Goal: Task Accomplishment & Management: Manage account settings

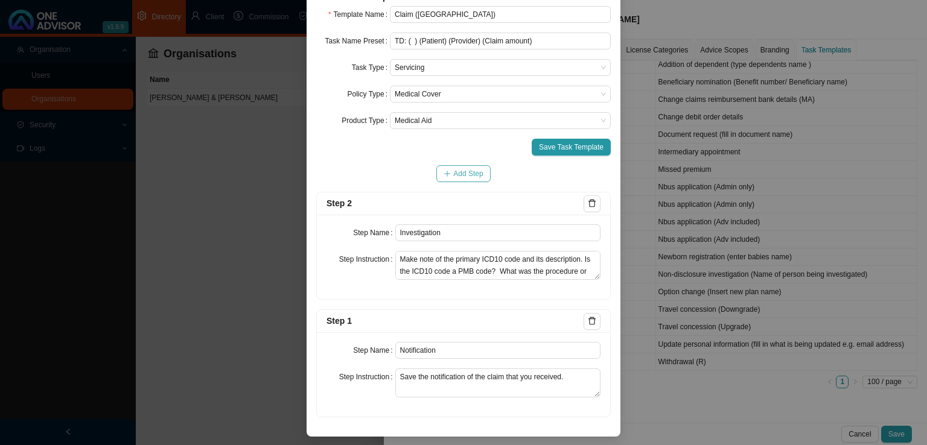
click at [459, 170] on span "Add Step" at bounding box center [468, 174] width 30 height 12
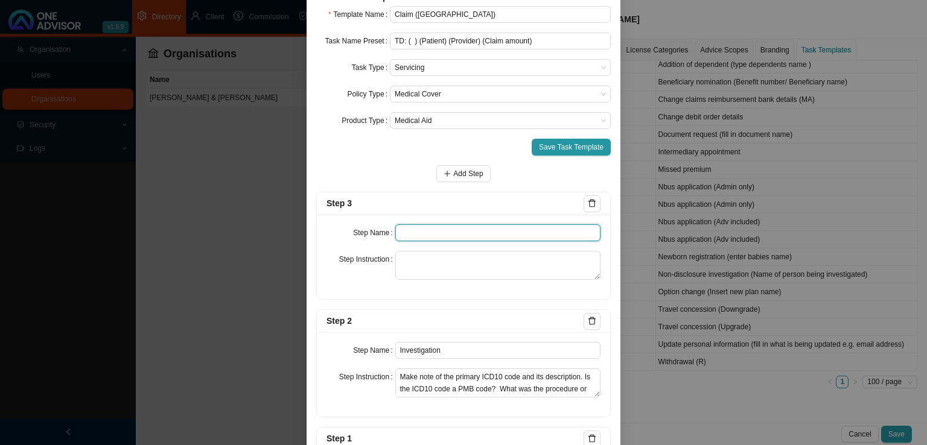
click at [420, 232] on input "text" at bounding box center [498, 232] width 206 height 17
type input "Claim details"
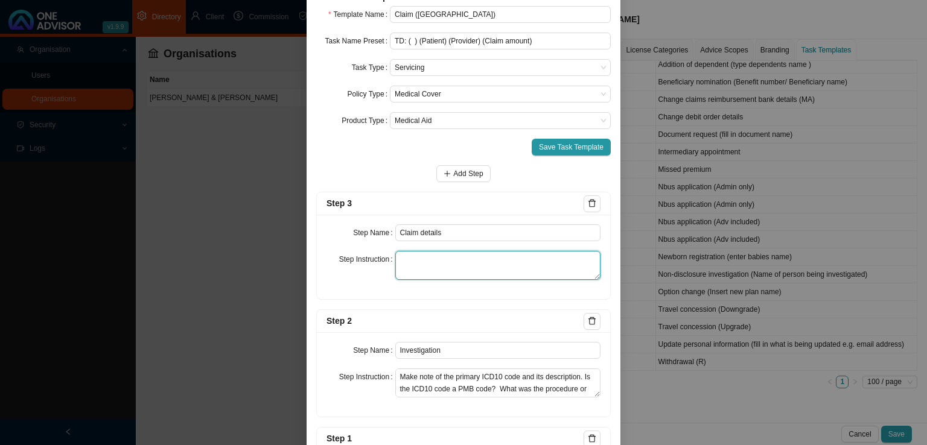
click at [432, 264] on textarea at bounding box center [498, 265] width 206 height 29
paste textarea "List amount claimed and amount paid from the medical aid and the reason codes d…"
type textarea "List amount claimed and amount paid from the medical aid and the reason codes d…"
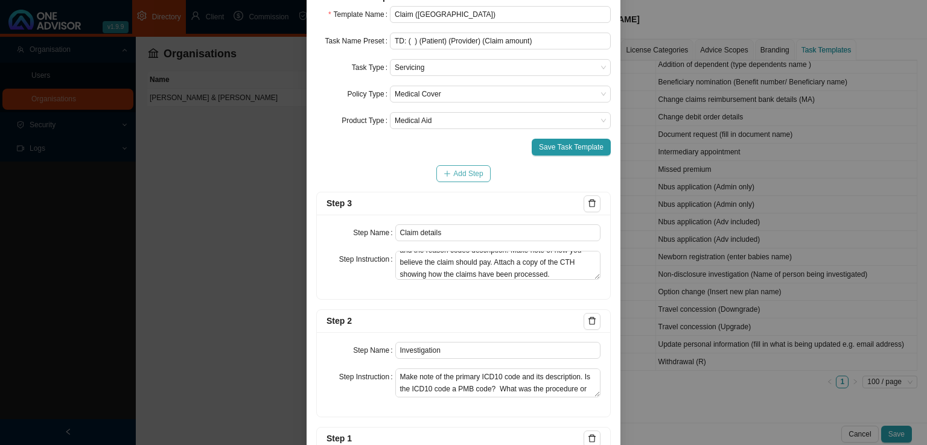
click at [460, 174] on span "Add Step" at bounding box center [468, 174] width 30 height 12
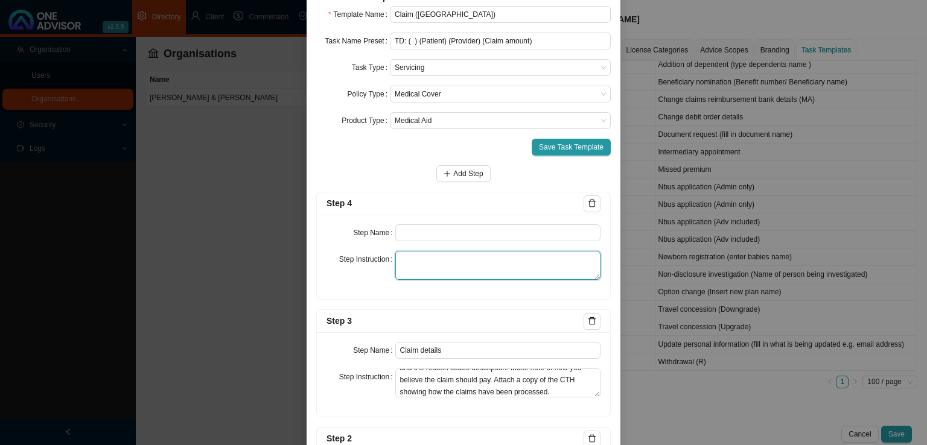
click at [444, 266] on textarea at bounding box center [498, 265] width 206 height 29
paste textarea "Make note of the provider phone number and email address that you have been usi…"
type textarea "Make note of the provider phone number and email address that you have been usi…"
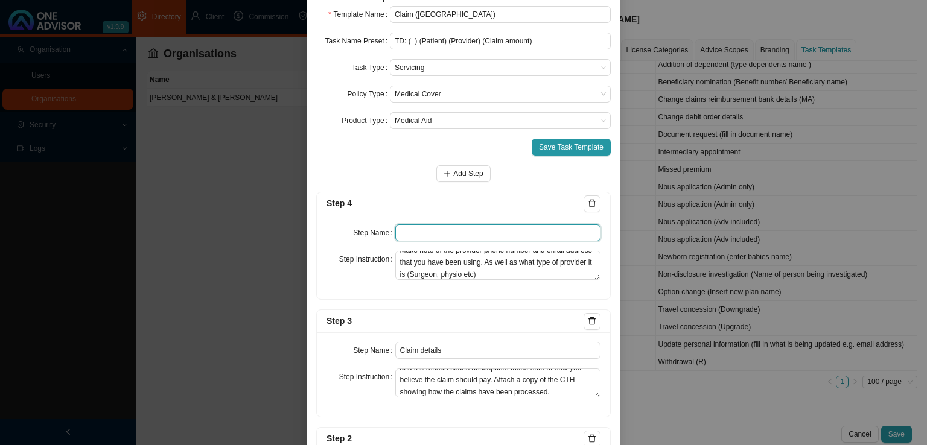
click at [420, 227] on input "text" at bounding box center [498, 232] width 206 height 17
type input "Provider details"
click at [461, 168] on span "Add Step" at bounding box center [468, 174] width 30 height 12
click at [402, 229] on input "text" at bounding box center [498, 232] width 206 height 17
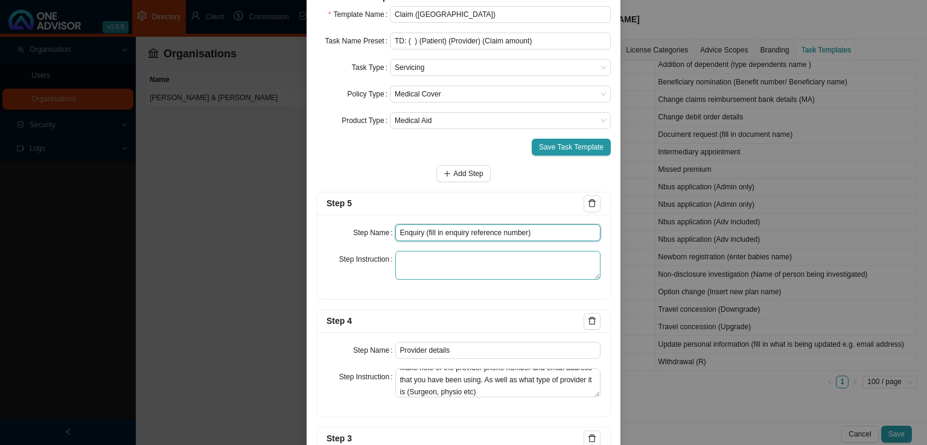
type input "Enquiry (fill in enquiry reference number)"
click at [422, 258] on textarea at bounding box center [498, 265] width 206 height 29
click at [413, 262] on textarea at bounding box center [498, 265] width 206 height 29
click at [413, 266] on textarea at bounding box center [498, 265] width 206 height 29
paste textarea "Record phone calls and emails to medical aid, client and provider until the que…"
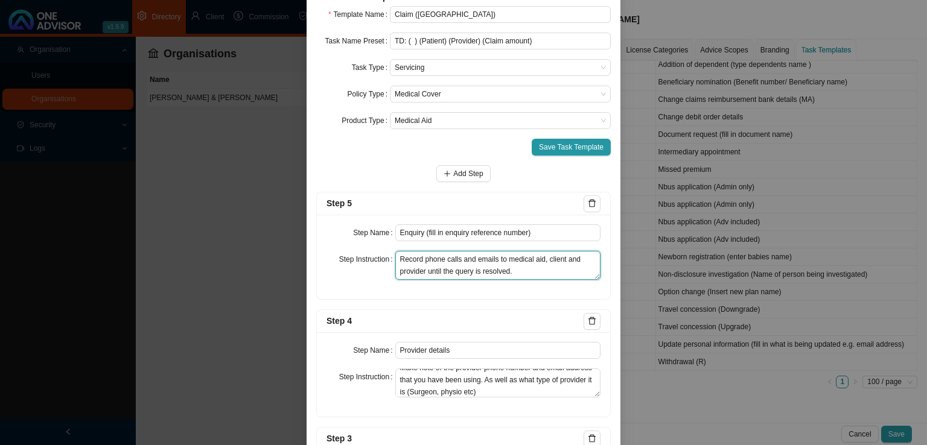
type textarea "Record phone calls and emails to medical aid, client and provider until the que…"
click at [445, 176] on icon "plus" at bounding box center [446, 173] width 7 height 7
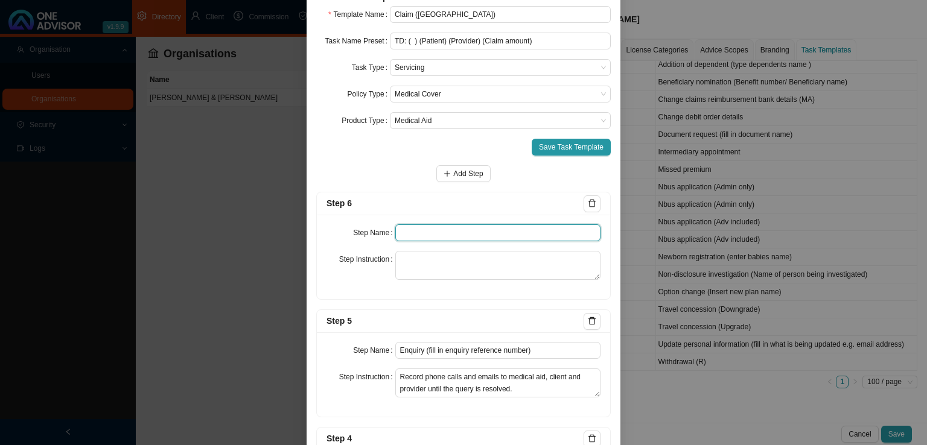
click at [398, 229] on input "text" at bounding box center [498, 232] width 206 height 17
type input "Confirmation of works done"
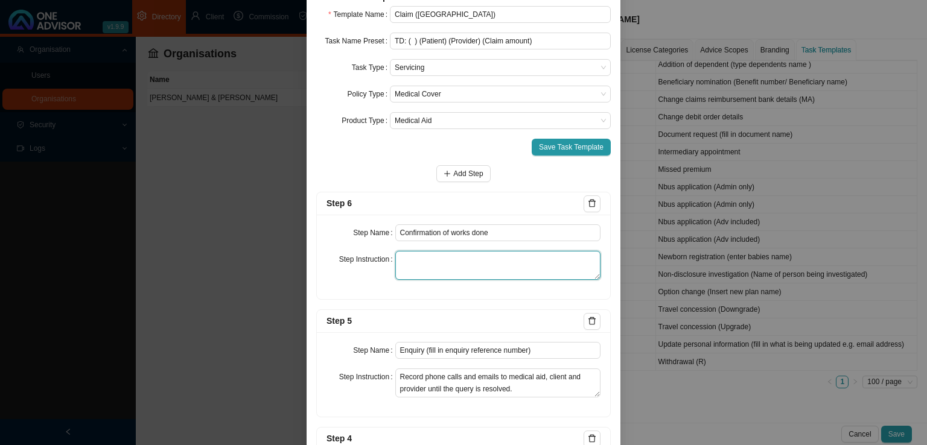
click at [409, 255] on textarea at bounding box center [498, 265] width 206 height 29
paste textarea "Email the client a summary of the query. Include the provider details, treatmen…"
type textarea "Email the client a summary of the query. Include the provider details, treatmen…"
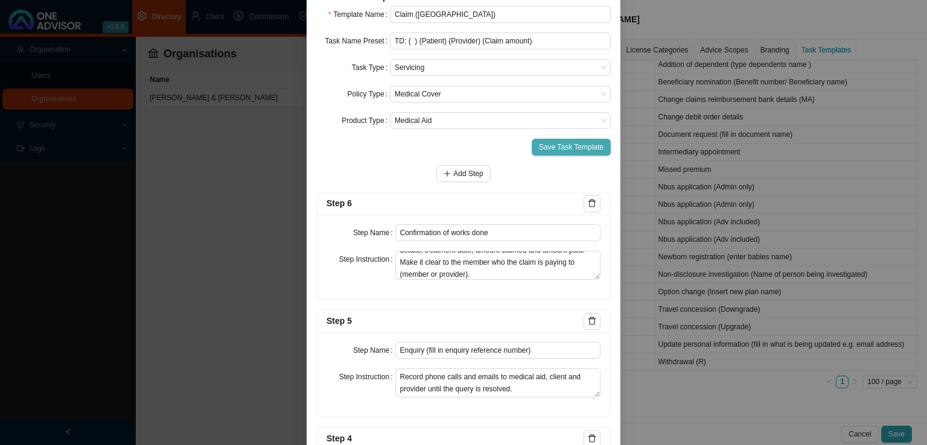
click at [560, 146] on span "Save Task Template" at bounding box center [571, 147] width 65 height 12
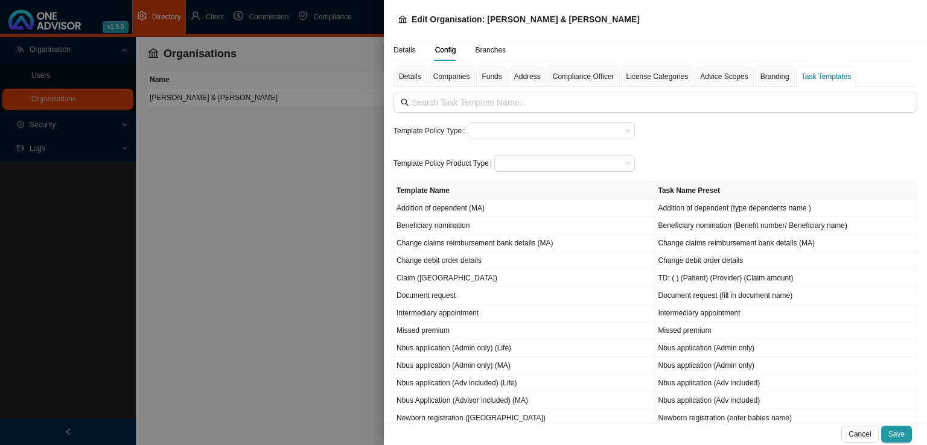
scroll to position [121, 0]
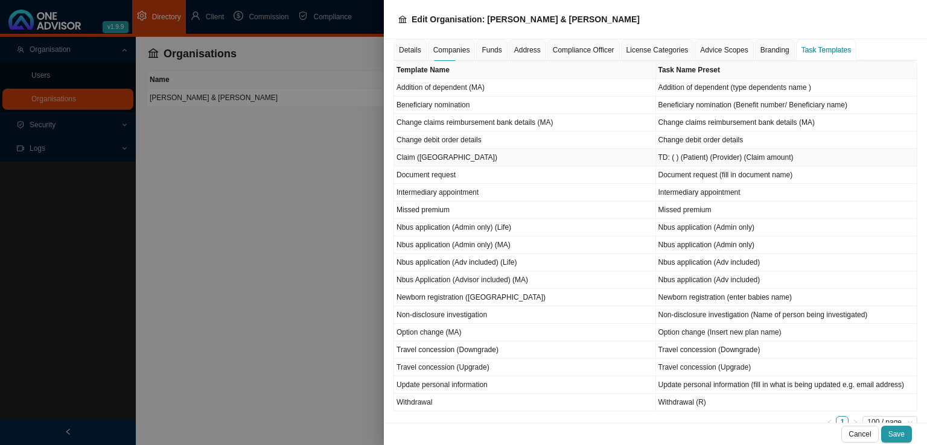
click at [490, 155] on td "Claim ([GEOGRAPHIC_DATA])" at bounding box center [525, 157] width 262 height 17
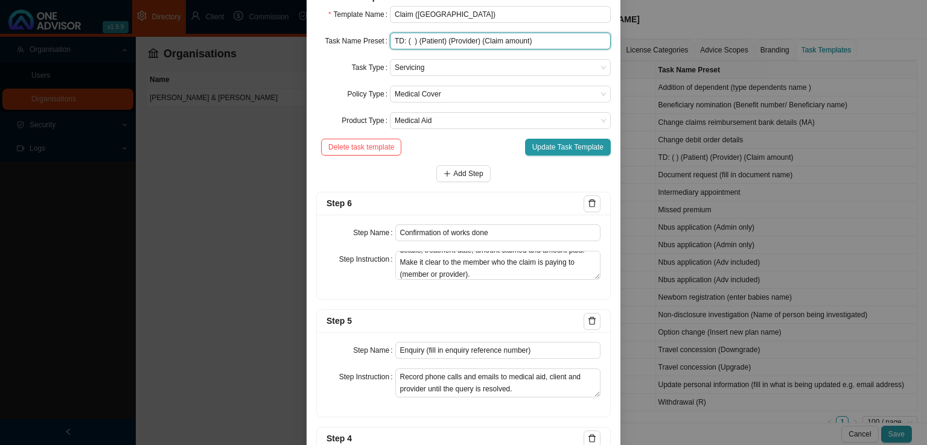
click at [391, 49] on input "TD: ( ) (Patient) (Provider) (Claim amount)" at bounding box center [500, 41] width 221 height 17
click at [390, 49] on input "Claim - TD: ( ) (Patient) (Provider) (Claim amount)" at bounding box center [500, 41] width 221 height 17
click at [405, 49] on input "MA Claim - TD: ( ) (Patient) (Provider) (Claim amount)" at bounding box center [500, 41] width 221 height 17
click at [401, 49] on input "MA Claim - TD: ( ) (Patient) (Provider) (Claim amount)" at bounding box center [500, 41] width 221 height 17
drag, startPoint x: 404, startPoint y: 120, endPoint x: 349, endPoint y: 124, distance: 55.0
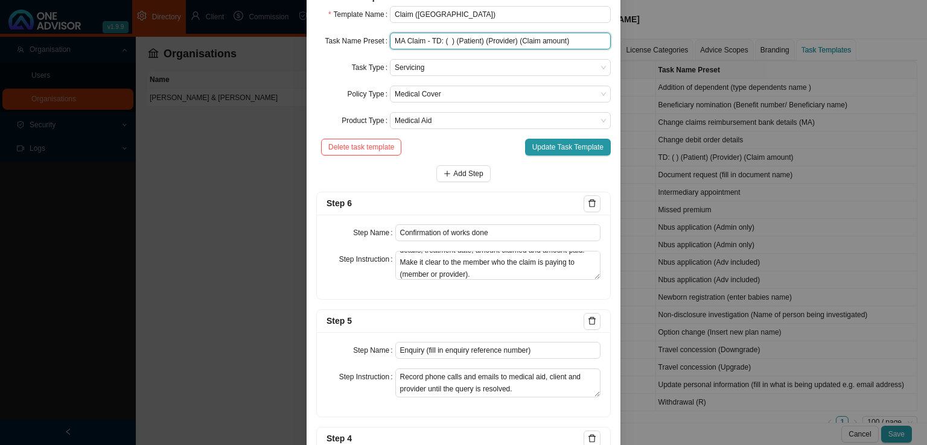
click at [349, 49] on div "Task Name Preset MA Claim - TD: ( ) (Patient) (Provider) (Claim amount)" at bounding box center [463, 41] width 294 height 17
click at [408, 49] on input "Claim - TD: ( ) (Patient) (Provider) (Claim amount)" at bounding box center [500, 41] width 221 height 17
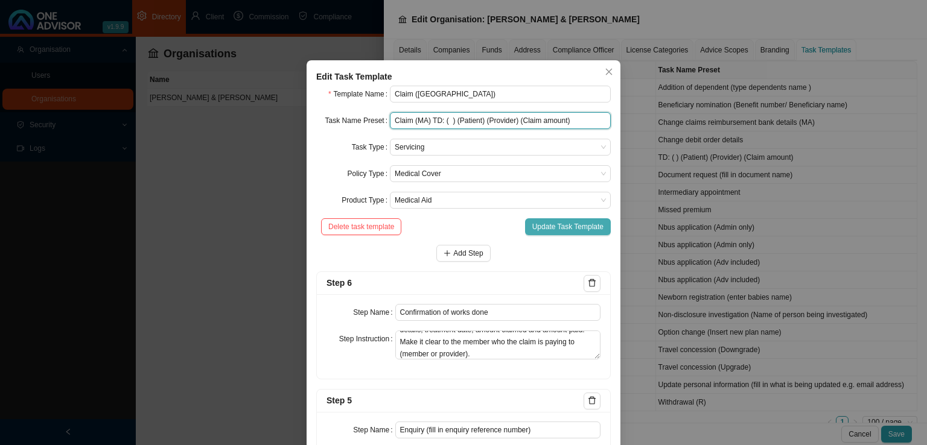
type input "Claim (MA) TD: ( ) (Patient) (Provider) (Claim amount)"
click at [553, 222] on span "Update Task Template" at bounding box center [567, 227] width 71 height 12
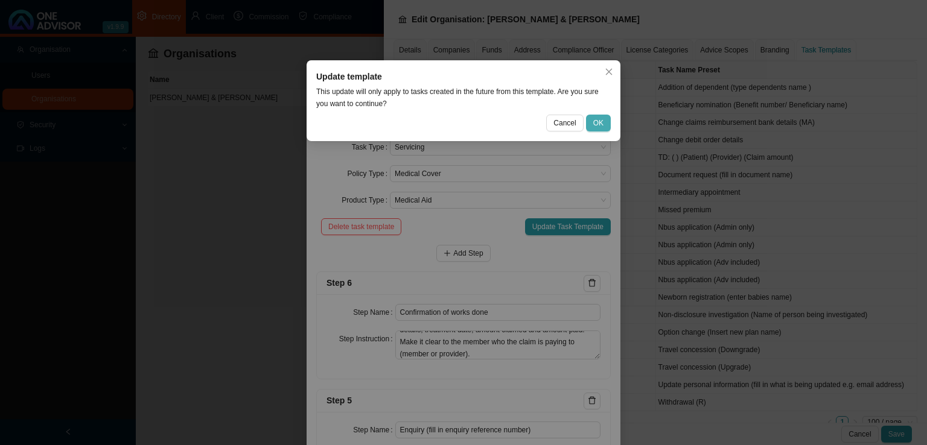
click at [598, 129] on button "OK" at bounding box center [598, 123] width 25 height 17
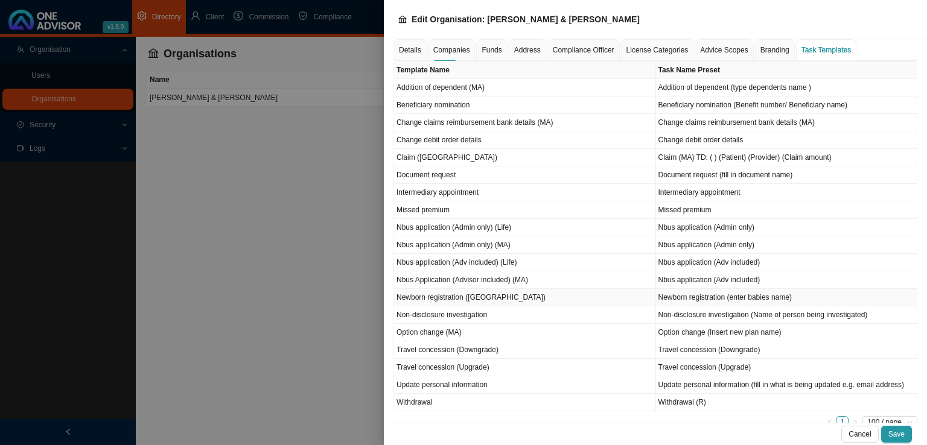
scroll to position [161, 0]
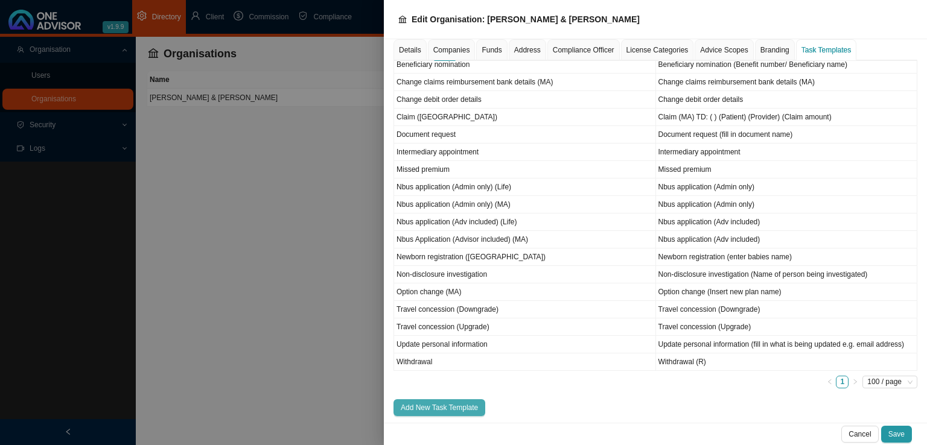
click at [454, 403] on span "Add New Task Template" at bounding box center [439, 408] width 77 height 12
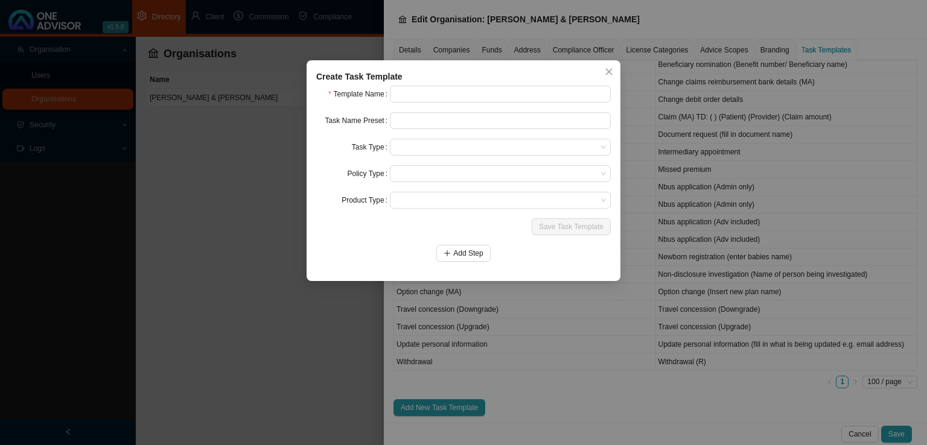
click at [401, 103] on form "Template Name Task Name Preset Task Type Policy Type Product Type Save Task Tem…" at bounding box center [463, 174] width 294 height 176
click at [410, 99] on input "text" at bounding box center [500, 94] width 221 height 17
click at [423, 90] on input "text" at bounding box center [500, 94] width 221 height 17
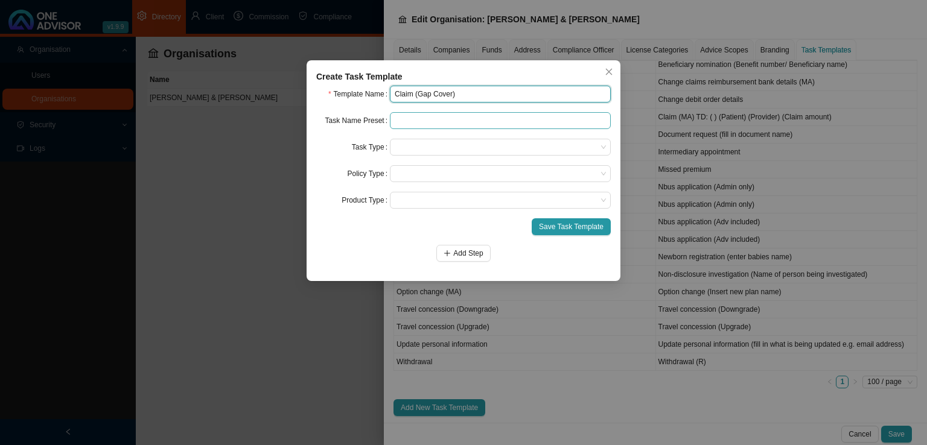
type input "Claim (Gap Cover)"
click at [409, 124] on input "text" at bounding box center [500, 120] width 221 height 17
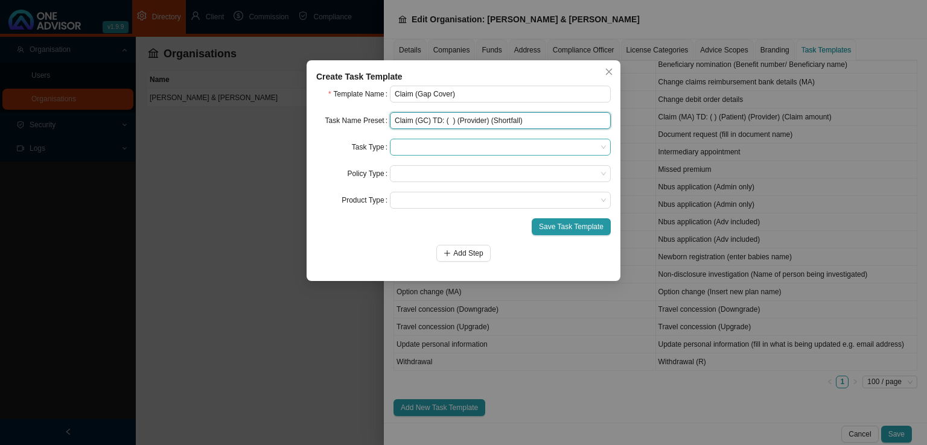
click at [399, 147] on span at bounding box center [500, 147] width 211 height 16
type input "Claim (GC) TD: ( ) (Provider) (Shortfall)"
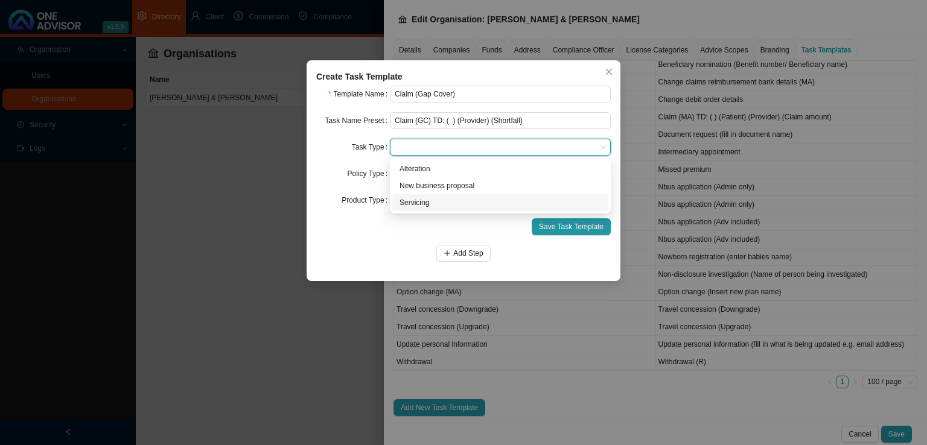
click at [420, 202] on div "Servicing" at bounding box center [499, 203] width 201 height 12
click at [437, 177] on span at bounding box center [500, 174] width 211 height 16
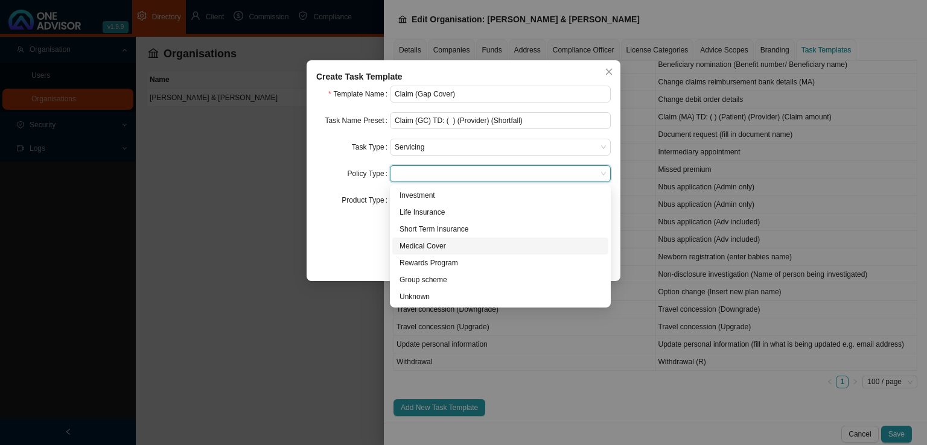
click at [439, 247] on div "Medical Cover" at bounding box center [499, 246] width 201 height 12
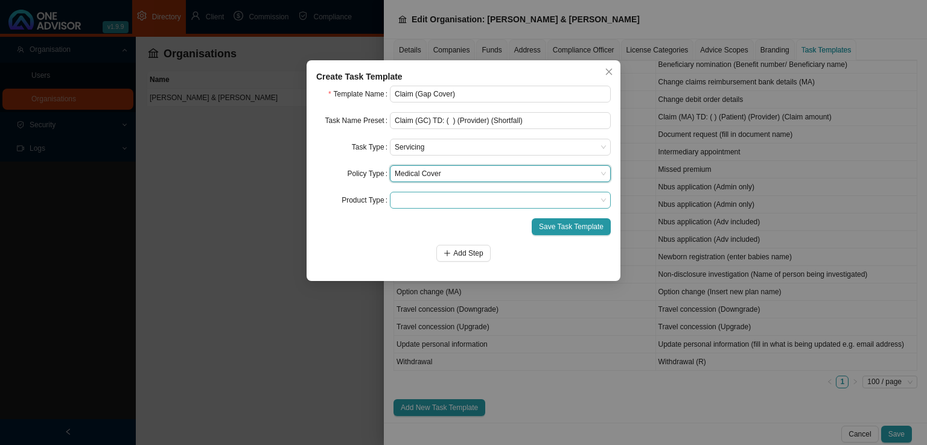
click at [430, 201] on span at bounding box center [500, 200] width 211 height 16
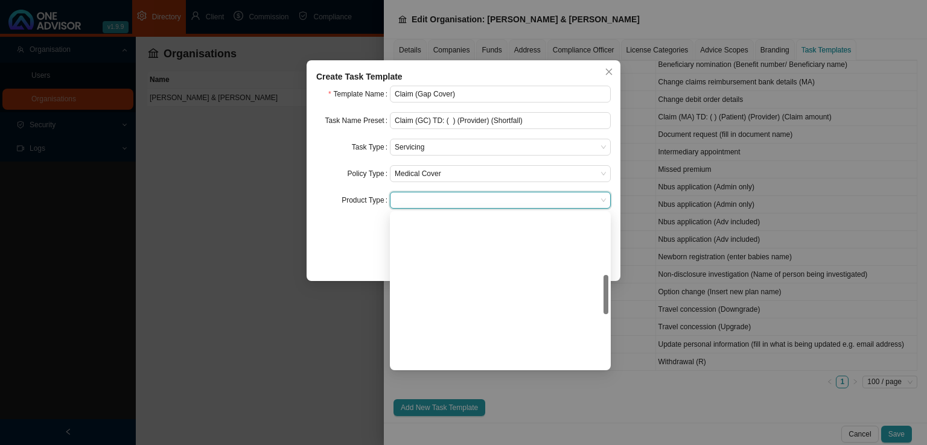
scroll to position [121, 0]
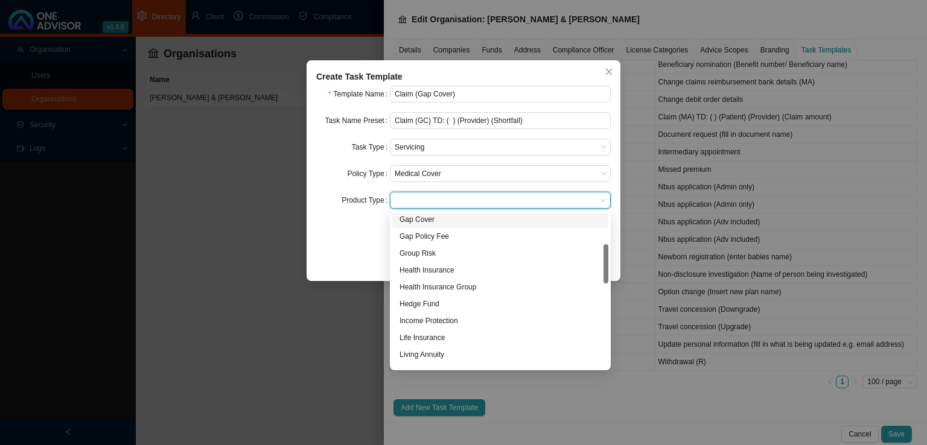
click at [437, 223] on div "Gap Cover" at bounding box center [499, 220] width 201 height 12
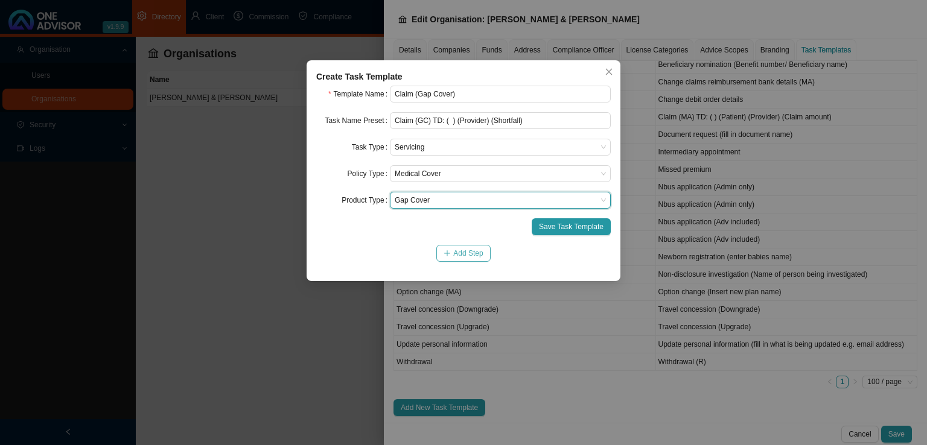
click at [460, 250] on span "Add Step" at bounding box center [468, 253] width 30 height 12
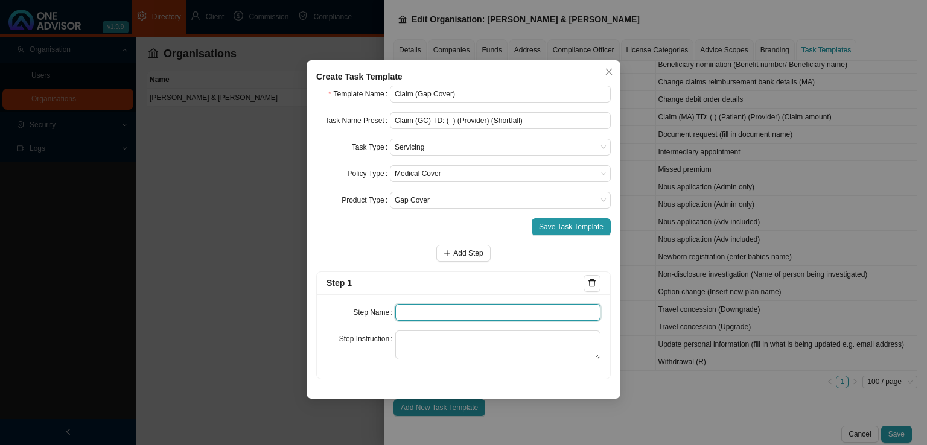
click at [432, 311] on input "text" at bounding box center [498, 312] width 206 height 17
type input "Notification"
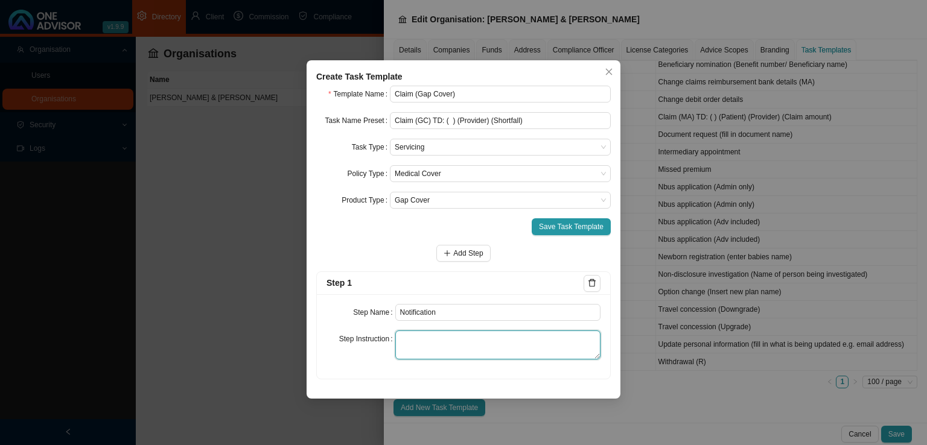
click at [416, 339] on textarea at bounding box center [498, 345] width 206 height 29
click at [405, 334] on textarea at bounding box center [498, 345] width 206 height 29
paste textarea "Save the notification of the claim that you received."
type textarea "Save the notification of the claim that you received."
click at [478, 252] on span "Add Step" at bounding box center [468, 253] width 30 height 12
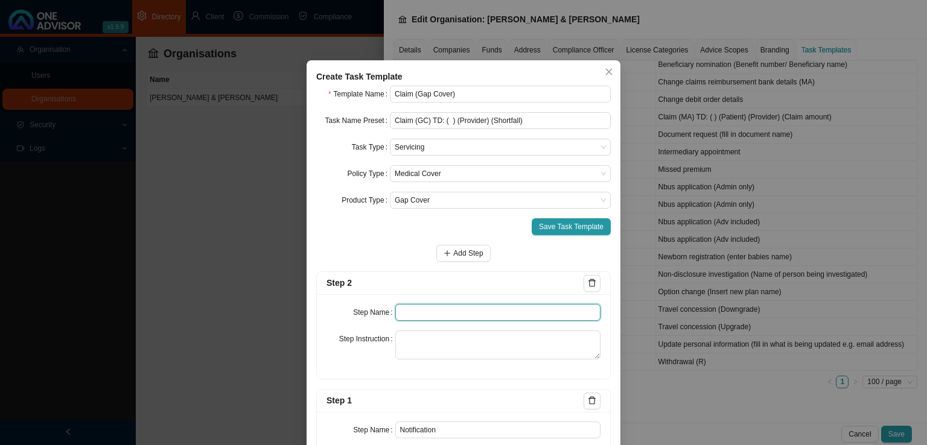
click at [413, 312] on input "text" at bounding box center [498, 312] width 206 height 17
type input "Investigation"
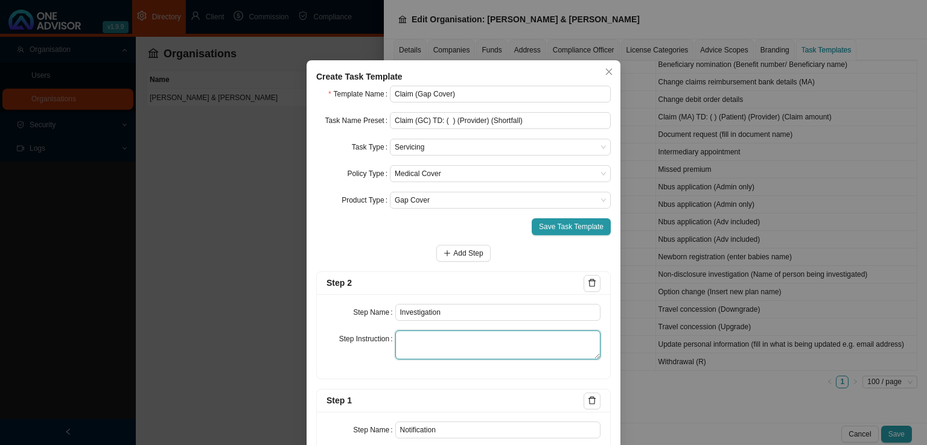
click at [426, 352] on textarea at bounding box center [498, 345] width 206 height 29
paste textarea "Make note of the primary ICD10 code and its description. Is the ICD10 code a PM…"
type textarea "Make note of the primary ICD10 code and its description. Is the ICD10 code a PM…"
click at [468, 259] on span "Add Step" at bounding box center [468, 253] width 30 height 12
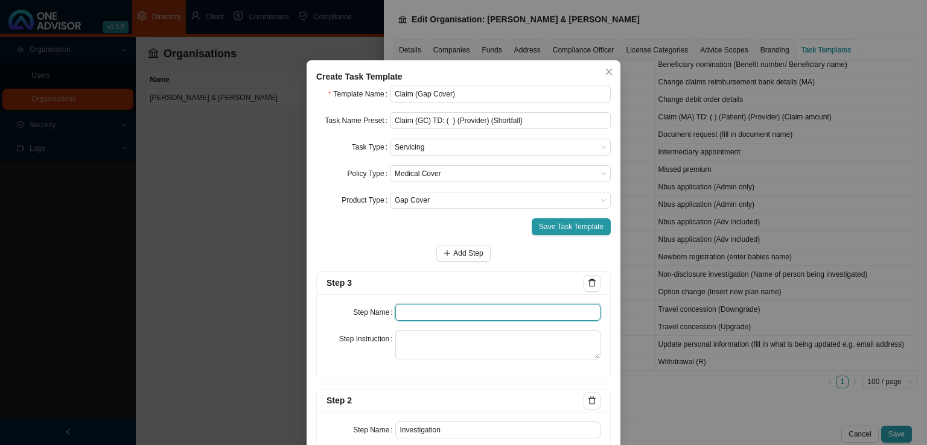
click at [414, 319] on input "text" at bounding box center [498, 312] width 206 height 17
type input "Claim details"
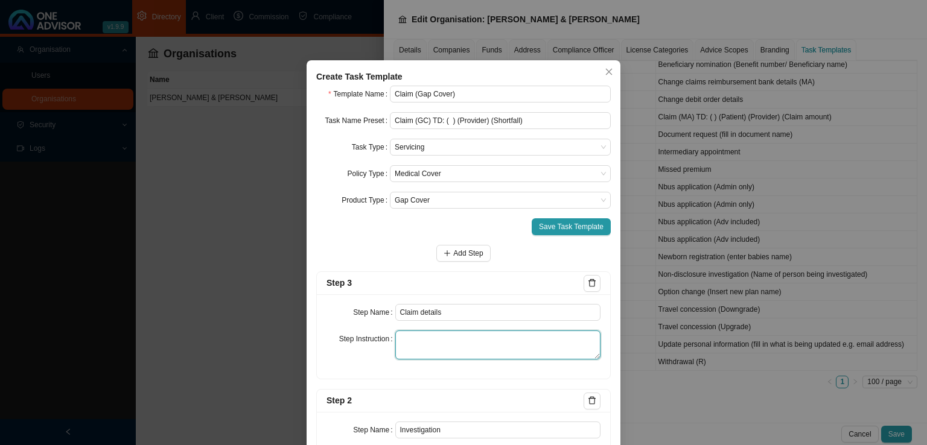
click at [460, 339] on textarea at bounding box center [498, 345] width 206 height 29
paste textarea "List amount claimed, amount paid from the medical aid, the shortfall and the re…"
type textarea "List amount claimed, amount paid from the medical aid, the shortfall and the re…"
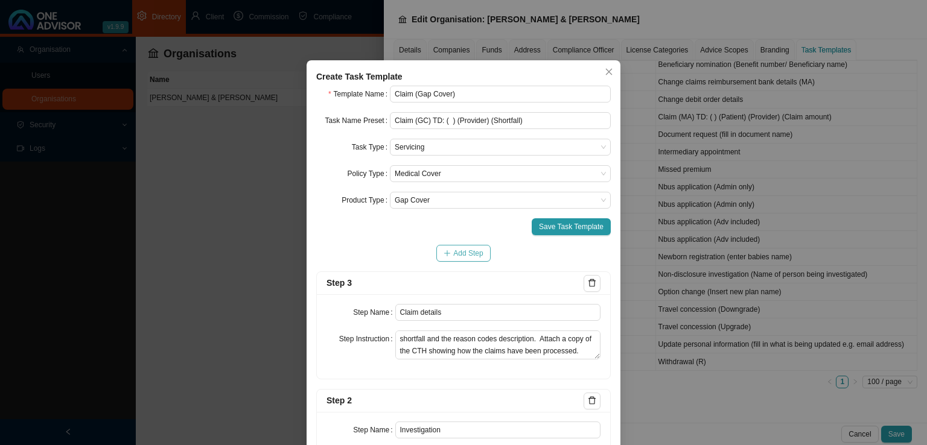
click at [453, 250] on span "Add Step" at bounding box center [468, 253] width 30 height 12
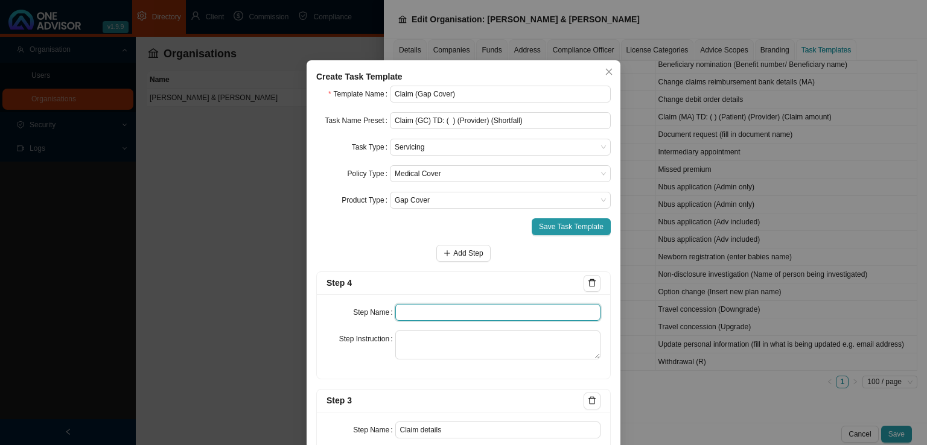
click at [417, 312] on input "text" at bounding box center [498, 312] width 206 height 17
type input "Provider details"
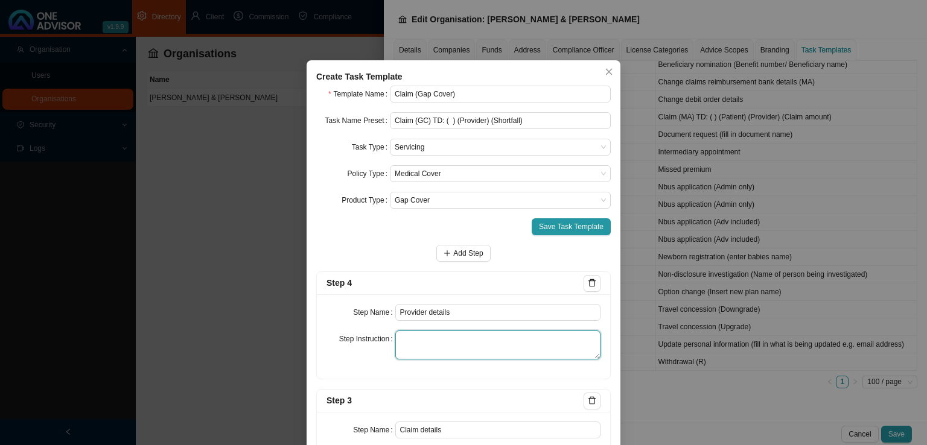
click at [475, 336] on textarea at bounding box center [498, 345] width 206 height 29
paste textarea "Make note of the provider phone number and email address that you have been usi…"
type textarea "Make note of the provider phone number and email address that you have been usi…"
drag, startPoint x: 477, startPoint y: 249, endPoint x: 448, endPoint y: 268, distance: 34.3
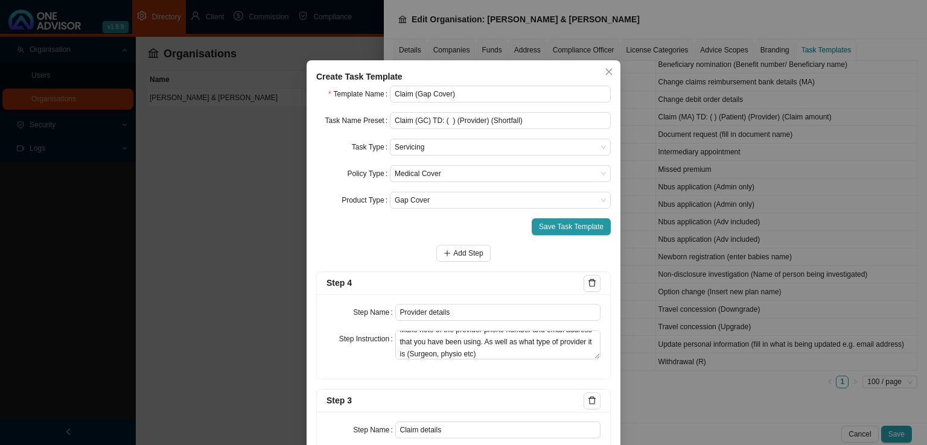
click at [475, 249] on span "Add Step" at bounding box center [468, 253] width 30 height 12
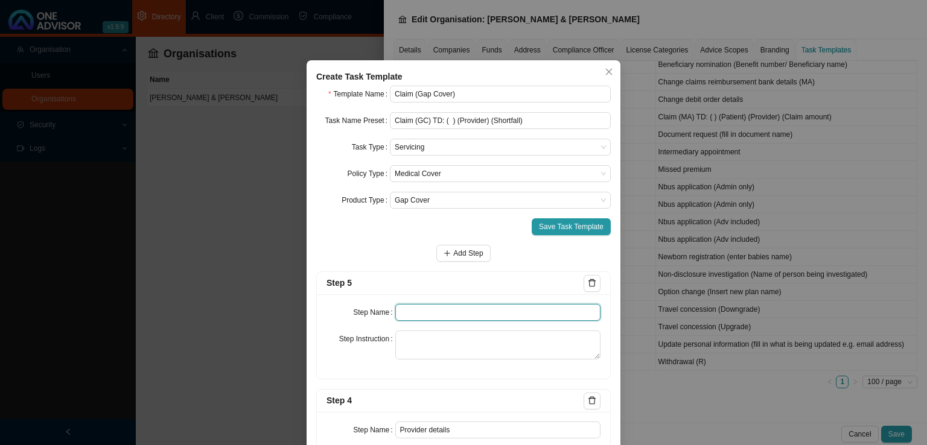
click at [417, 315] on input "text" at bounding box center [498, 312] width 206 height 17
type input "Paperwork"
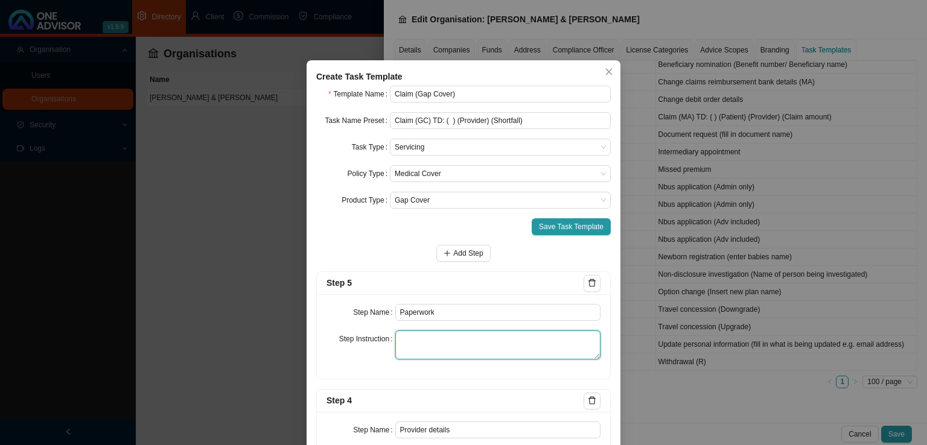
click at [450, 343] on textarea at bounding box center [498, 345] width 206 height 29
paste textarea "Record the gathering of the signed claim form as well as the various attachment…"
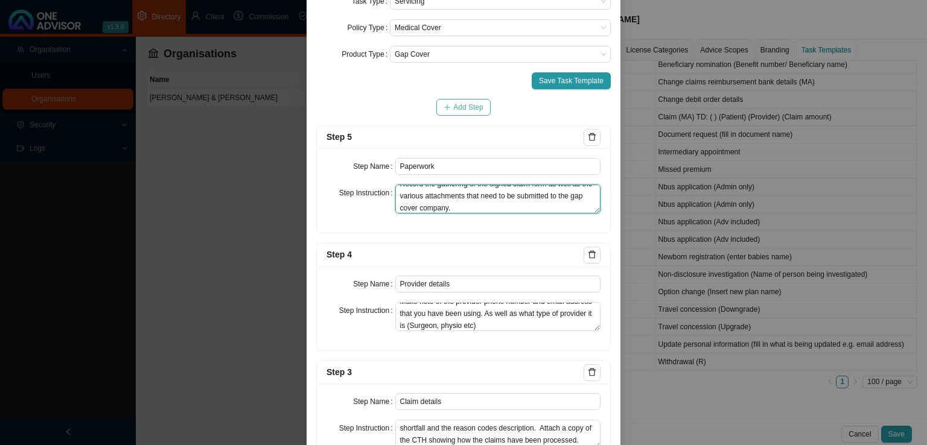
scroll to position [60, 0]
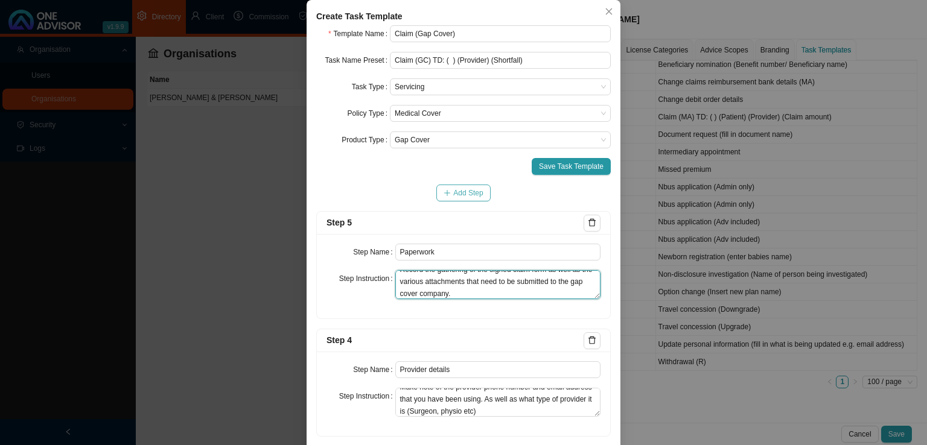
type textarea "Record the gathering of the signed claim form as well as the various attachment…"
click at [455, 190] on span "Add Step" at bounding box center [468, 193] width 30 height 12
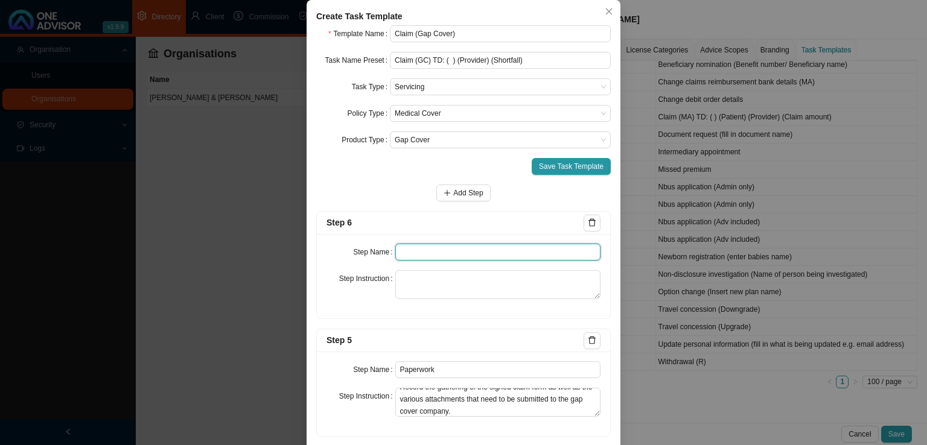
click at [415, 249] on input "text" at bounding box center [498, 252] width 206 height 17
type input "Submission"
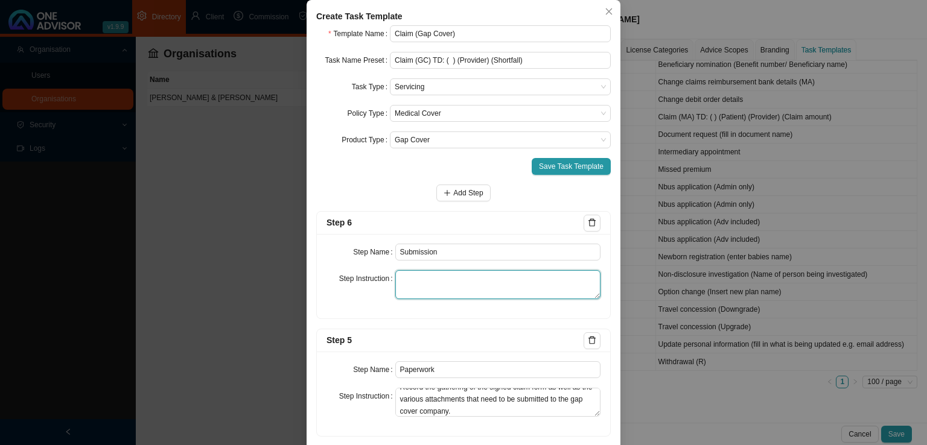
click at [411, 287] on textarea at bounding box center [498, 284] width 206 height 29
paste textarea "Record the submission of the claim form to the gap cover company as well as all…"
type textarea "Record the submission of the claim form to the gap cover company as well as all…"
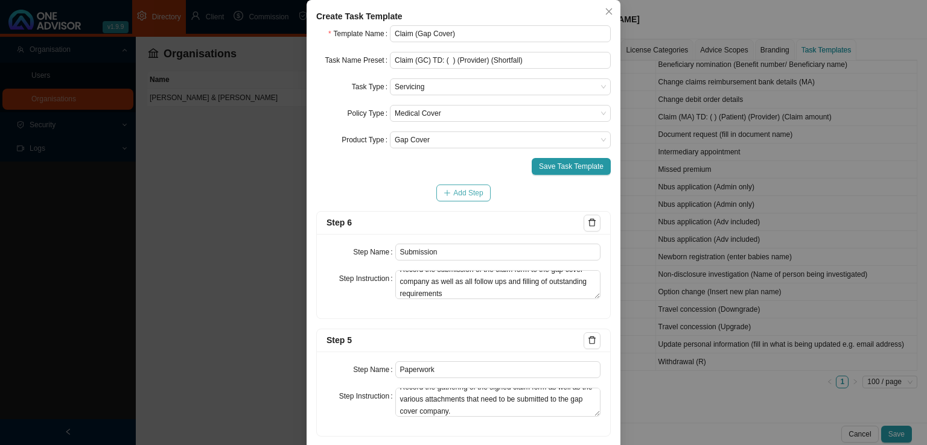
click at [475, 190] on span "Add Step" at bounding box center [468, 193] width 30 height 12
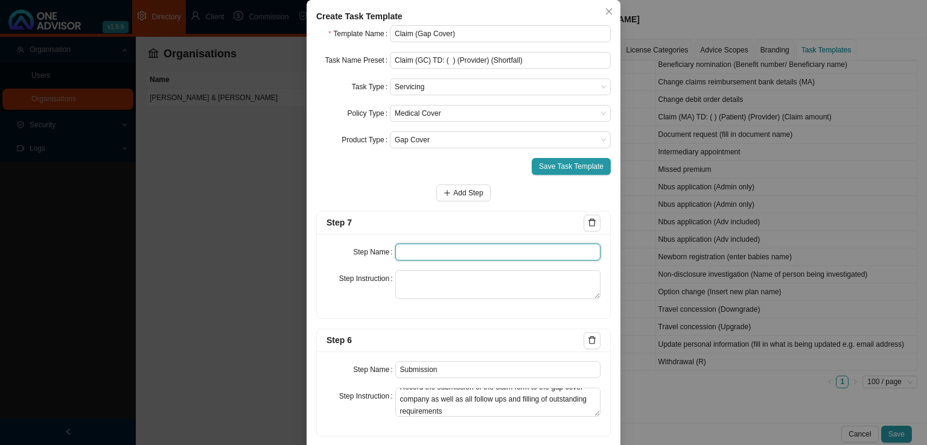
click at [446, 249] on input "text" at bounding box center [498, 252] width 206 height 17
type input "Confirmation of works done"
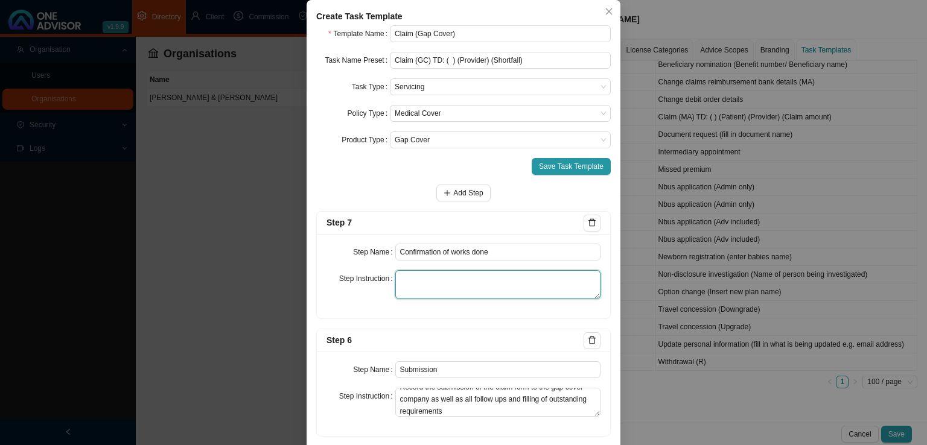
click at [420, 277] on textarea at bounding box center [498, 284] width 206 height 29
paste textarea "Email the client a summary of the query. Include the provider details, treatmen…"
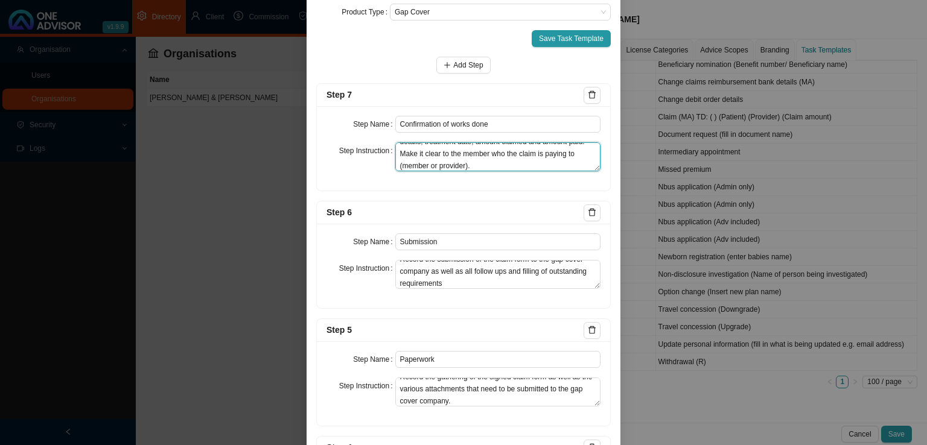
scroll to position [60, 0]
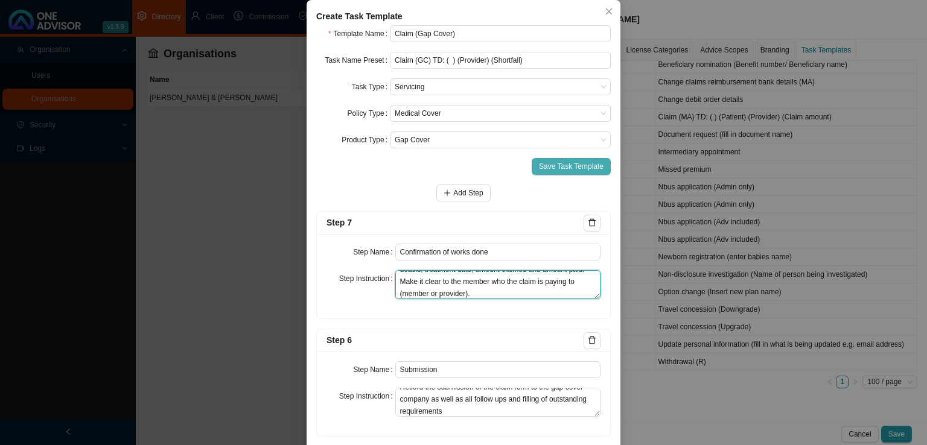
type textarea "Email the client a summary of the query. Include the provider details, treatmen…"
click at [574, 163] on span "Save Task Template" at bounding box center [571, 166] width 65 height 12
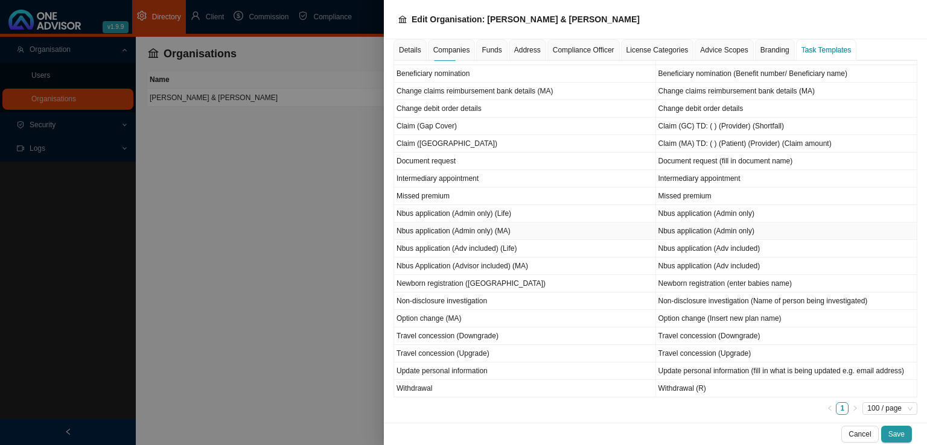
scroll to position [179, 0]
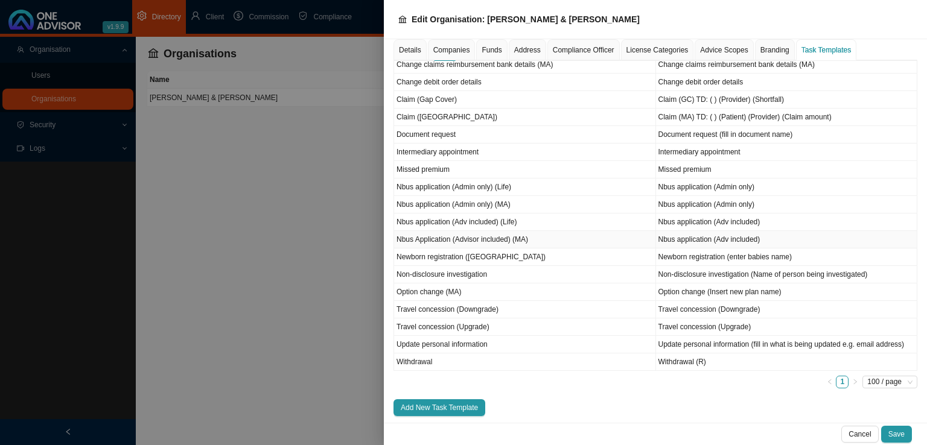
click at [495, 239] on td "Nbus Application (Advisor included) (MA)" at bounding box center [525, 239] width 262 height 17
type input "Nbus Application (Advisor included) (MA)"
type input "Nbus application (Adv included)"
type input "Notes on meeting"
type textarea "Advisor to record a summary of the meeting/s he/she had with the client."
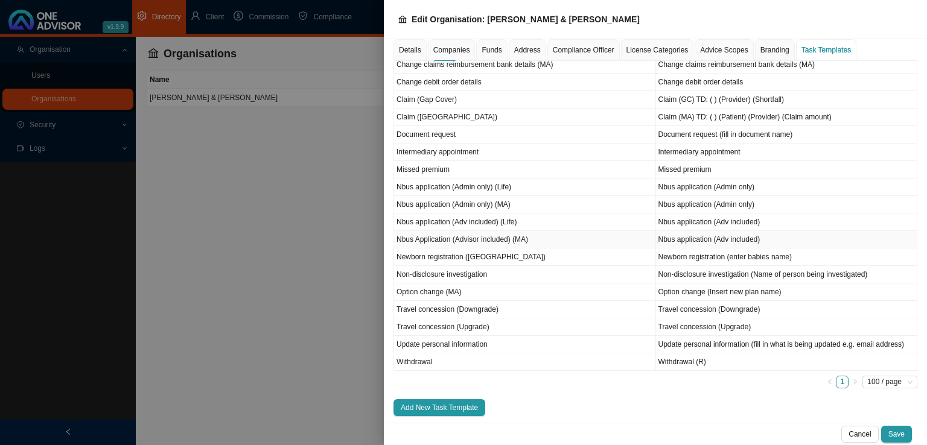
type input "Advice"
type textarea "Advisor to attach the email with the recommendation. Alternatively a summary of…"
type input "Instruction"
type textarea "Record the instruction received from the client of the course or direction they…"
type input "Investigation"
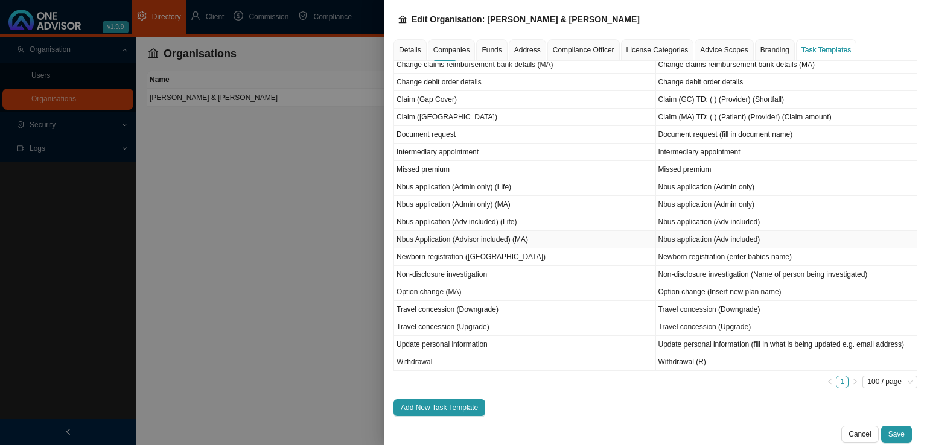
type textarea "Gathering of any information to carry out the clients request. Is a company pay…"
type textarea "Record all correspondence pertaining to the gathering of the signed application…"
type textarea "Record submission of the completed application form to the Medical Aid and all …"
type textarea "Email the client a summary of the outcome of their request including a membersh…"
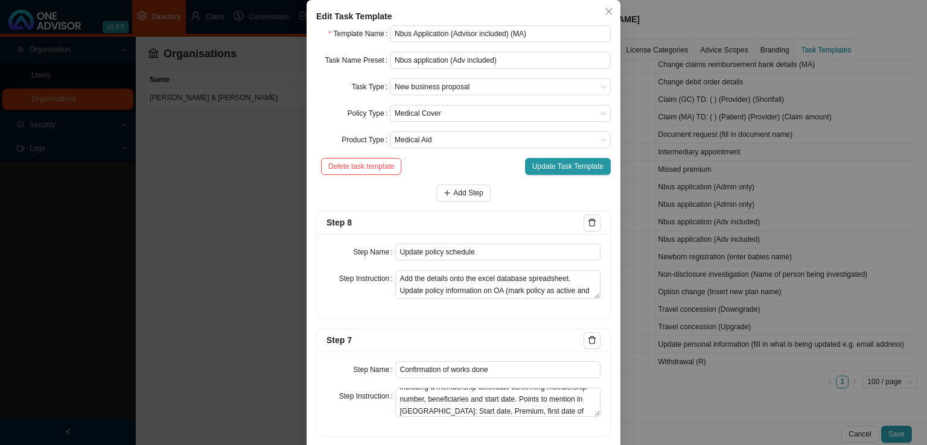
scroll to position [0, 0]
click at [600, 16] on span "Close" at bounding box center [608, 11] width 17 height 8
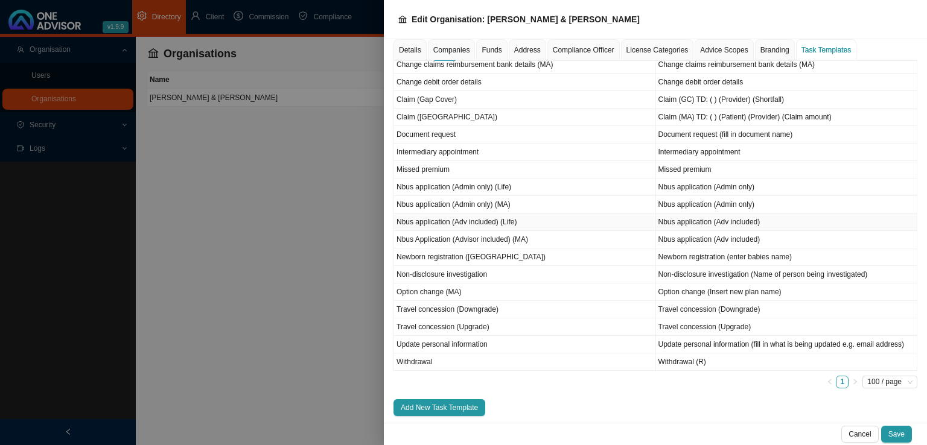
click at [468, 221] on td "Nbus application (Adv included) (Life)" at bounding box center [525, 222] width 262 height 17
type input "Nbus application (Adv included) (Life)"
type textarea "Advisor to attach the email with the recommendation and calculations. Alternati…"
type textarea "Record the instruction received from the client regarding the course or directi…"
type textarea "Record phone calls/emails to Insurers to obtain the correct form & quotes etc. …"
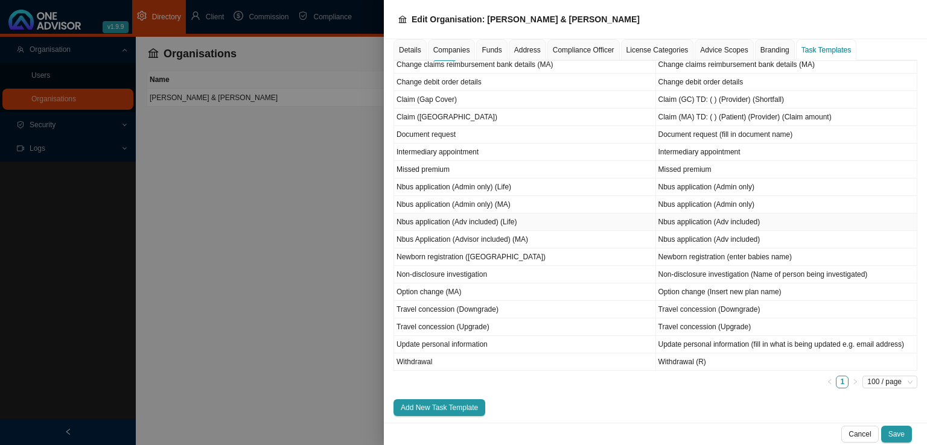
type textarea "Record all correspondence pertaining to the gathering of the signed application…"
type textarea "Record submission of the completed application form to the Insurer and all foll…"
type textarea "Email the client a summary of the outcome of their request including a policy p…"
type textarea "Add policy to the clients schedule and or create a schedule for a new client. U…"
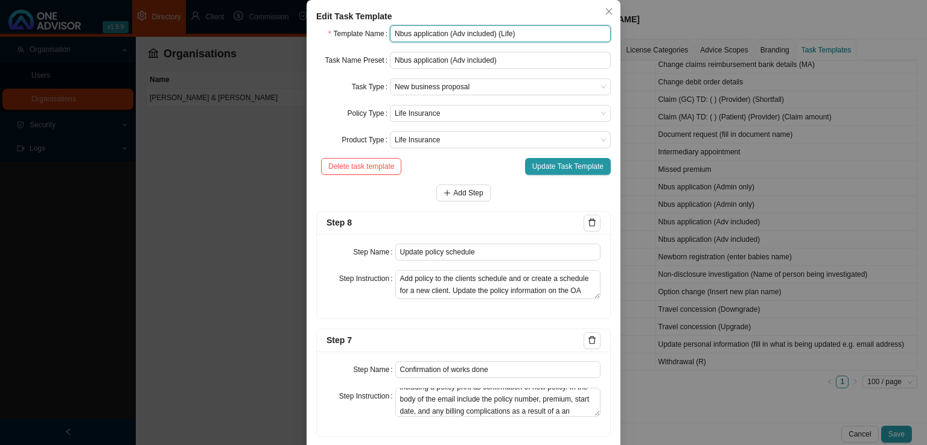
click at [463, 42] on input "Nbus application (Adv included) (Life)" at bounding box center [500, 33] width 221 height 17
type input "Nbus application (Advisor included) (Life)"
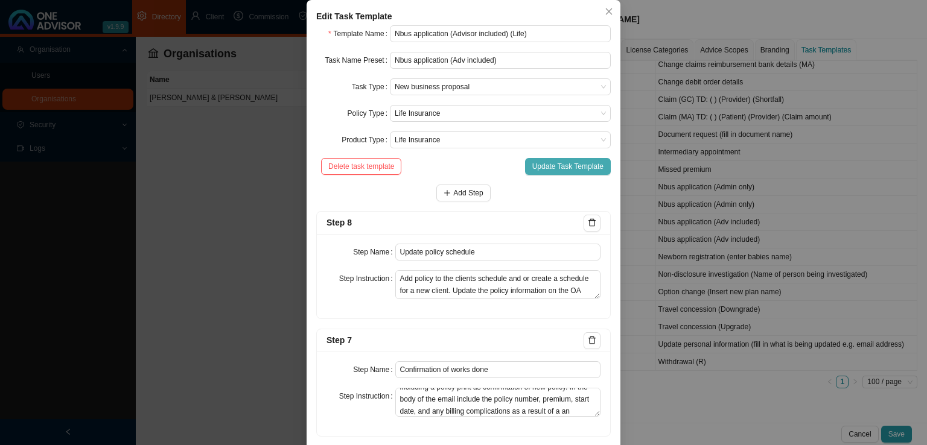
click at [532, 173] on span "Update Task Template" at bounding box center [567, 166] width 71 height 12
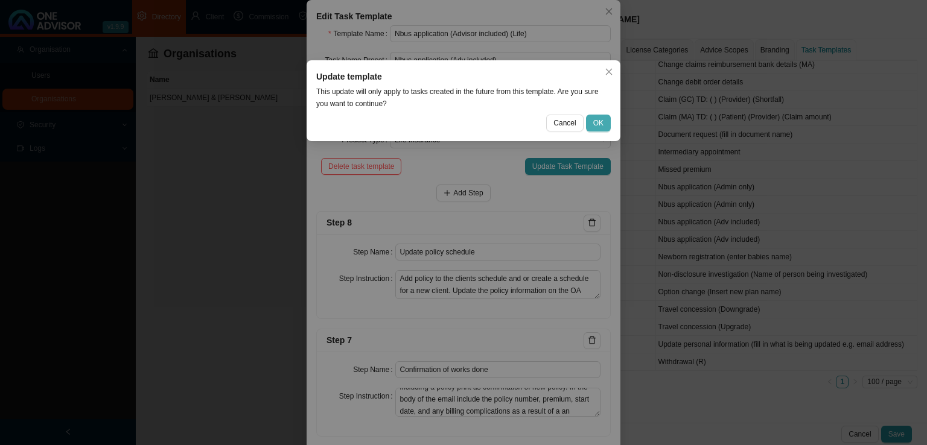
click at [604, 124] on button "OK" at bounding box center [598, 123] width 25 height 17
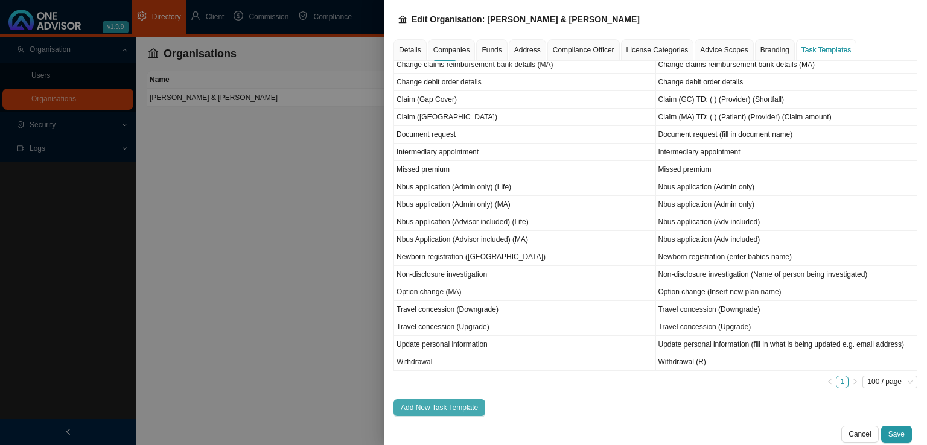
click at [430, 404] on span "Add New Task Template" at bounding box center [439, 408] width 77 height 12
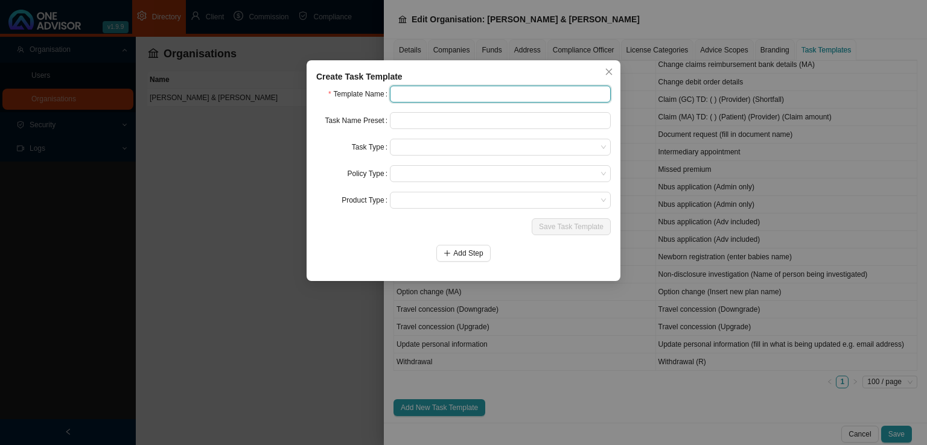
click at [413, 97] on input "text" at bounding box center [500, 94] width 221 height 17
type input "Income review anniversary (mm/ccyy)"
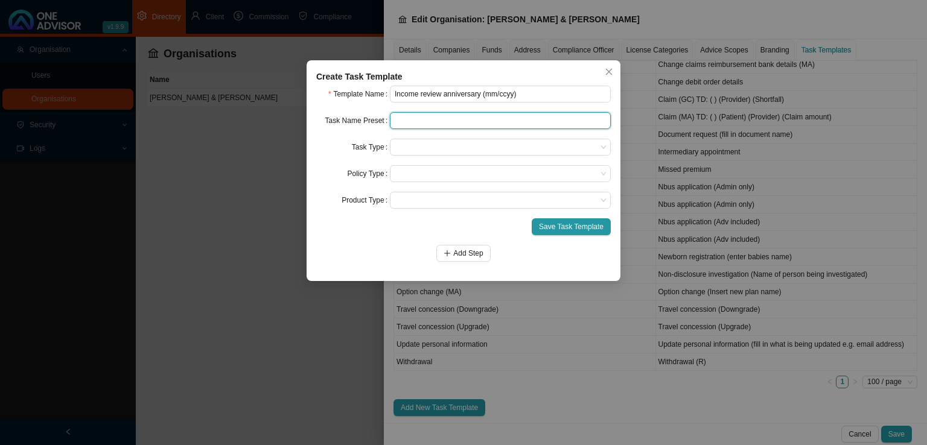
click at [417, 115] on input "text" at bounding box center [500, 120] width 221 height 17
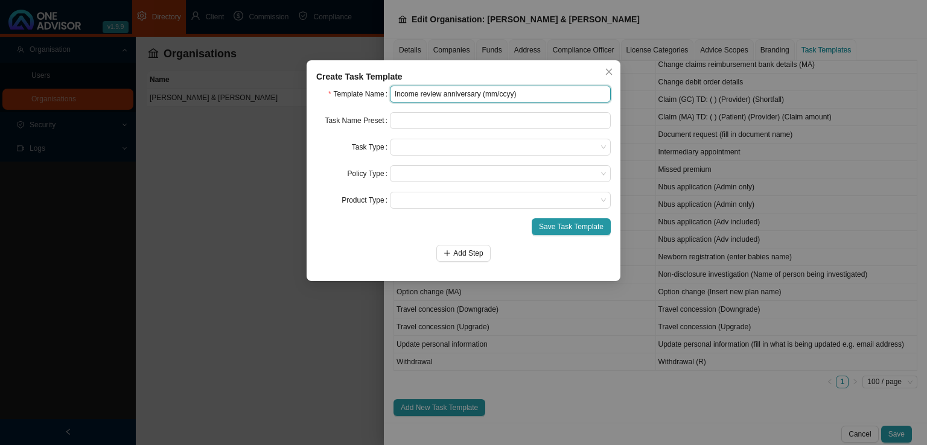
drag, startPoint x: 550, startPoint y: 92, endPoint x: 316, endPoint y: 106, distance: 234.5
click at [316, 106] on form "Template Name Income review anniversary (mm/ccyy) Task Name Preset Task Type Po…" at bounding box center [463, 174] width 294 height 176
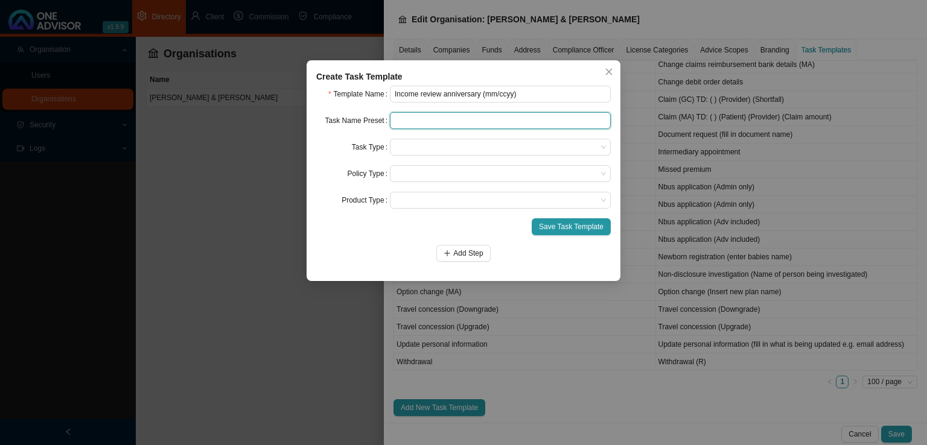
click at [475, 123] on input "text" at bounding box center [500, 120] width 221 height 17
paste input "Income review anniversary (mm/ccyy)"
type input "Income review anniversary (mm/ccyy)"
click at [417, 138] on form "Template Name Income review anniversary (mm/ccyy) Task Name Preset Income revie…" at bounding box center [463, 174] width 294 height 176
click at [419, 145] on span at bounding box center [500, 147] width 211 height 16
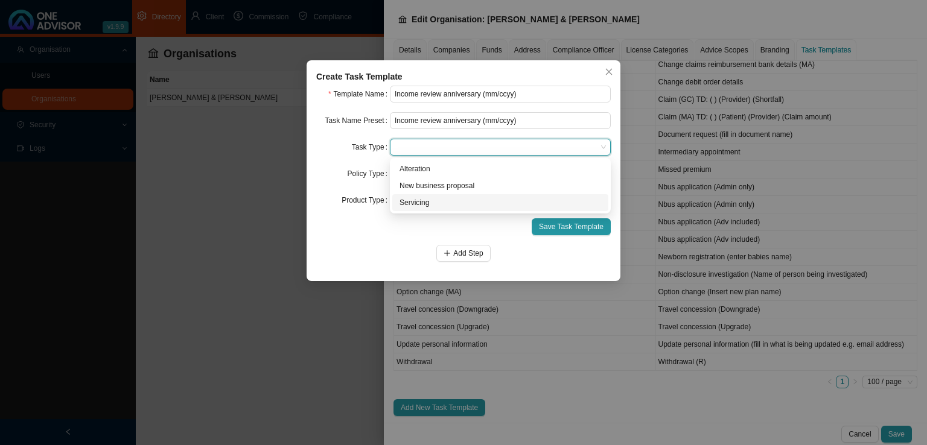
click at [422, 199] on div "Servicing" at bounding box center [499, 203] width 201 height 12
click at [343, 173] on div "Policy Type" at bounding box center [353, 173] width 74 height 17
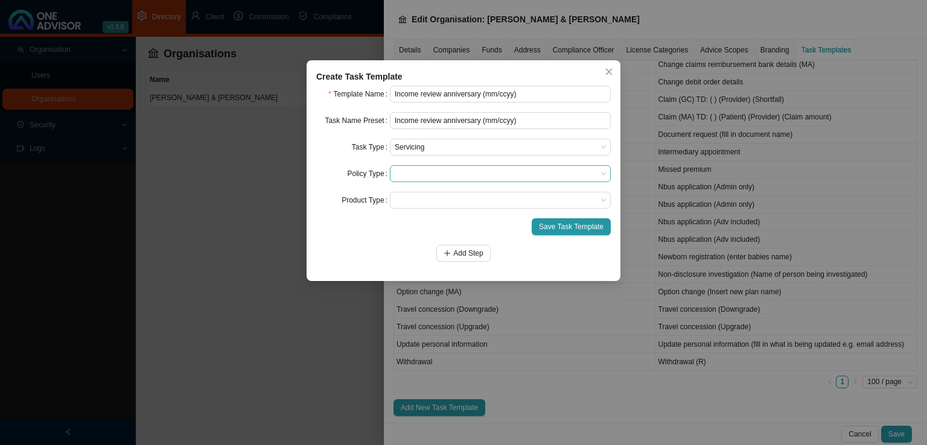
click at [426, 172] on span at bounding box center [500, 174] width 211 height 16
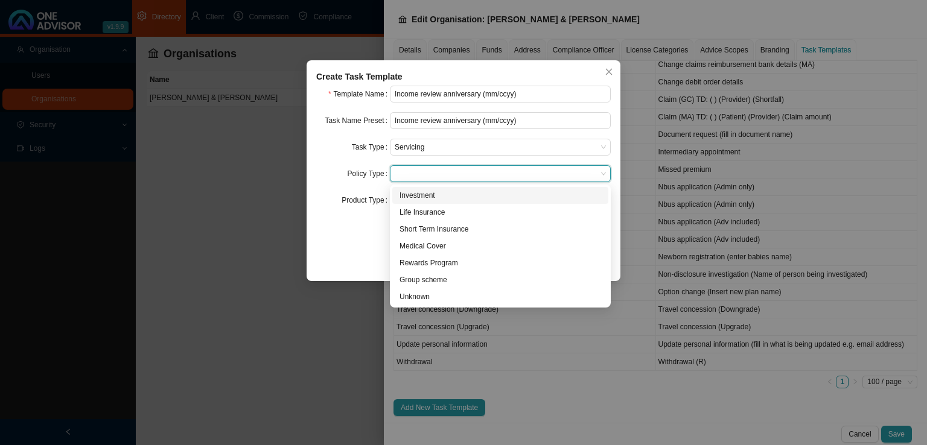
click at [423, 189] on div "Investment" at bounding box center [499, 195] width 201 height 12
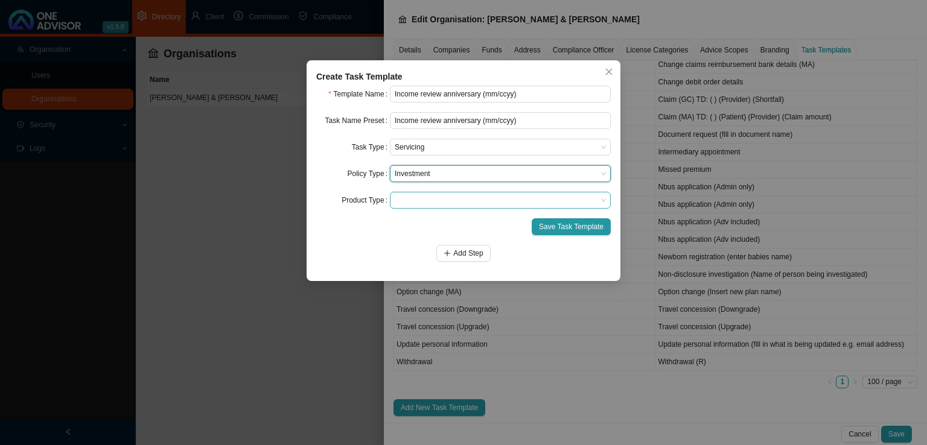
click at [425, 208] on span at bounding box center [500, 200] width 211 height 16
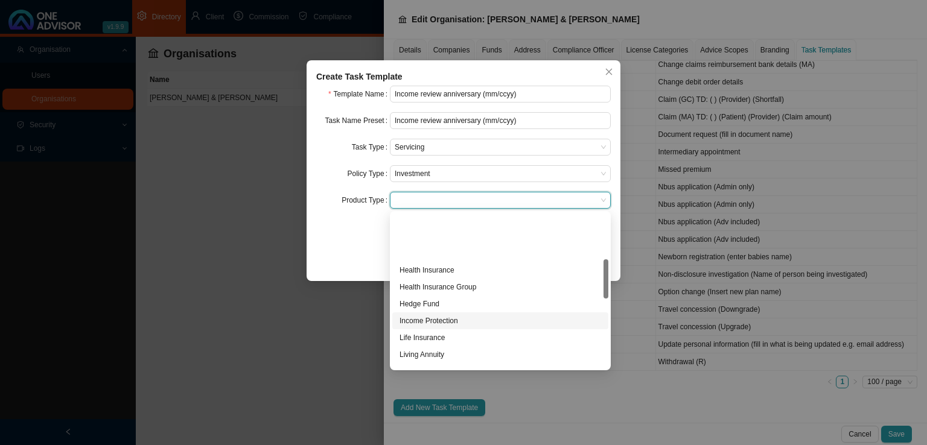
scroll to position [181, 0]
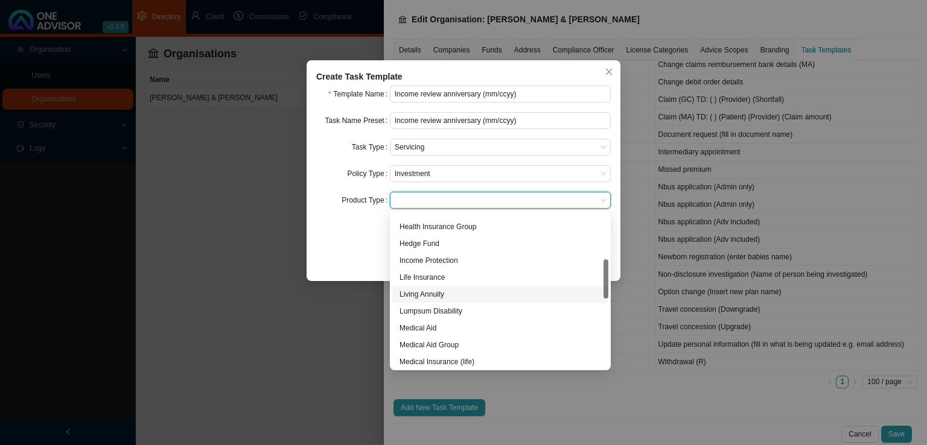
click at [417, 296] on div "Living Annuity" at bounding box center [499, 294] width 201 height 12
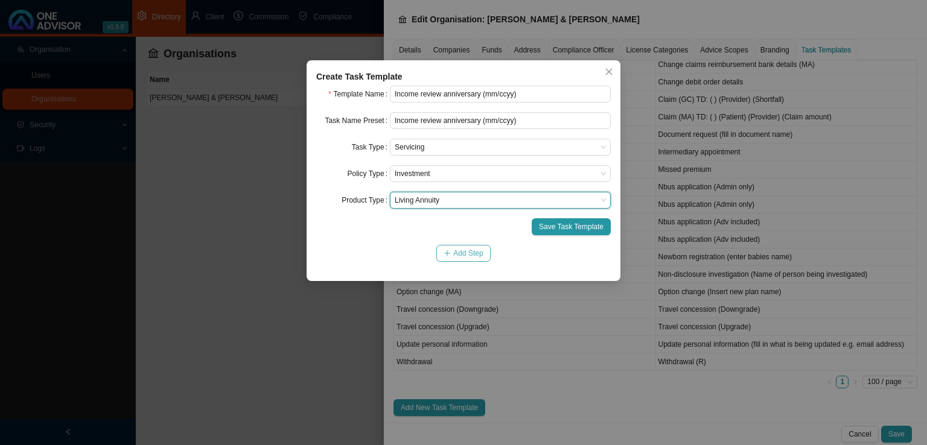
drag, startPoint x: 457, startPoint y: 254, endPoint x: 450, endPoint y: 259, distance: 8.7
click at [457, 254] on span "Add Step" at bounding box center [468, 253] width 30 height 12
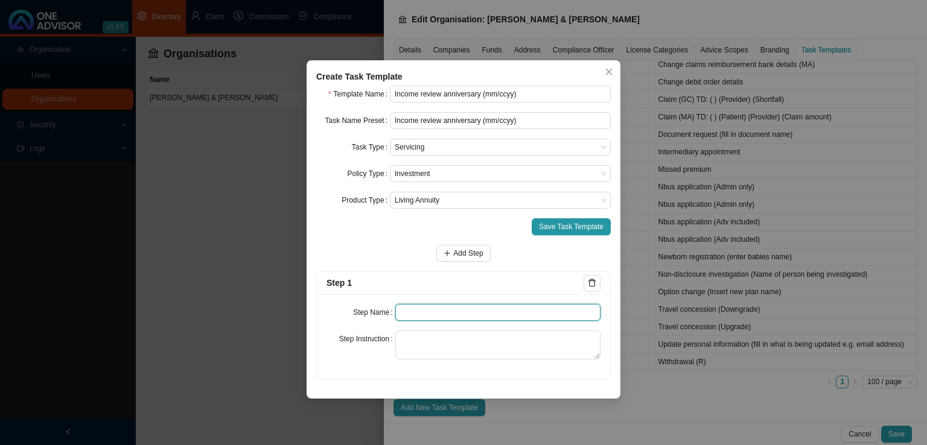
click at [416, 312] on input "text" at bounding box center [498, 312] width 206 height 17
type input "I"
type input "Insurer notification"
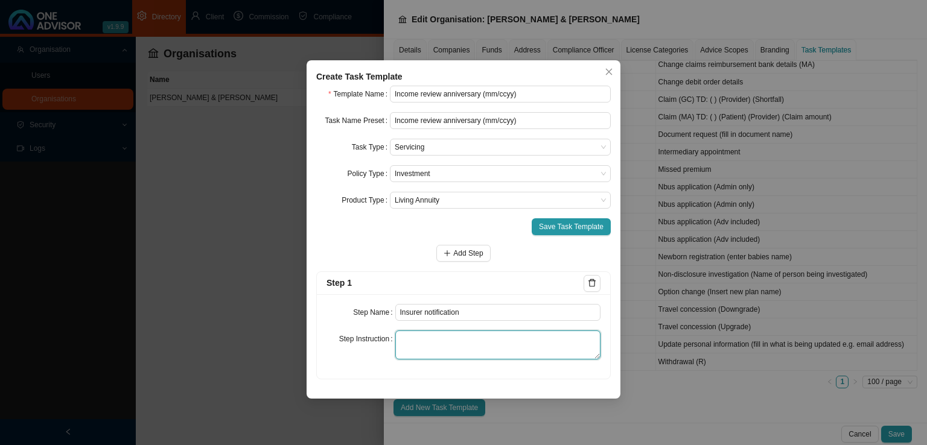
click at [417, 336] on textarea at bounding box center [498, 345] width 206 height 29
paste textarea "Save a copy of the email received from the Investment house and or a snippet fr…"
type textarea "Save a copy of the email received from the Investment house and or a snippet fr…"
click at [456, 255] on span "Add Step" at bounding box center [468, 253] width 30 height 12
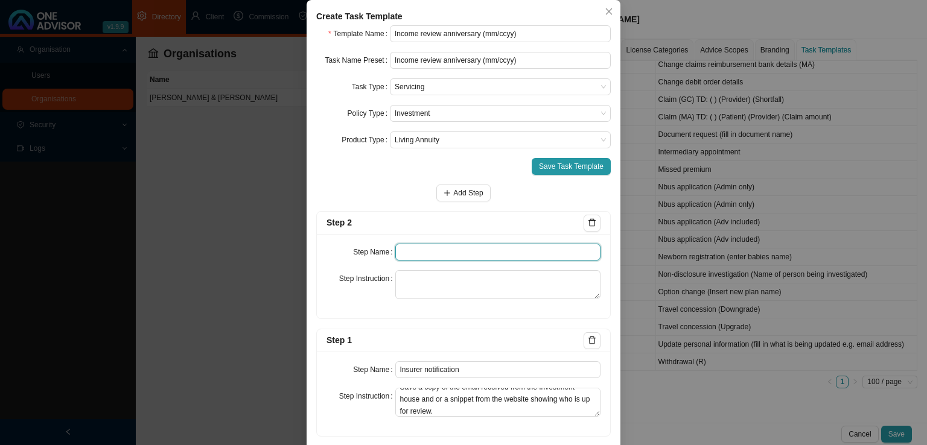
click at [432, 261] on input "text" at bounding box center [498, 252] width 206 height 17
type input "Investigation"
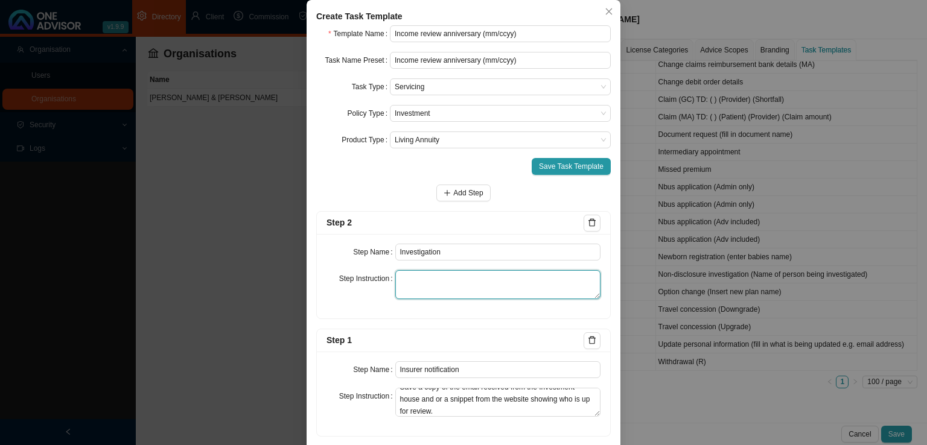
click at [408, 299] on textarea at bounding box center [498, 284] width 206 height 29
paste textarea "Gathering of facts regarding the income, investment print to view current drawd…"
type textarea "Gathering of facts regarding the income, investment print to view current drawd…"
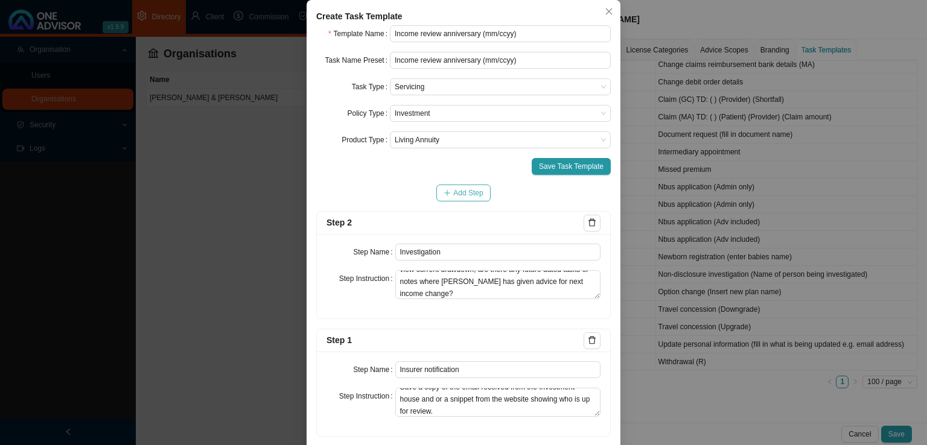
drag, startPoint x: 473, startPoint y: 254, endPoint x: 472, endPoint y: 260, distance: 6.1
click at [473, 199] on span "Add Step" at bounding box center [468, 193] width 30 height 12
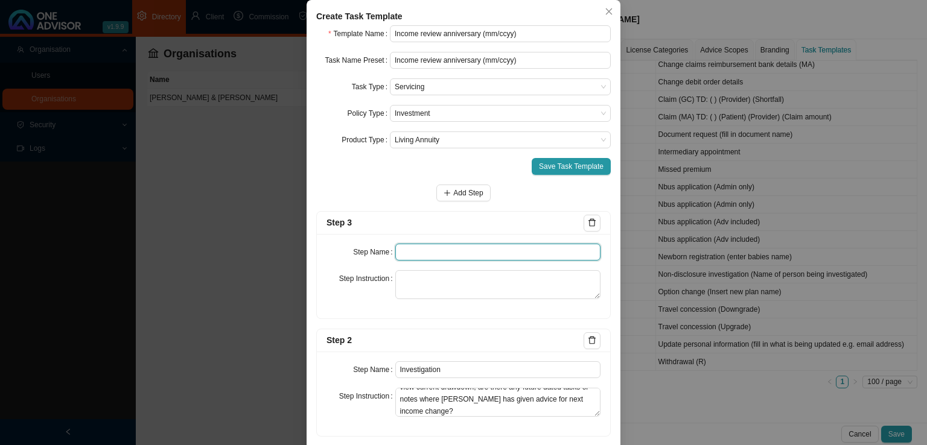
click at [438, 261] on input "text" at bounding box center [498, 252] width 206 height 17
type input "Client notification"
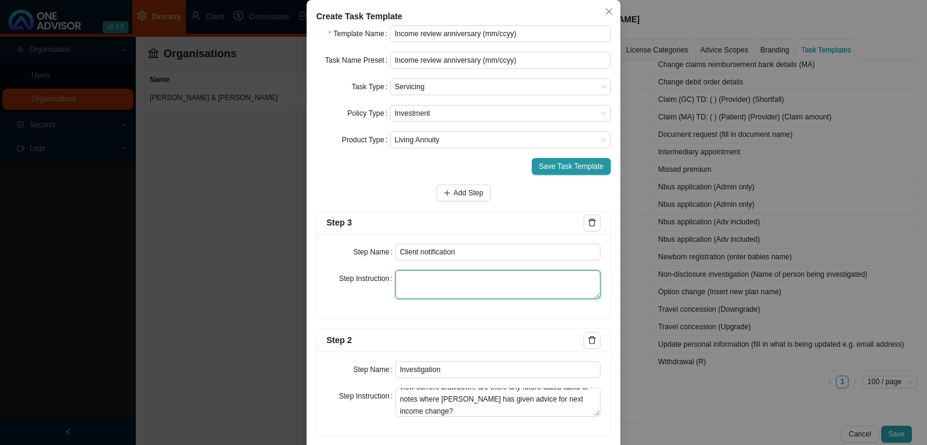
click at [437, 299] on textarea at bounding box center [498, 284] width 206 height 29
paste textarea "Email the client notifying them that the income review period has arrived. Prov…"
type textarea "Email the client notifying them that the income review period has arrived. Prov…"
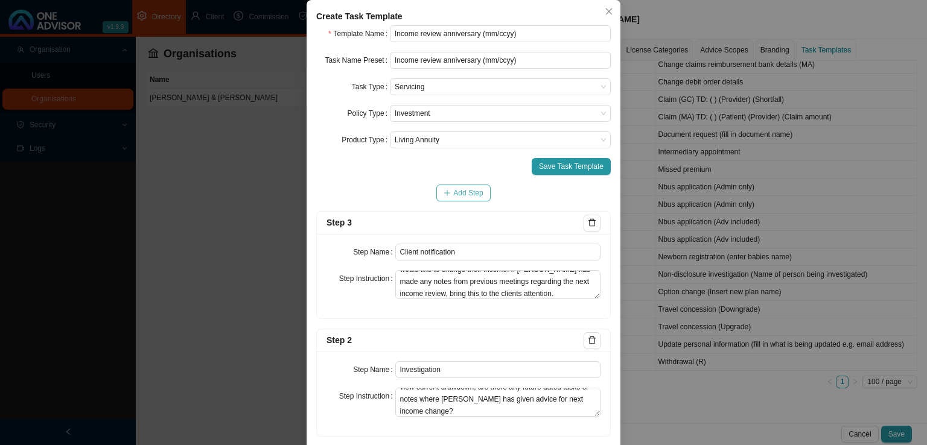
click at [471, 199] on span "Add Step" at bounding box center [468, 193] width 30 height 12
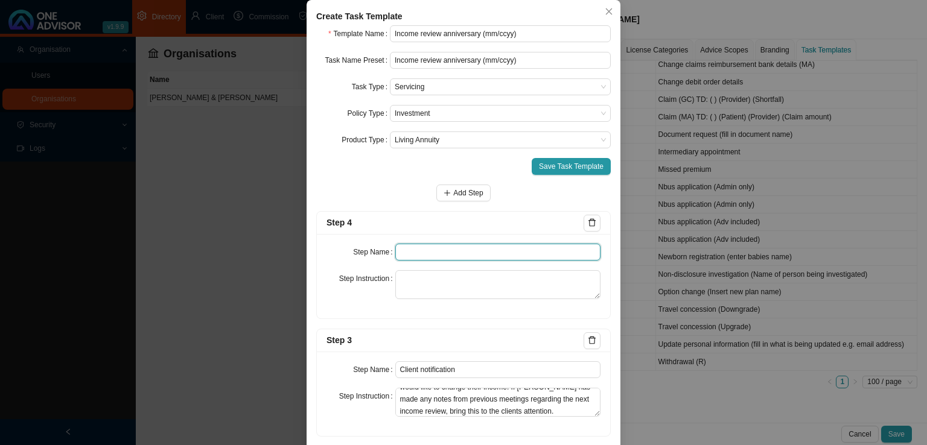
click at [442, 261] on input "text" at bounding box center [498, 252] width 206 height 17
type input "Client instruction"
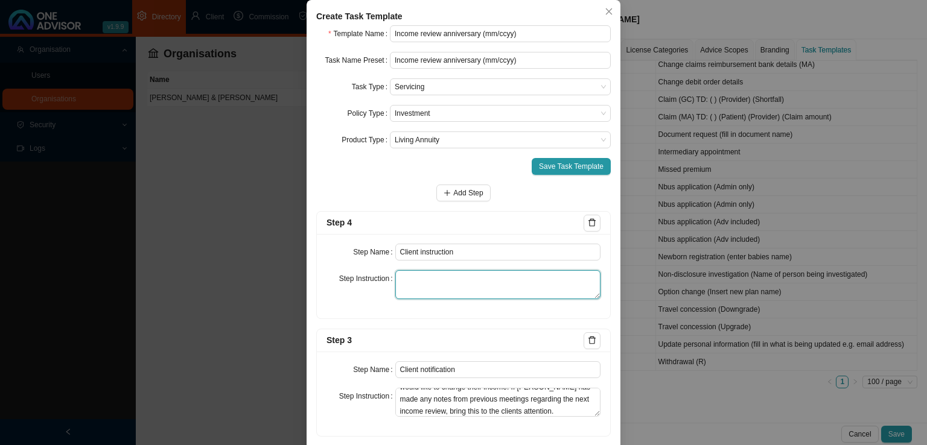
click at [446, 299] on textarea at bounding box center [498, 284] width 206 height 29
paste textarea "Feedback received from client as to how they would like to proceed."
type textarea "Feedback received from client as to how they would like to proceed."
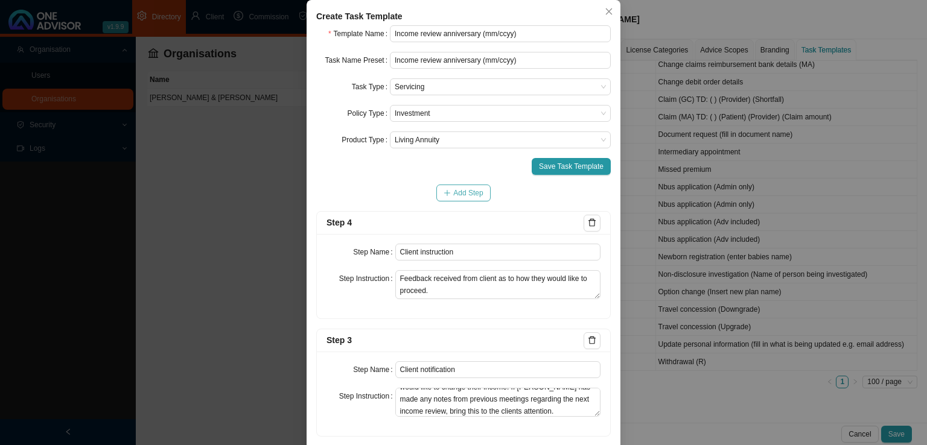
click at [443, 197] on icon "plus" at bounding box center [446, 192] width 7 height 7
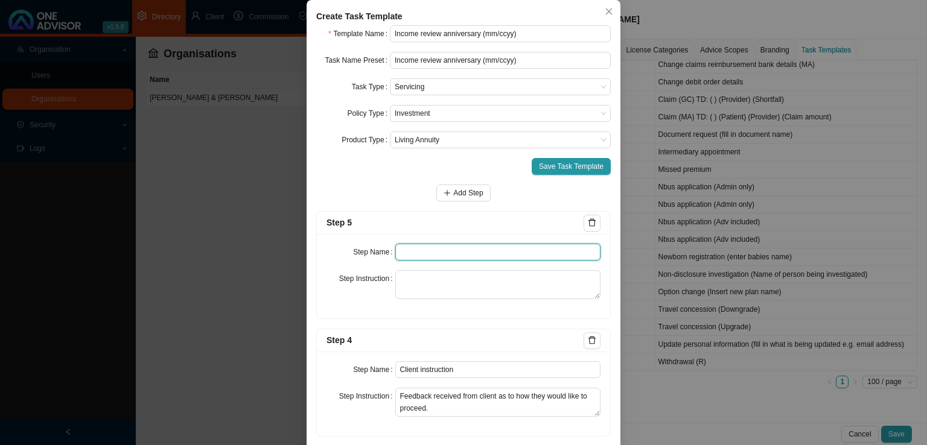
click at [415, 261] on input "text" at bounding box center [498, 252] width 206 height 17
type input "Paperwork"
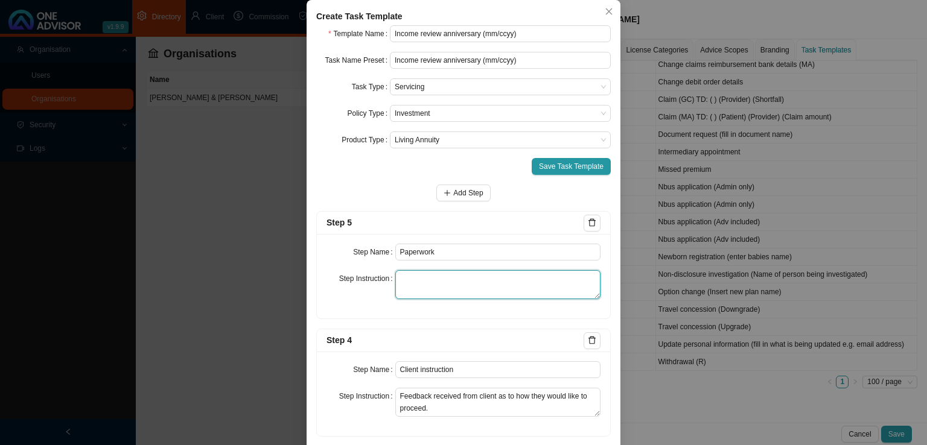
click at [403, 299] on textarea at bounding box center [498, 284] width 206 height 29
paste textarea "Record the back and forth of any documentation that needs to be gathered in ord…"
type textarea "Record the back and forth of any documentation that needs to be gathered in ord…"
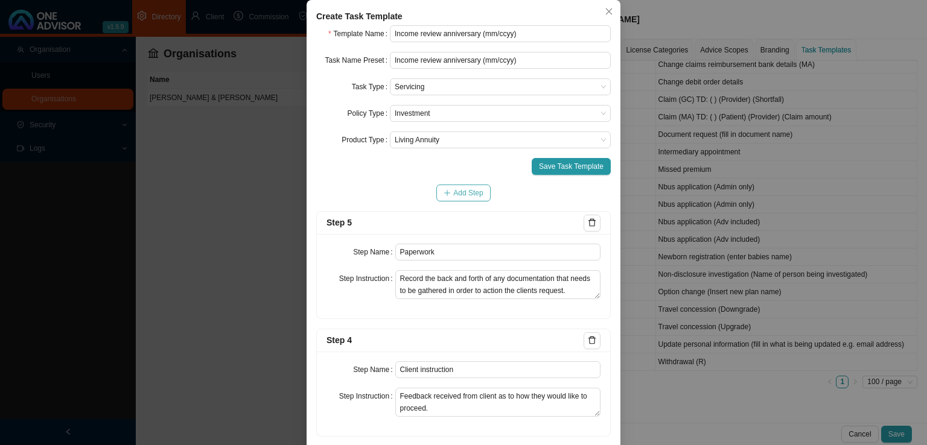
click at [473, 199] on span "Add Step" at bounding box center [468, 193] width 30 height 12
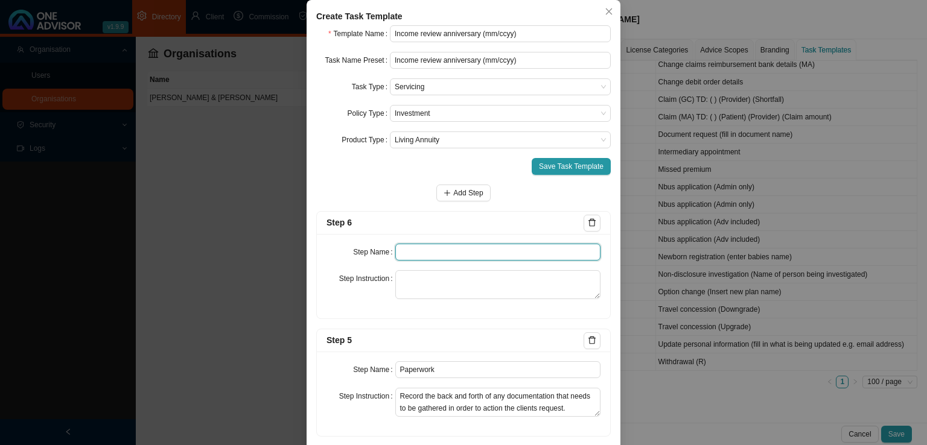
click at [430, 261] on input "text" at bounding box center [498, 252] width 206 height 17
type input "Submission"
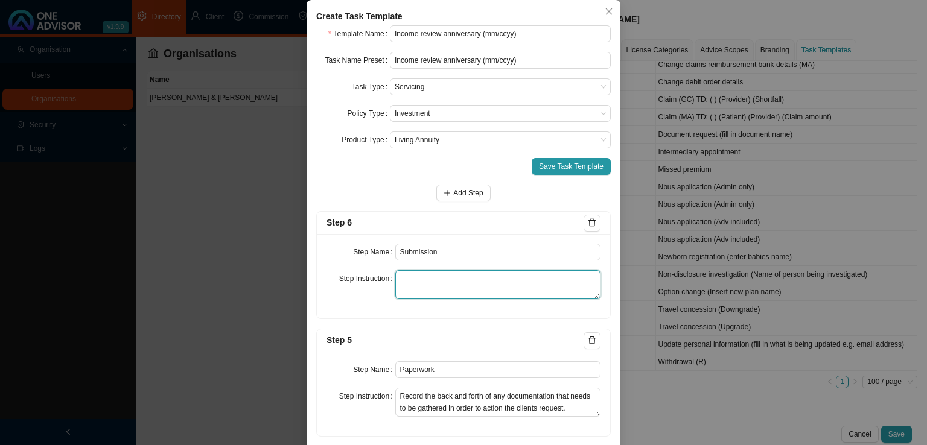
click at [442, 299] on textarea at bounding box center [498, 284] width 206 height 29
click at [443, 299] on textarea at bounding box center [498, 284] width 206 height 29
paste textarea "Record the online transaction carried out (snippets) and or paperwork submitted…"
type textarea "Record the online transaction carried out (snippets) and or paperwork submitted…"
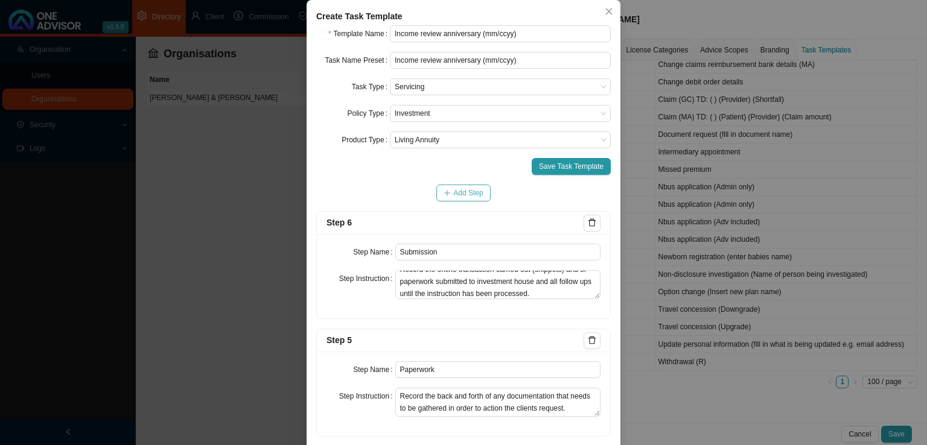
click at [458, 199] on span "Add Step" at bounding box center [468, 193] width 30 height 12
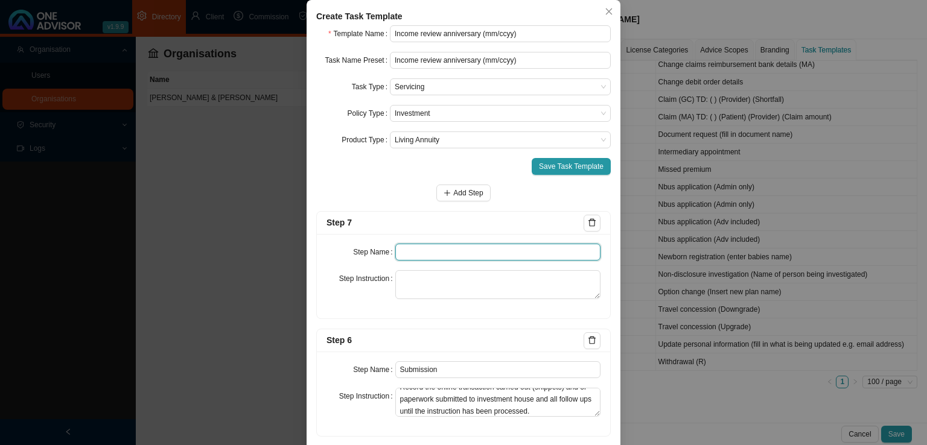
click at [443, 261] on input "text" at bounding box center [498, 252] width 206 height 17
type input "c"
type input "Confirmation of works done"
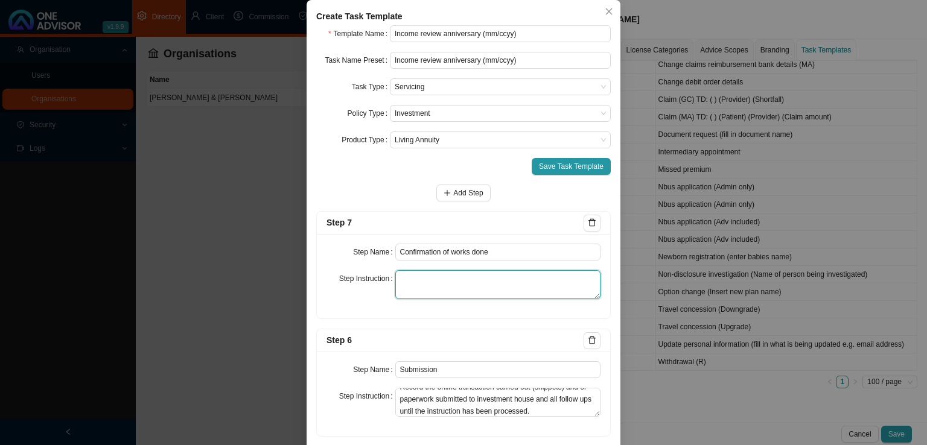
click at [444, 299] on textarea at bounding box center [498, 284] width 206 height 29
click at [419, 299] on textarea at bounding box center [498, 284] width 206 height 29
paste textarea "Email the client confirmation that the income change has been processed. Includ…"
type textarea "Email the client confirmation that the income change has been processed. Includ…"
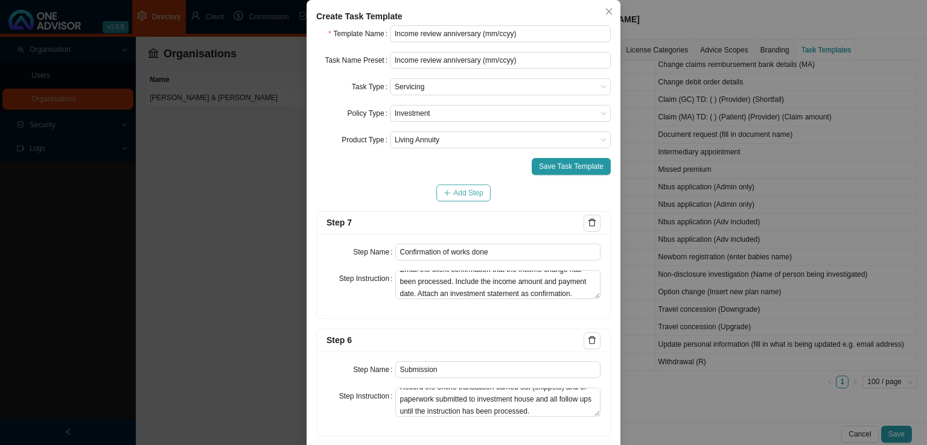
click at [463, 201] on button "Add Step" at bounding box center [463, 193] width 54 height 17
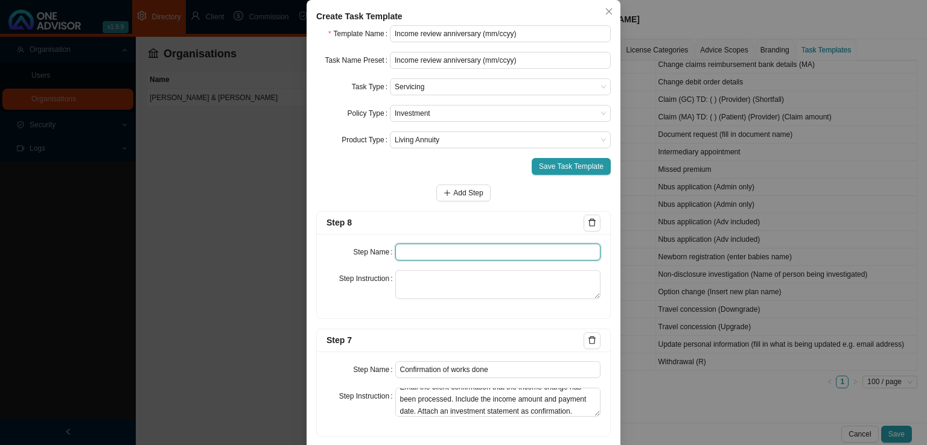
click at [433, 261] on input "text" at bounding box center [498, 252] width 206 height 17
type input "Update policy schedule"
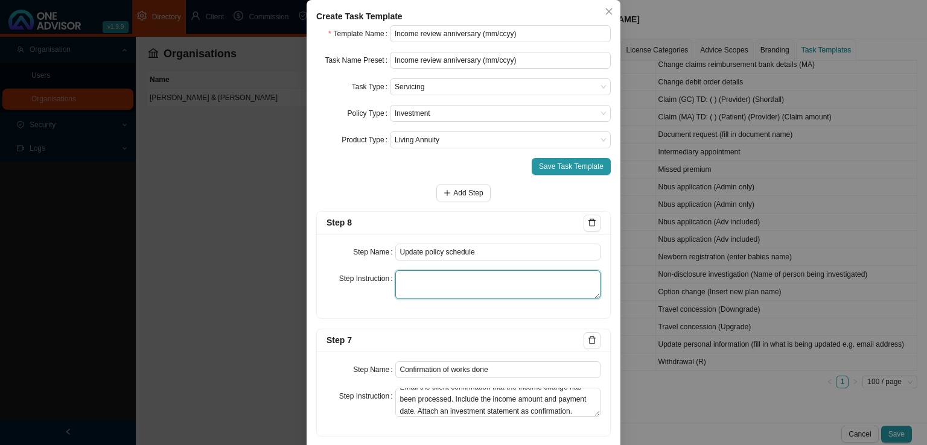
click at [434, 299] on textarea at bounding box center [498, 284] width 206 height 29
paste textarea "Update the investment schedule with the new income drawdown amount. Attach a co…"
click at [460, 299] on textarea "Update the investment schedule with the new income drawdown amount. Attach a co…" at bounding box center [498, 284] width 206 height 29
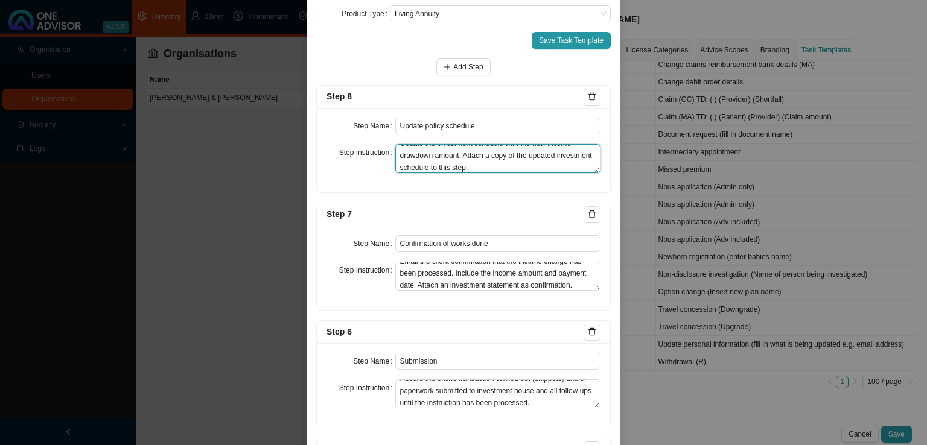
scroll to position [0, 0]
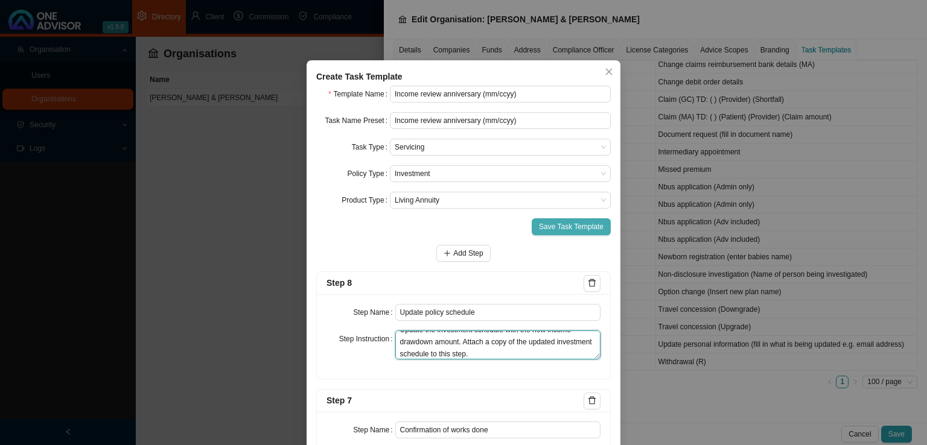
type textarea "Update the investment schedule with the new income drawdown amount. Attach a co…"
click at [565, 230] on span "Save Task Template" at bounding box center [571, 227] width 65 height 12
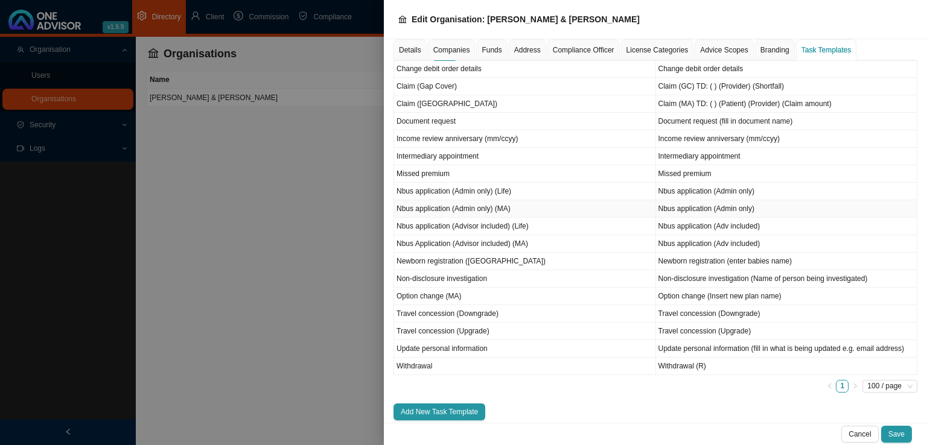
scroll to position [195, 0]
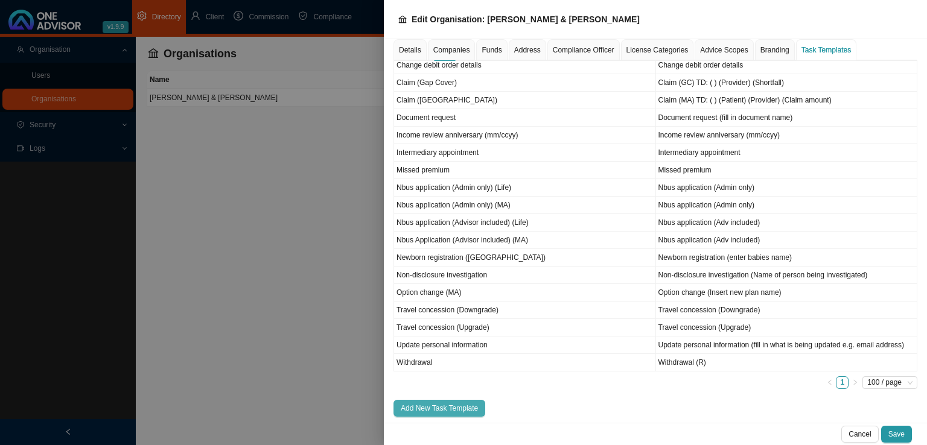
click at [432, 408] on span "Add New Task Template" at bounding box center [439, 408] width 77 height 12
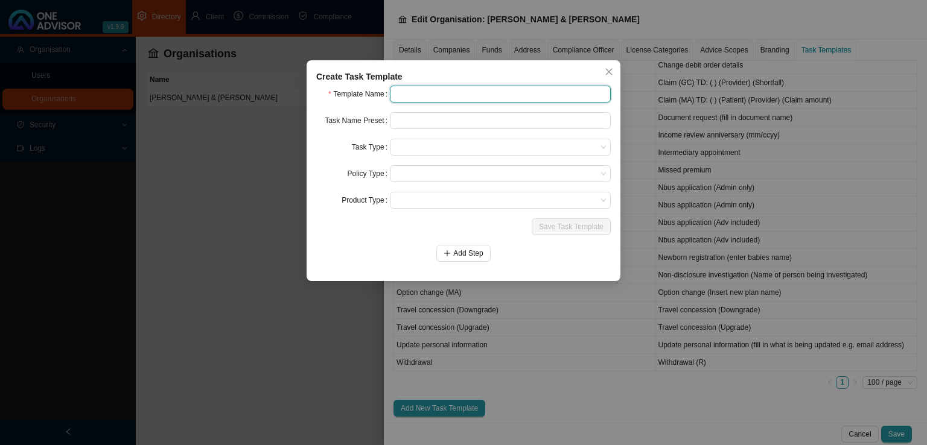
click at [440, 95] on input "text" at bounding box center [500, 94] width 221 height 17
drag, startPoint x: 516, startPoint y: 89, endPoint x: 347, endPoint y: 91, distance: 168.3
click at [347, 91] on div "Template Name Increase regular investment amount" at bounding box center [463, 94] width 294 height 17
type input "Increase regular investment amount"
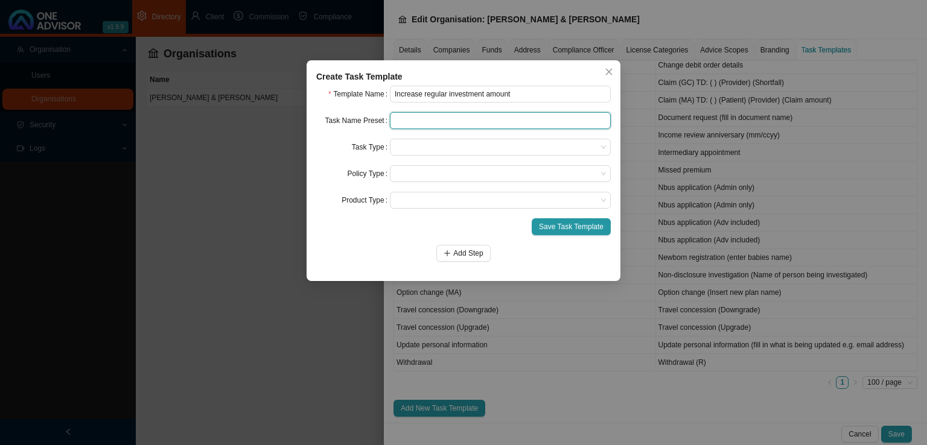
click at [450, 117] on input "text" at bounding box center [500, 120] width 221 height 17
paste input "Increase regular investment amount"
click at [422, 143] on span at bounding box center [500, 147] width 211 height 16
type input "Increase regular investment amount"
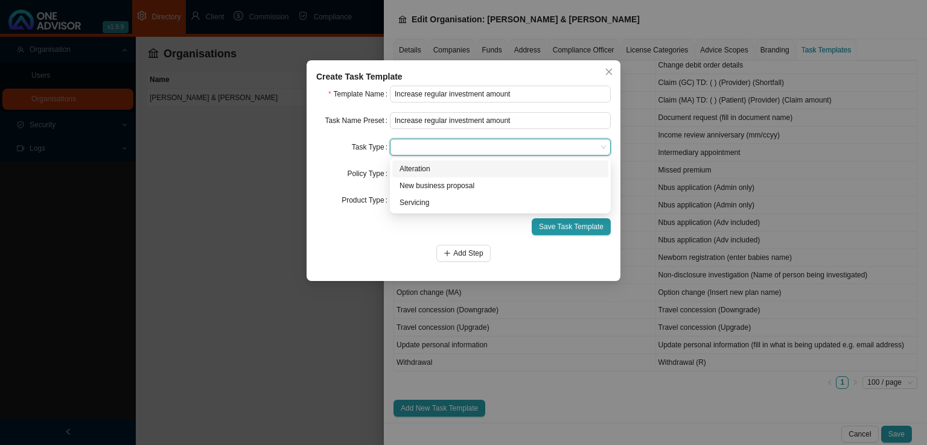
click at [422, 162] on div "Alteration" at bounding box center [500, 168] width 216 height 17
click at [413, 173] on span at bounding box center [500, 174] width 211 height 16
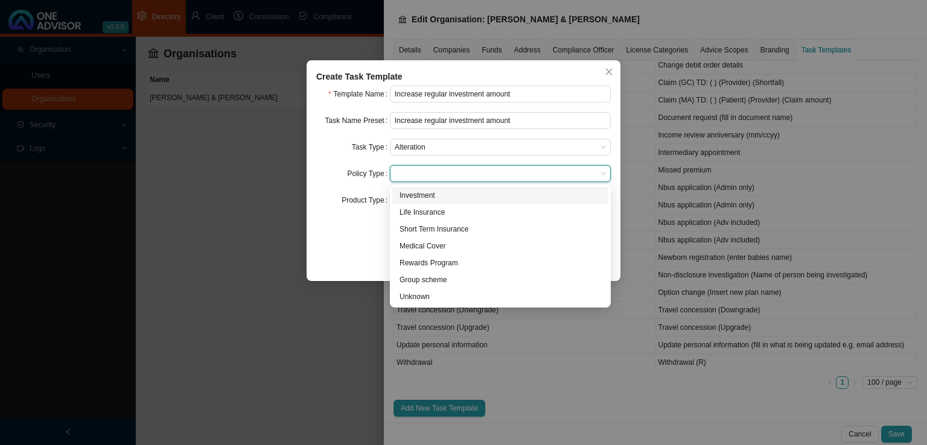
click at [420, 192] on div "Investment" at bounding box center [499, 195] width 201 height 12
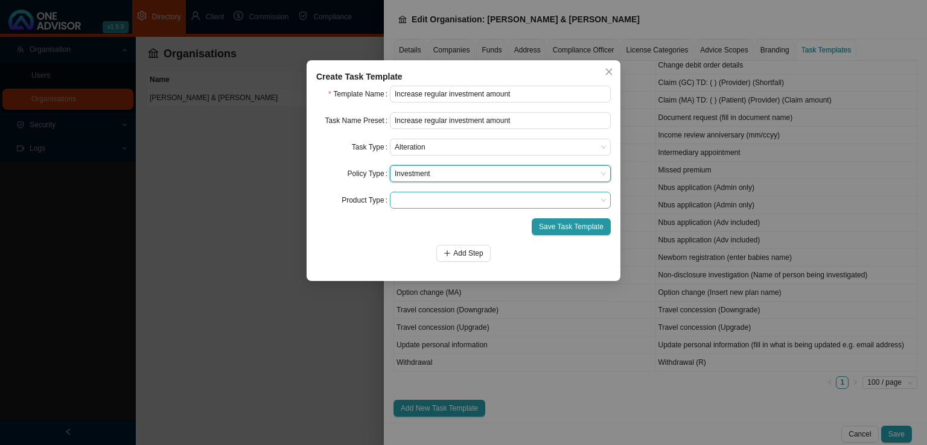
click at [432, 204] on span at bounding box center [500, 200] width 211 height 16
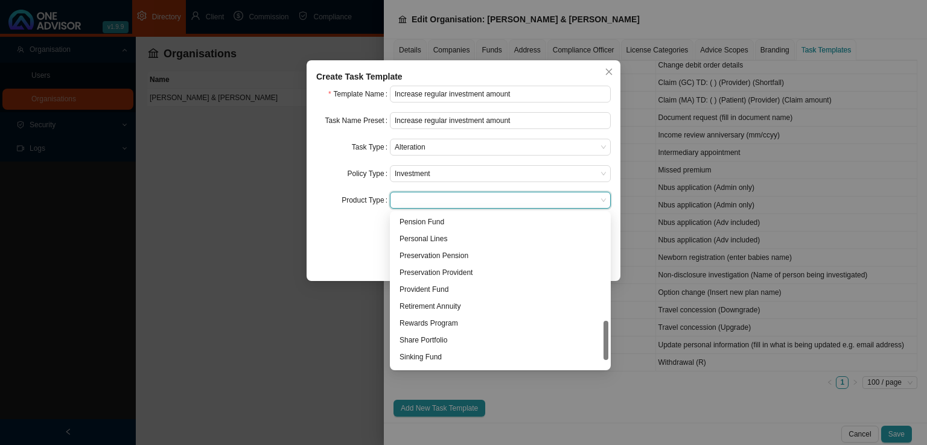
scroll to position [454, 0]
click at [414, 360] on div "Unit Trust" at bounding box center [499, 359] width 201 height 12
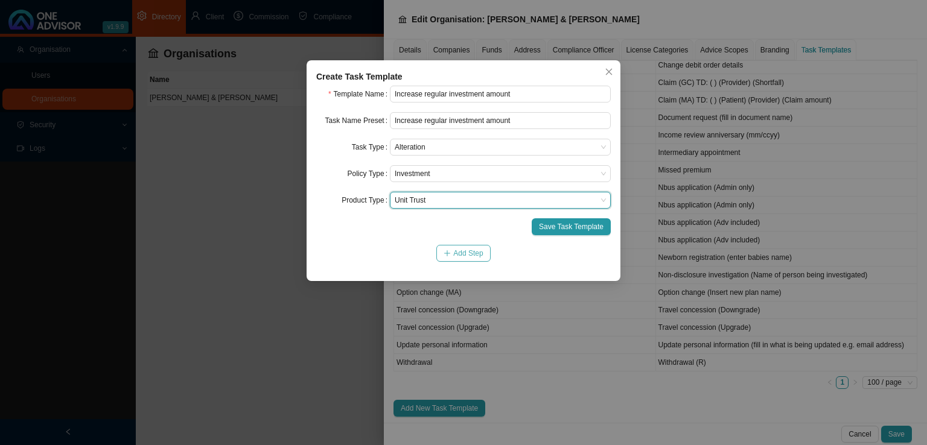
click at [462, 261] on button "Add Step" at bounding box center [463, 253] width 54 height 17
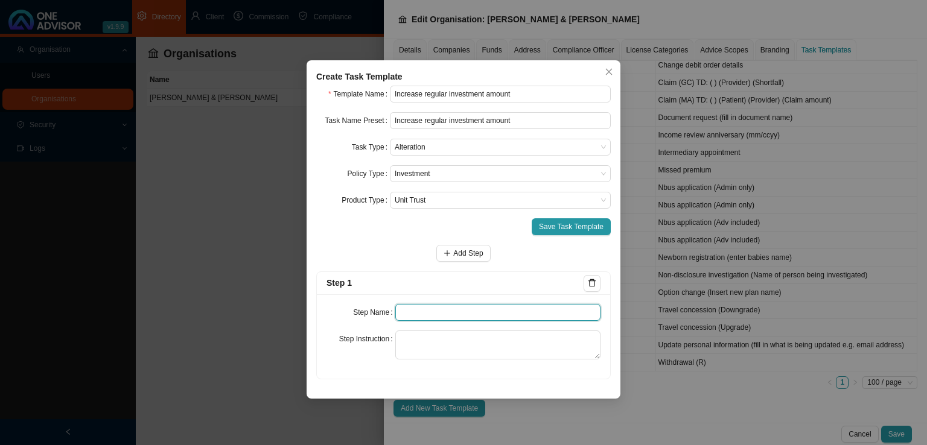
click at [425, 310] on input "text" at bounding box center [498, 312] width 206 height 17
type input "Instruction"
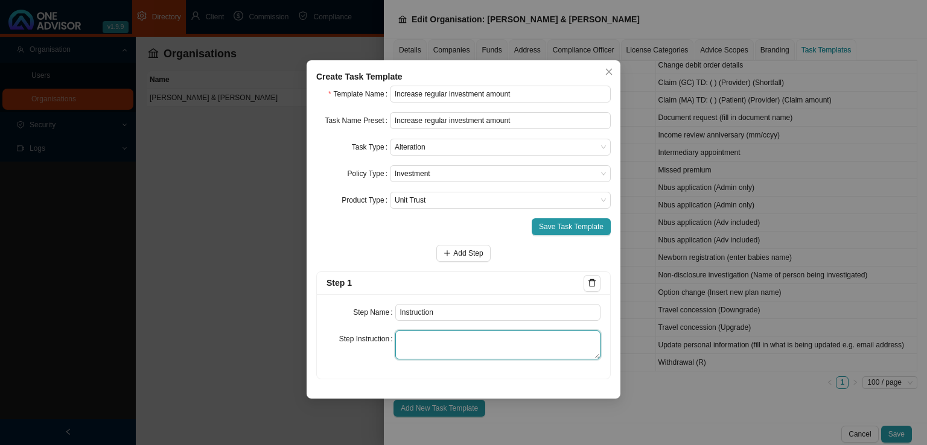
click at [409, 339] on textarea at bounding box center [498, 345] width 206 height 29
paste textarea "Record the instruction we received in order to initiate the beneficiary change."
drag, startPoint x: 510, startPoint y: 339, endPoint x: 510, endPoint y: 347, distance: 8.4
click at [510, 347] on textarea "Record the instruction we received in order to initiate the beneficiary change." at bounding box center [498, 345] width 206 height 29
type textarea "Record the instruction we received to increase the clients debit order amount."
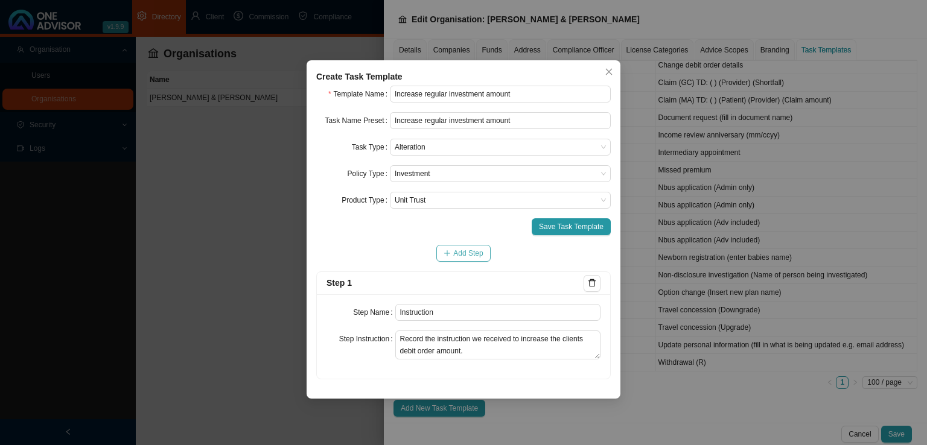
click at [463, 252] on span "Add Step" at bounding box center [468, 253] width 30 height 12
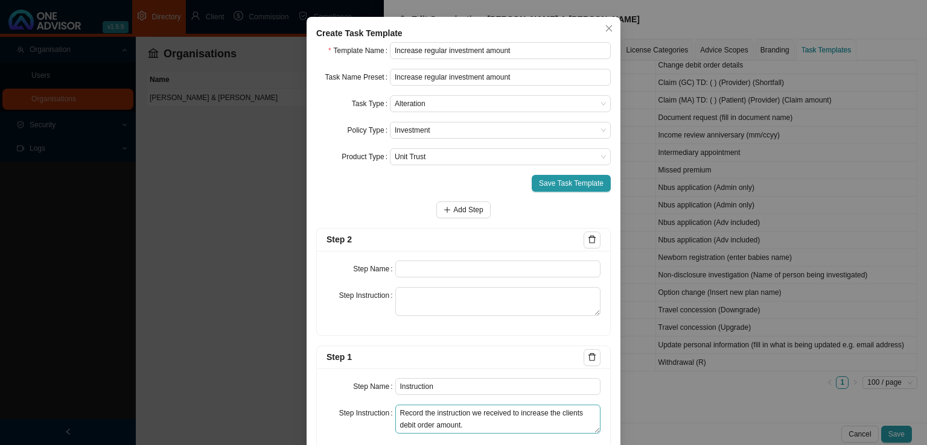
scroll to position [80, 0]
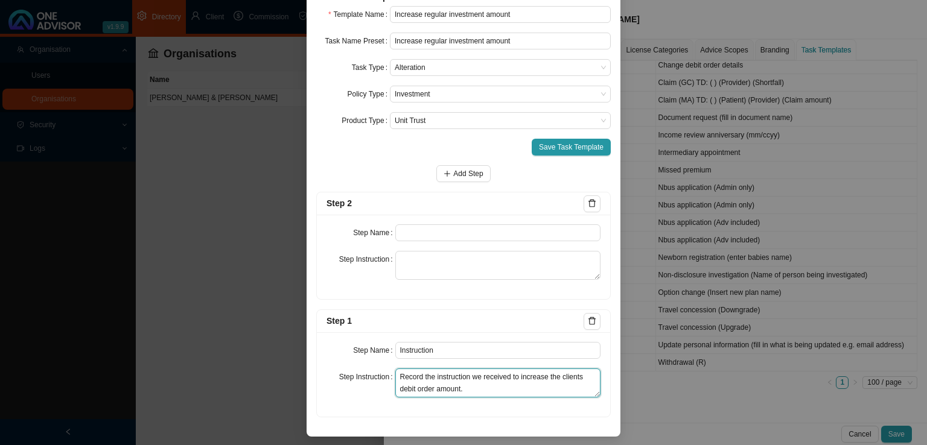
drag, startPoint x: 396, startPoint y: 375, endPoint x: 478, endPoint y: 388, distance: 83.6
click at [478, 388] on textarea "Record the instruction we received to increase the clients debit order amount." at bounding box center [498, 383] width 206 height 29
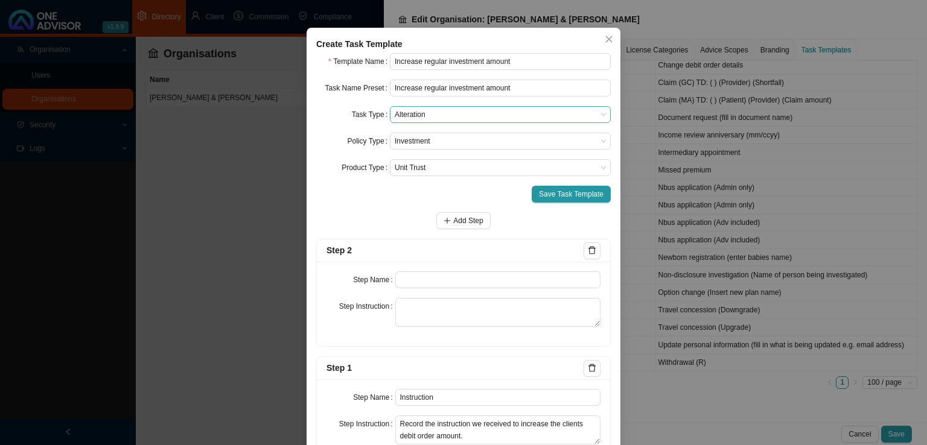
scroll to position [19, 0]
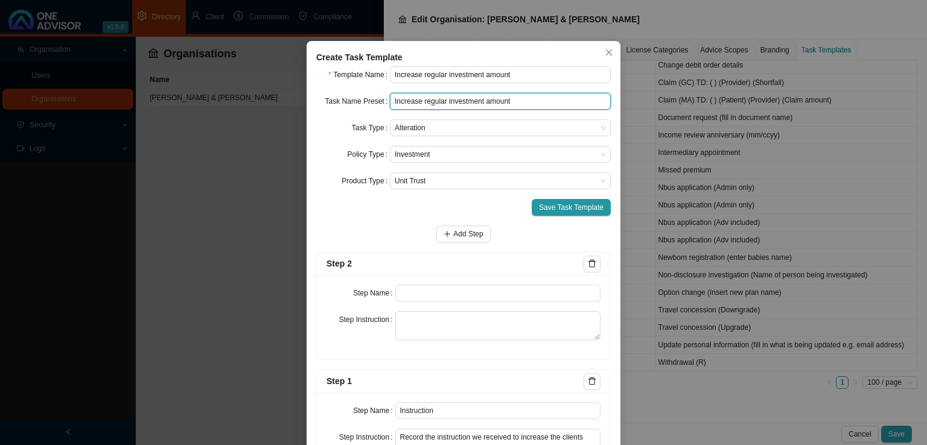
click at [530, 104] on input "Increase regular investment amount" at bounding box center [500, 101] width 221 height 17
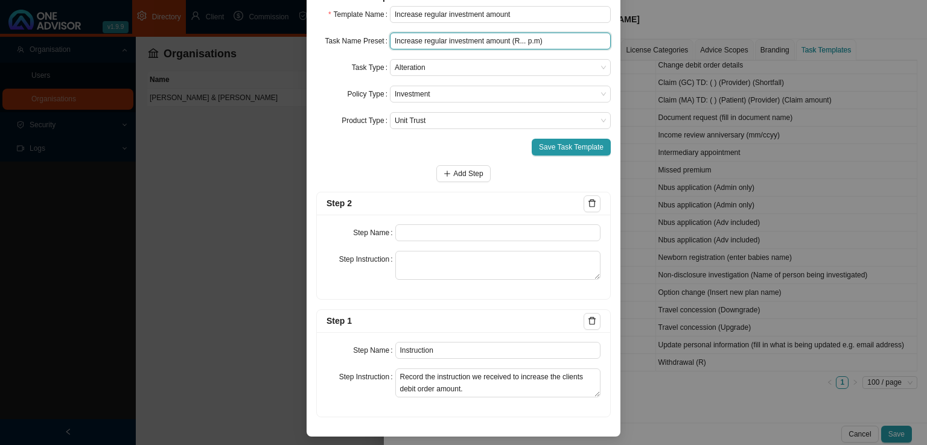
scroll to position [80, 0]
type input "Increase regular investment amount (R... p.m)"
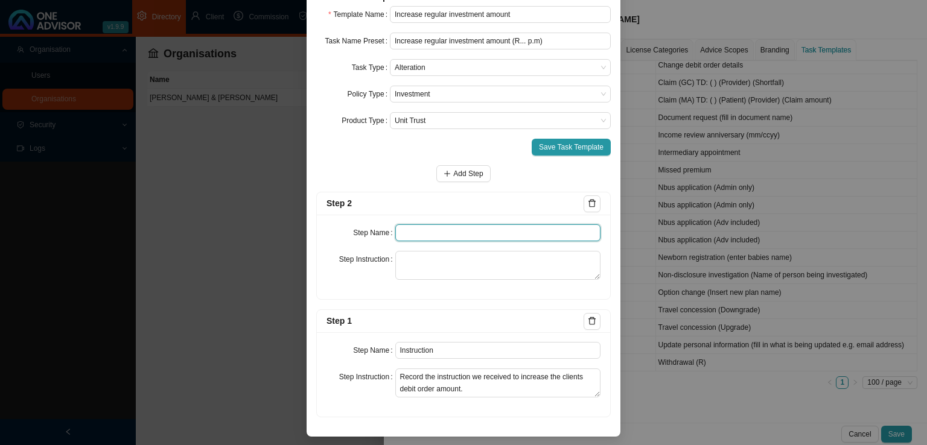
click at [415, 230] on input "text" at bounding box center [498, 232] width 206 height 17
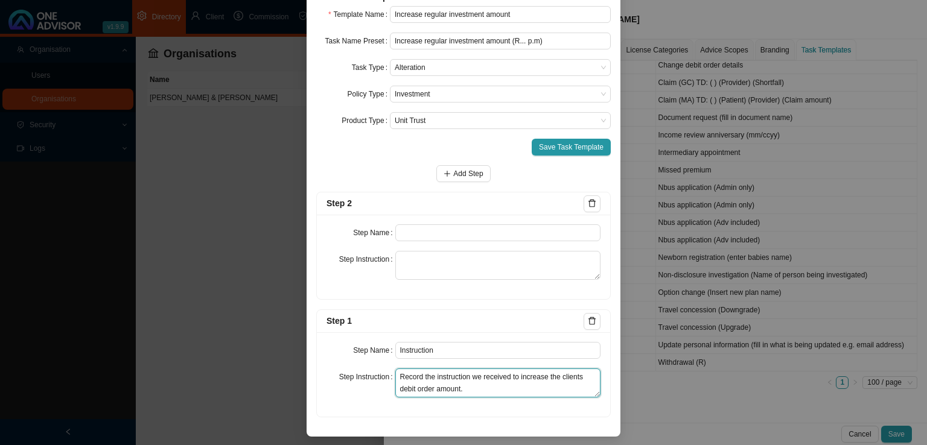
drag, startPoint x: 395, startPoint y: 377, endPoint x: 498, endPoint y: 401, distance: 106.5
click at [492, 398] on div "Step Name Instruction Step Instruction Record the instruction we received to in…" at bounding box center [463, 374] width 293 height 84
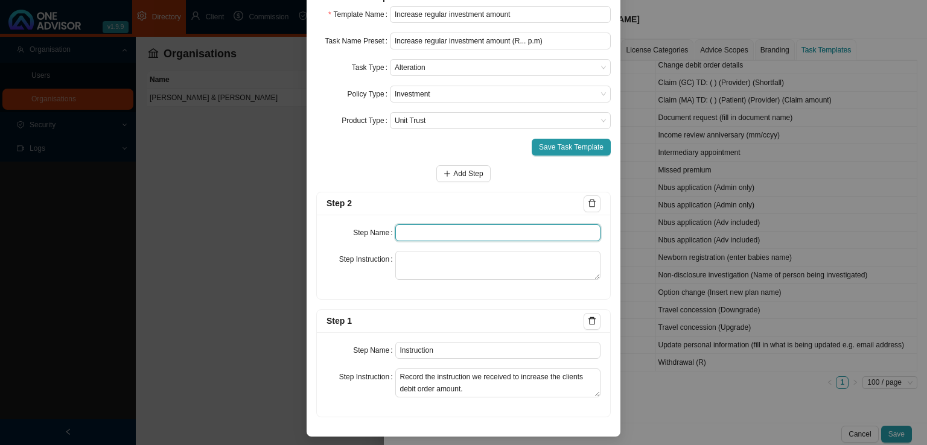
click at [400, 235] on input "text" at bounding box center [498, 232] width 206 height 17
type input "P"
type input "U"
type input "Investigation"
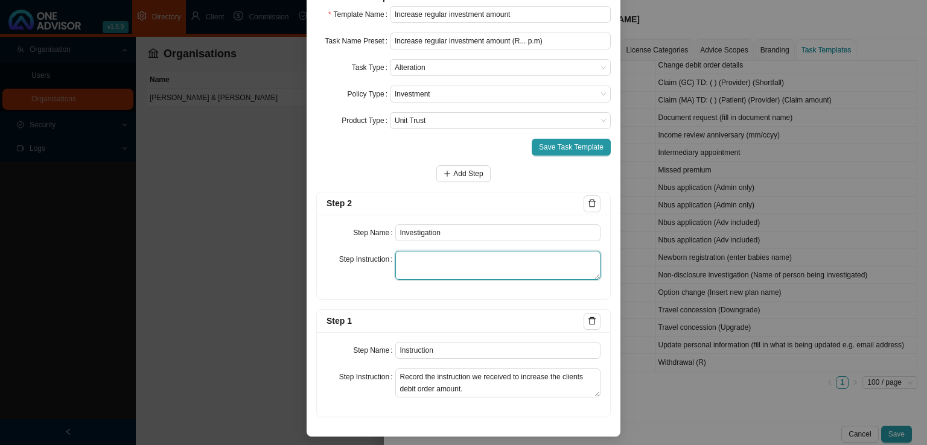
click at [437, 257] on textarea at bounding box center [498, 265] width 206 height 29
click at [449, 265] on textarea at bounding box center [498, 265] width 206 height 29
paste textarea "Gathering of information from the Investment house to carry out clients request…"
type textarea "Gathering of information from the Investment house to carry out clients request…"
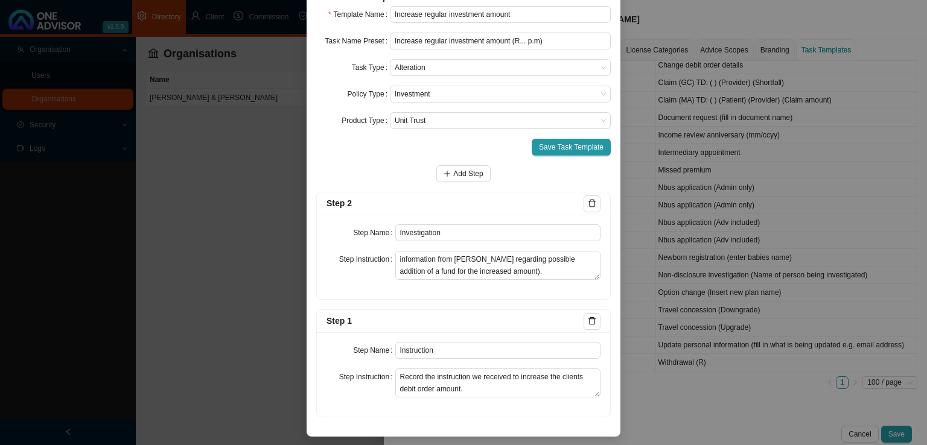
drag, startPoint x: 452, startPoint y: 178, endPoint x: 449, endPoint y: 187, distance: 9.5
click at [453, 178] on span "Add Step" at bounding box center [468, 174] width 30 height 12
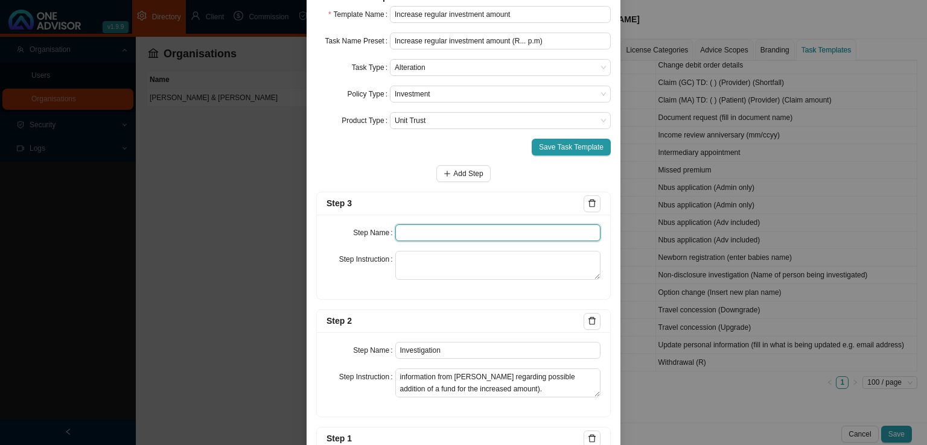
click at [413, 236] on input "text" at bounding box center [498, 232] width 206 height 17
type input "Paperwork"
paste textarea "Record the back and forth of any documentation that needs to be gathered in ord…"
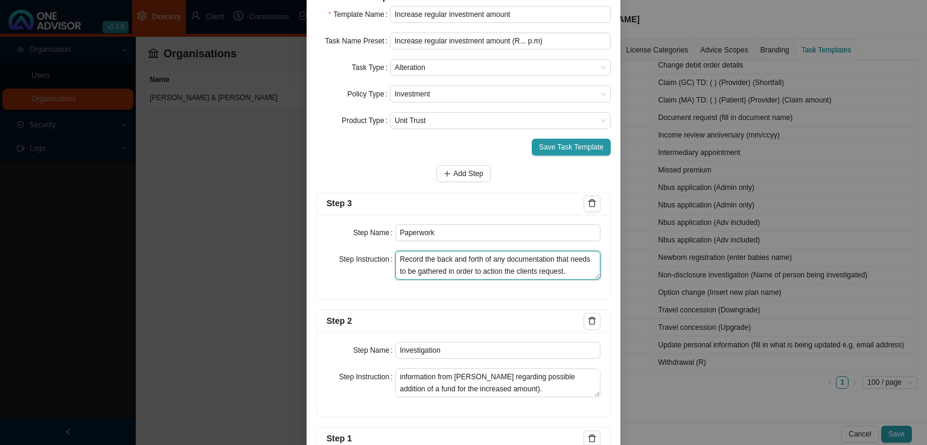
click at [443, 272] on textarea "Record the back and forth of any documentation that needs to be gathered in ord…" at bounding box center [498, 265] width 206 height 29
click at [549, 259] on textarea "Record the back and forth of any documentation that needs to be gathered and si…" at bounding box center [498, 265] width 206 height 29
click at [498, 268] on textarea "Record the back and forth of any documentation (if any) that needs to be gather…" at bounding box center [498, 265] width 206 height 29
type textarea "Record the back and forth of any documentation (if any) that needs to be gather…"
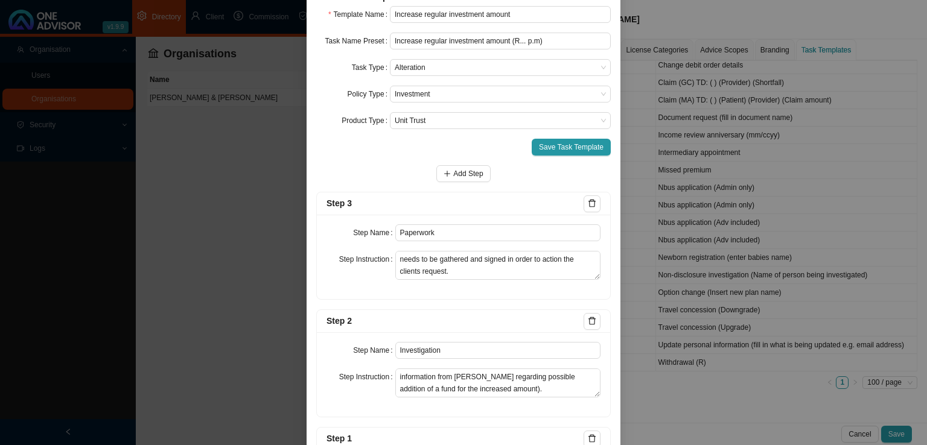
click at [471, 164] on form "Template Name Increase regular investment amount Task Name Preset Increase regu…" at bounding box center [463, 270] width 294 height 529
click at [459, 179] on button "Add Step" at bounding box center [463, 173] width 54 height 17
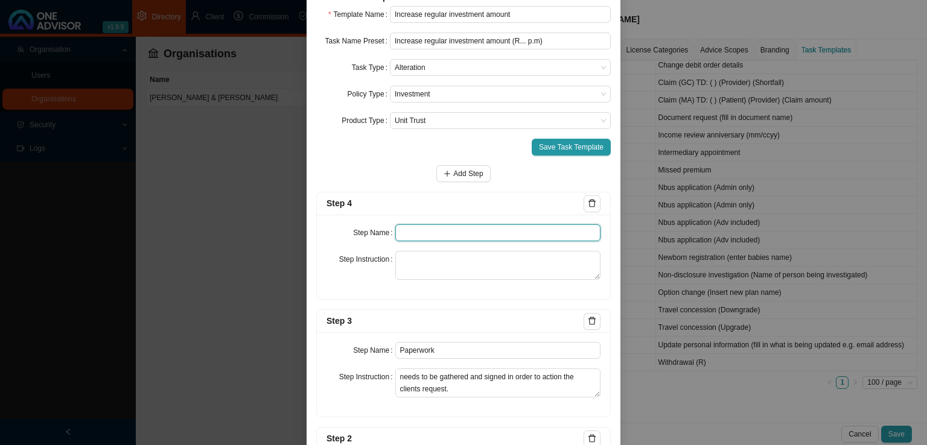
click at [422, 236] on input "text" at bounding box center [498, 232] width 206 height 17
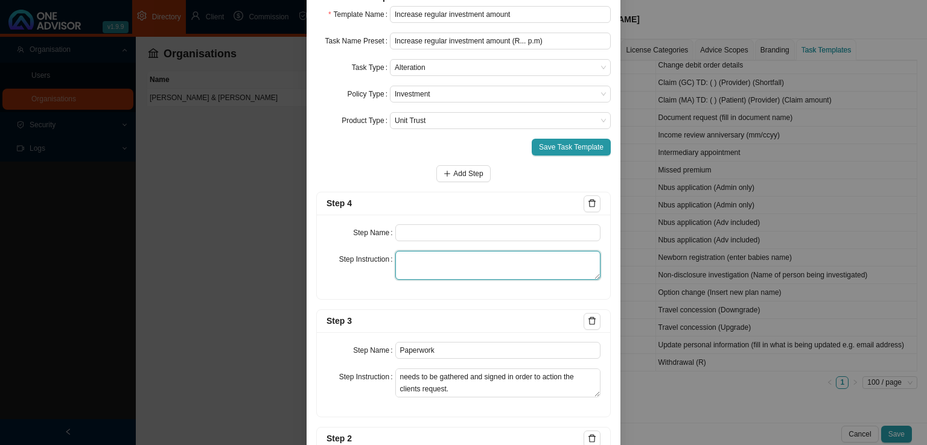
drag, startPoint x: 395, startPoint y: 261, endPoint x: 516, endPoint y: 271, distance: 121.7
click at [395, 261] on textarea at bounding box center [498, 265] width 206 height 29
paste textarea "Record the online transaction carried out (snippets) and or paperwork submitted…"
type textarea "Record the online transaction carried out (snippets) and or paperwork submitted…"
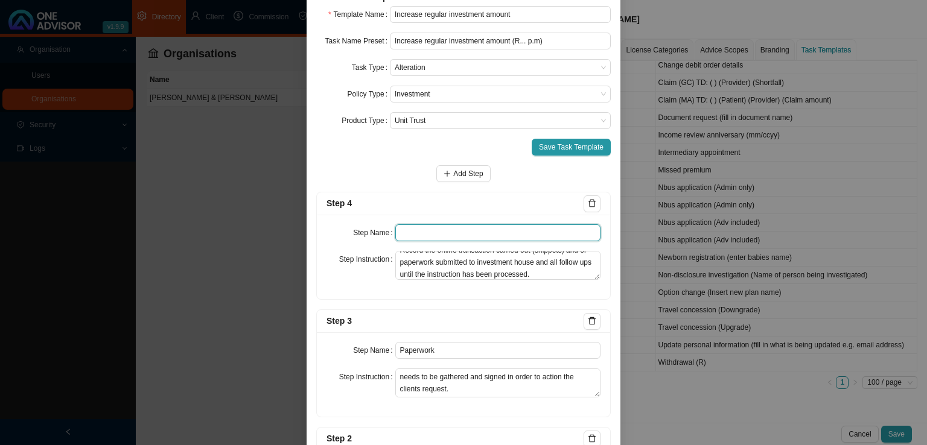
click at [449, 225] on input "text" at bounding box center [498, 232] width 206 height 17
type input "Submission"
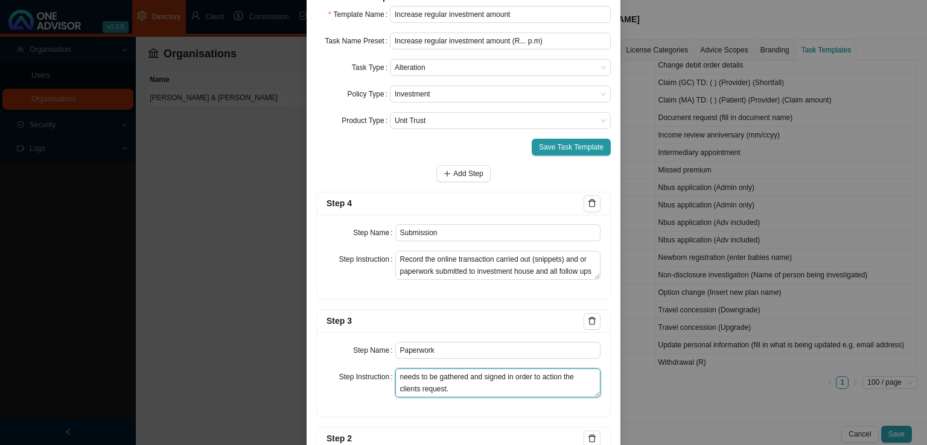
click at [413, 393] on textarea "Record the back and forth of any documentation (if any) that needs to be gather…" at bounding box center [498, 383] width 206 height 29
drag, startPoint x: 393, startPoint y: 375, endPoint x: 512, endPoint y: 404, distance: 121.7
click at [512, 404] on div "Step Name Paperwork Step Instruction Record the back and forth of any documenta…" at bounding box center [463, 374] width 293 height 84
click at [466, 175] on span "Add Step" at bounding box center [468, 174] width 30 height 12
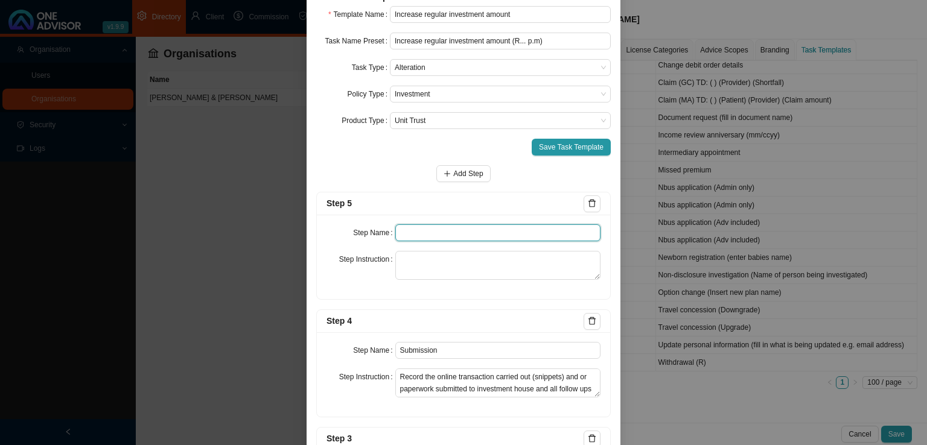
click at [422, 232] on input "text" at bounding box center [498, 232] width 206 height 17
type input "Confirmation of works done"
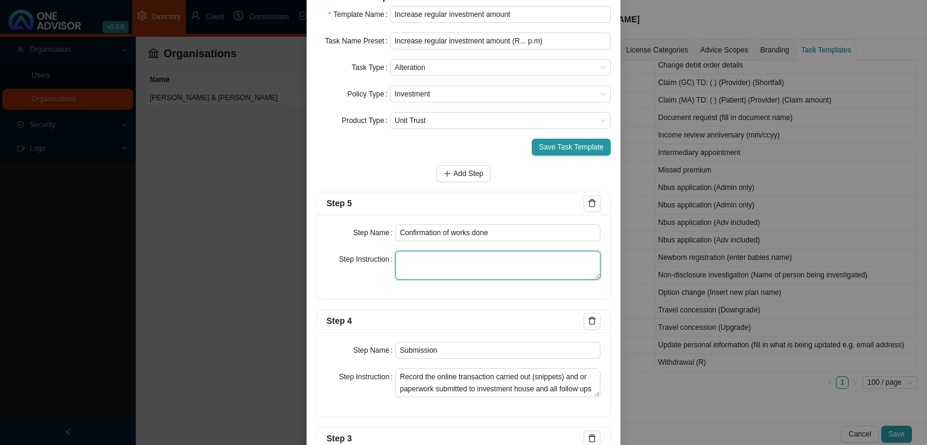
click at [422, 254] on textarea at bounding box center [498, 265] width 206 height 29
paste textarea "Email the client confirmation that their debit order amount has been increased.…"
type textarea "Email the client confirmation that their debit order amount has been increased.…"
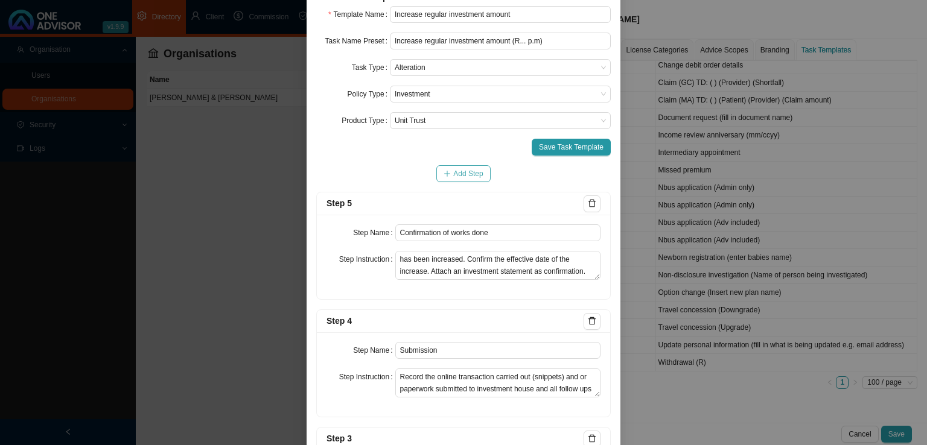
drag, startPoint x: 441, startPoint y: 167, endPoint x: 468, endPoint y: 184, distance: 32.0
click at [441, 167] on button "Add Step" at bounding box center [463, 173] width 54 height 17
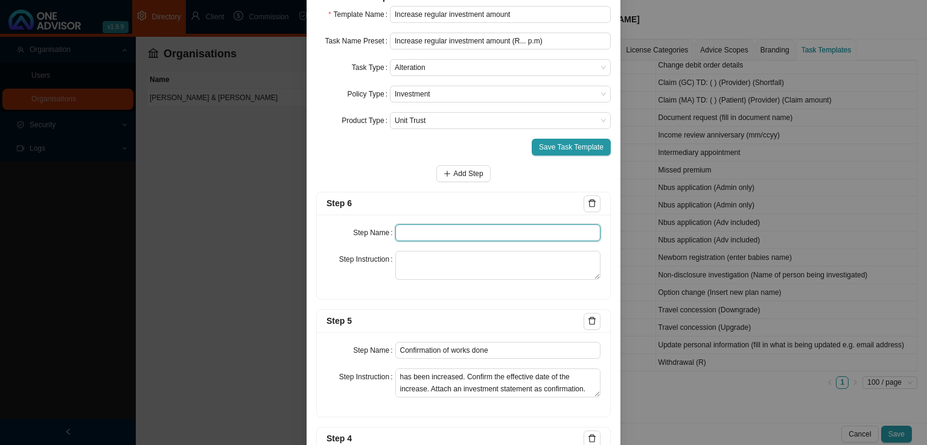
click at [422, 234] on input "text" at bounding box center [498, 232] width 206 height 17
type input "Update policy schedule"
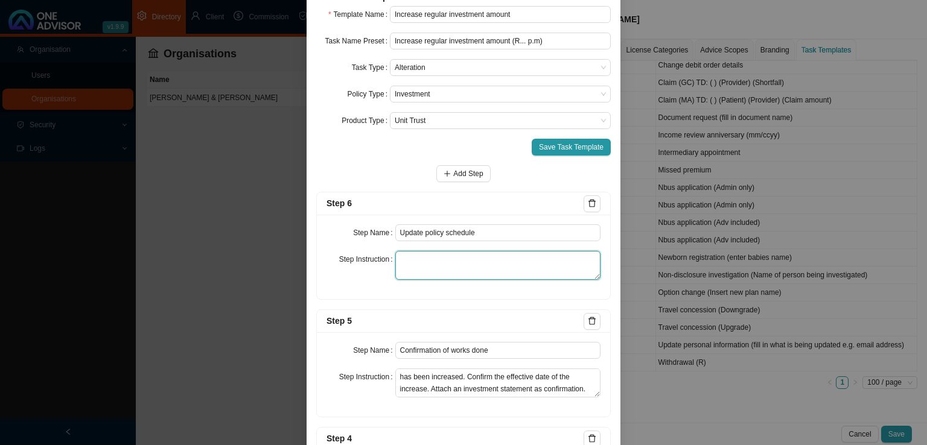
click at [475, 251] on textarea at bounding box center [498, 265] width 206 height 29
click at [449, 256] on textarea at bounding box center [498, 265] width 206 height 29
paste textarea "Update the investment schedule with the new debit order amount. Attach a copy o…"
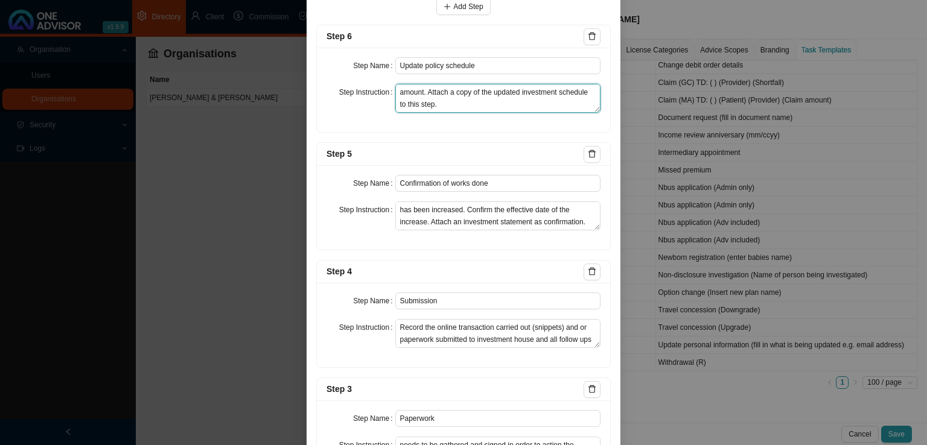
scroll to position [0, 0]
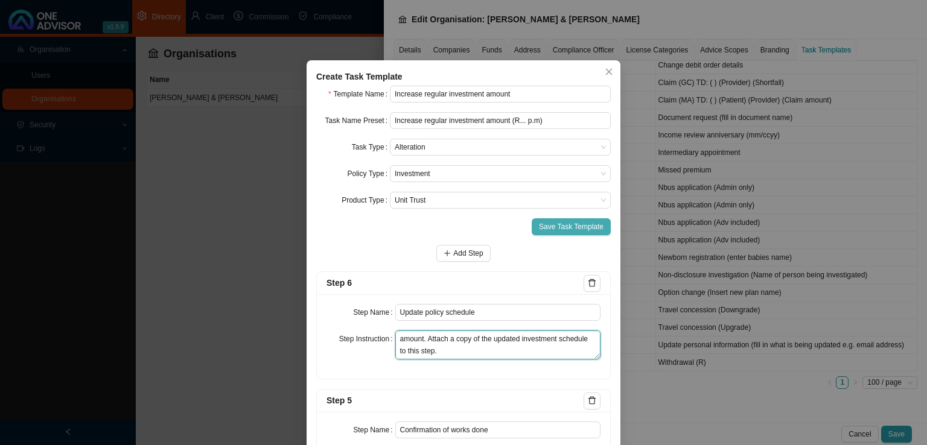
type textarea "Update the investment schedule with the new debit order amount. Attach a copy o…"
click at [559, 233] on button "Save Task Template" at bounding box center [570, 226] width 79 height 17
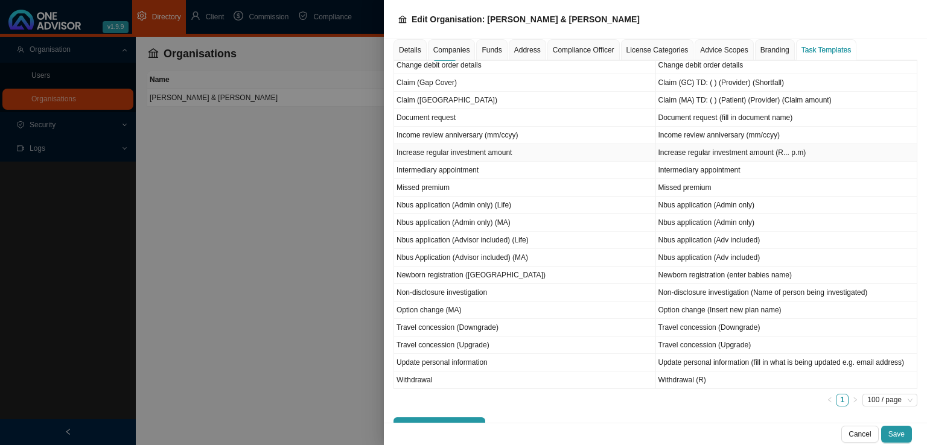
click at [474, 151] on td "Increase regular investment amount" at bounding box center [525, 152] width 262 height 17
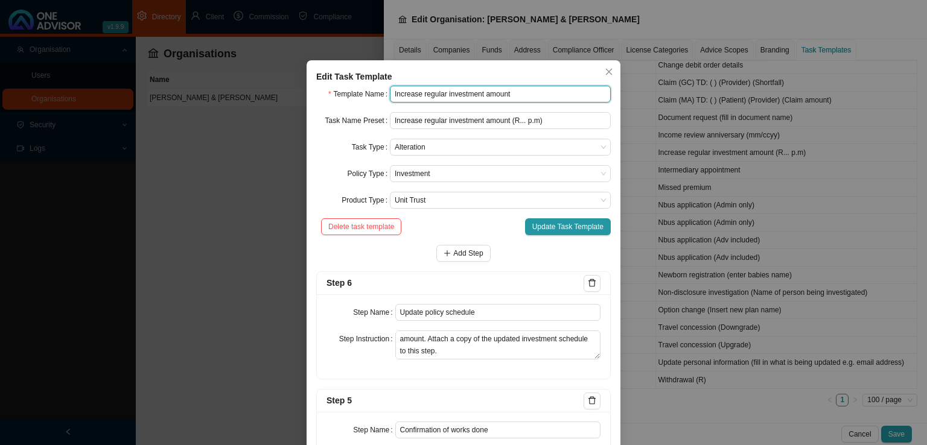
drag, startPoint x: 442, startPoint y: 96, endPoint x: 507, endPoint y: 101, distance: 65.9
click at [507, 101] on input "Increase regular investment amount" at bounding box center [500, 94] width 221 height 17
type input "Increase regular contribution"
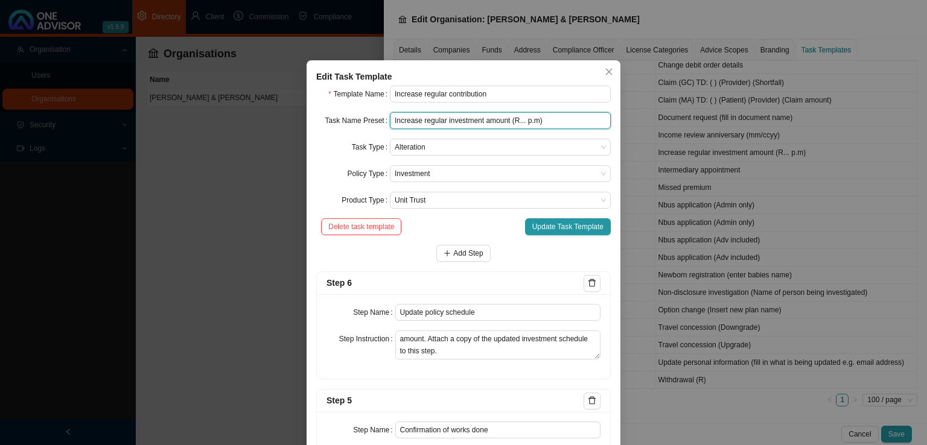
click at [467, 124] on input "Increase regular investment amount (R... p.m)" at bounding box center [500, 120] width 221 height 17
drag, startPoint x: 442, startPoint y: 122, endPoint x: 504, endPoint y: 118, distance: 62.8
click at [504, 118] on input "Increase regular investment amount (R... p.m)" at bounding box center [500, 120] width 221 height 17
type input "Increase regular contribution (R... p.m)"
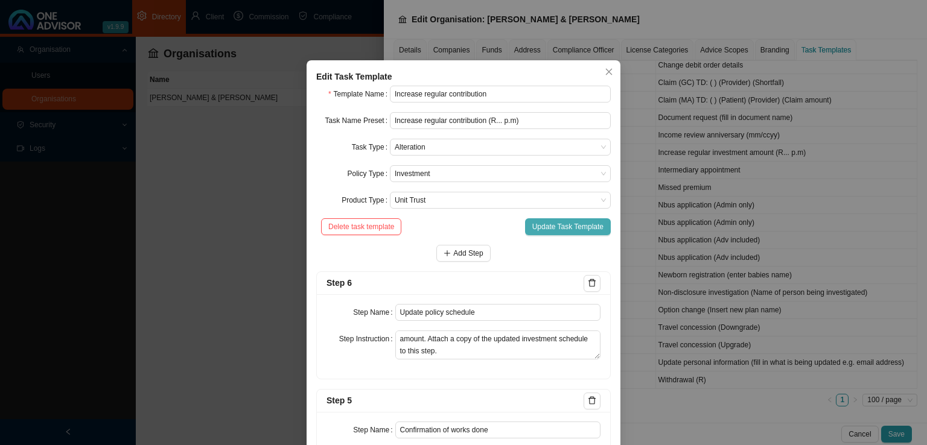
click at [556, 225] on span "Update Task Template" at bounding box center [567, 227] width 71 height 12
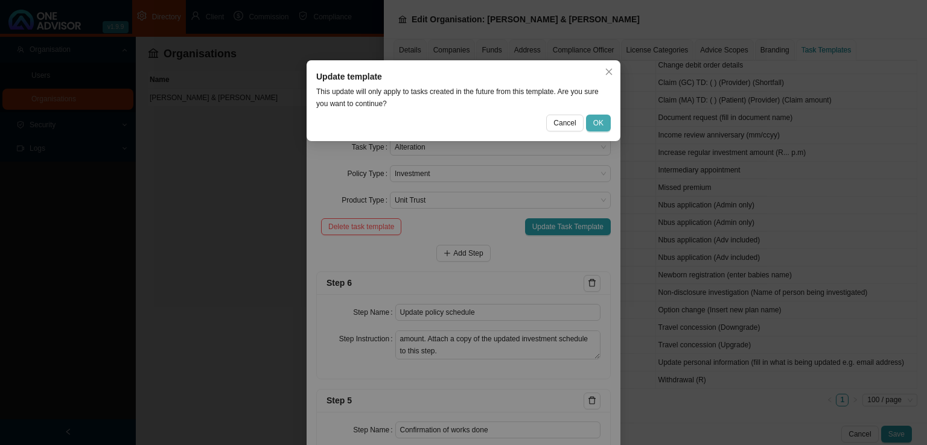
click at [606, 126] on button "OK" at bounding box center [598, 123] width 25 height 17
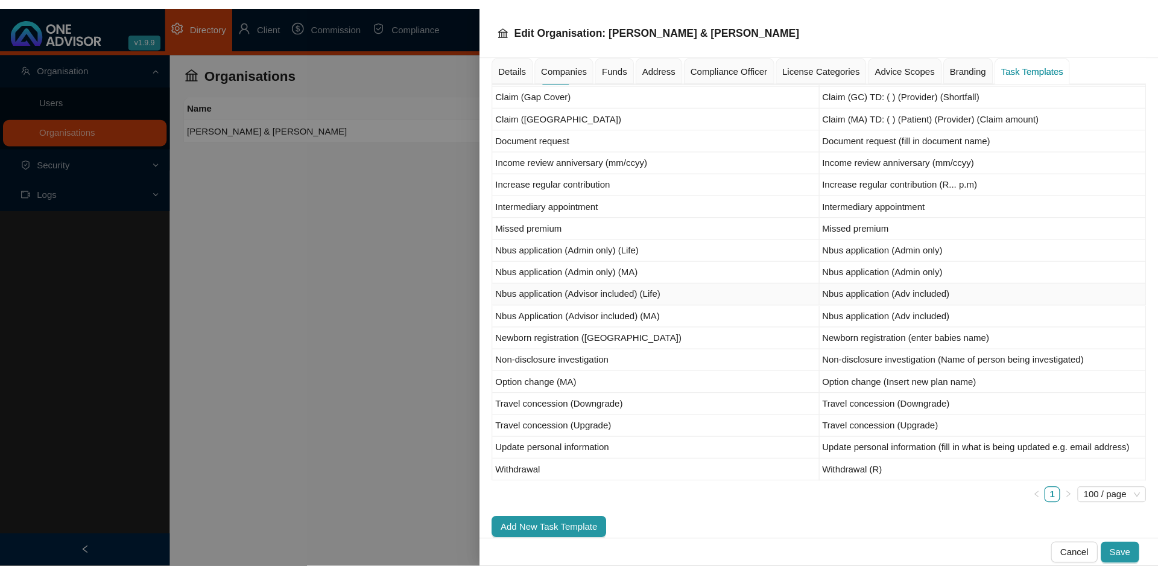
scroll to position [213, 0]
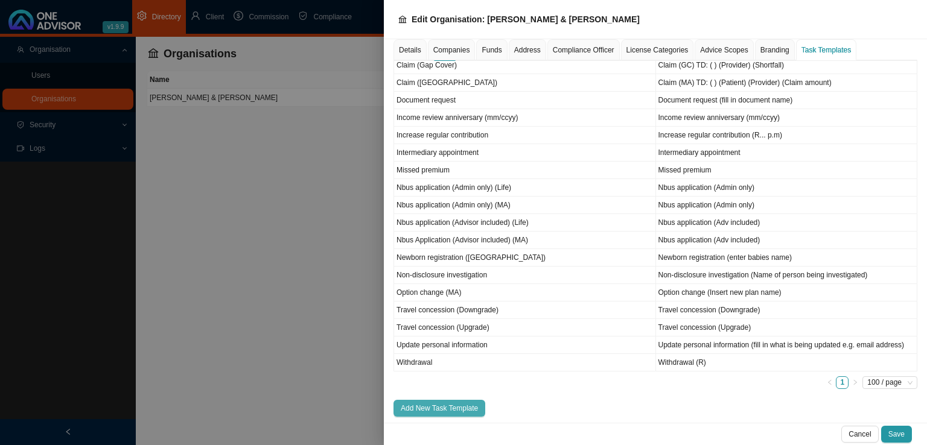
click at [448, 400] on button "Add New Task Template" at bounding box center [439, 408] width 92 height 17
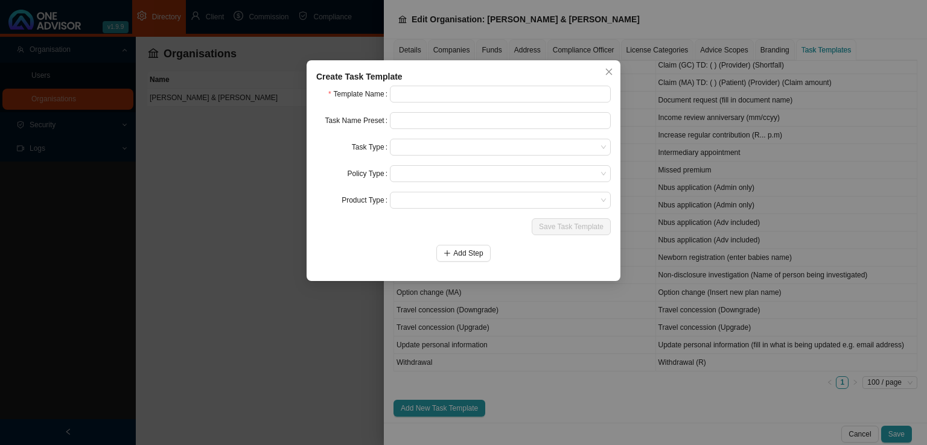
click at [417, 80] on div "Create Task Template" at bounding box center [463, 76] width 294 height 13
click at [417, 91] on input "text" at bounding box center [500, 94] width 221 height 17
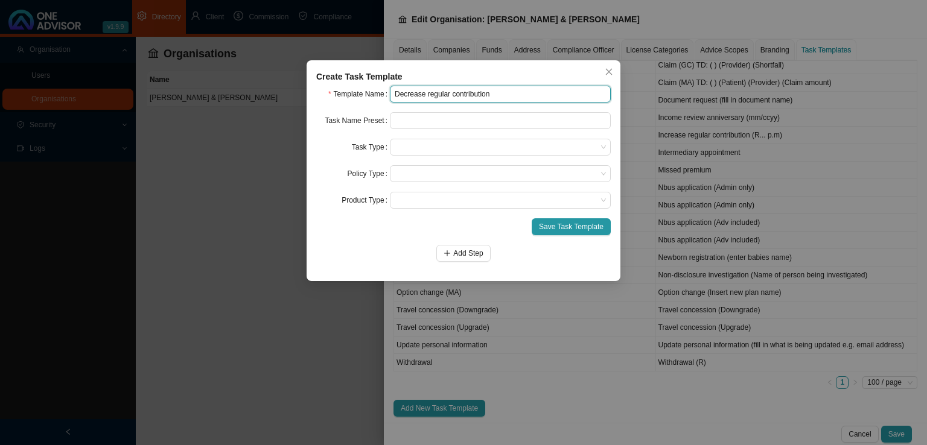
type input "Decrease regular contribution"
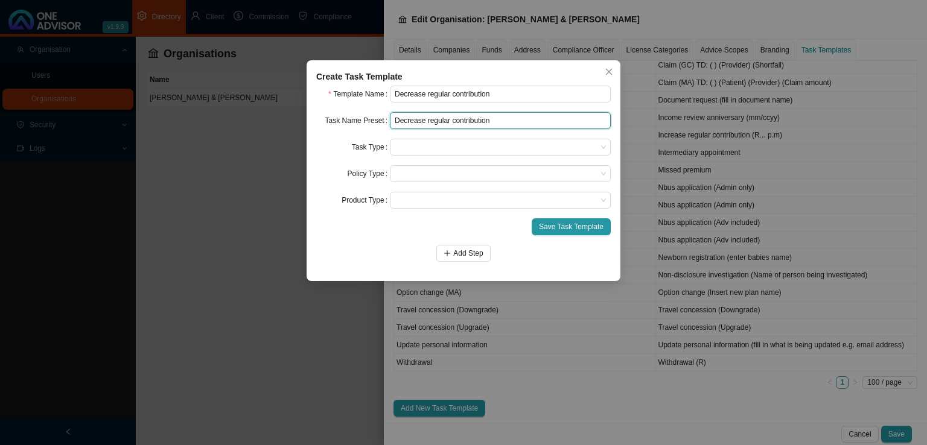
type input "Decrease regular contribution"
click at [601, 71] on span "Close" at bounding box center [608, 72] width 17 height 8
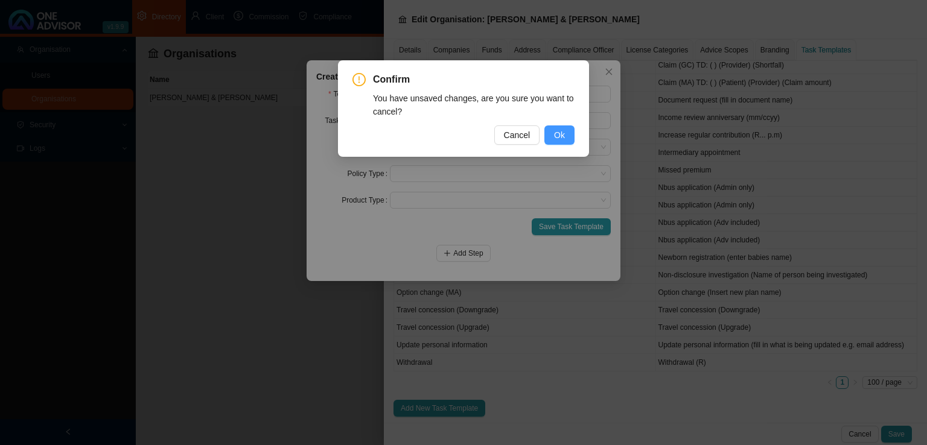
click at [566, 141] on button "Ok" at bounding box center [559, 134] width 30 height 19
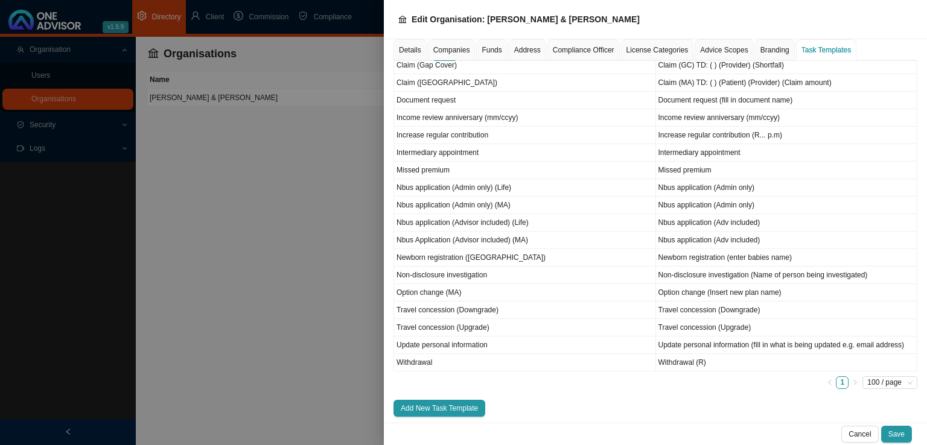
click at [267, 252] on div at bounding box center [463, 222] width 927 height 445
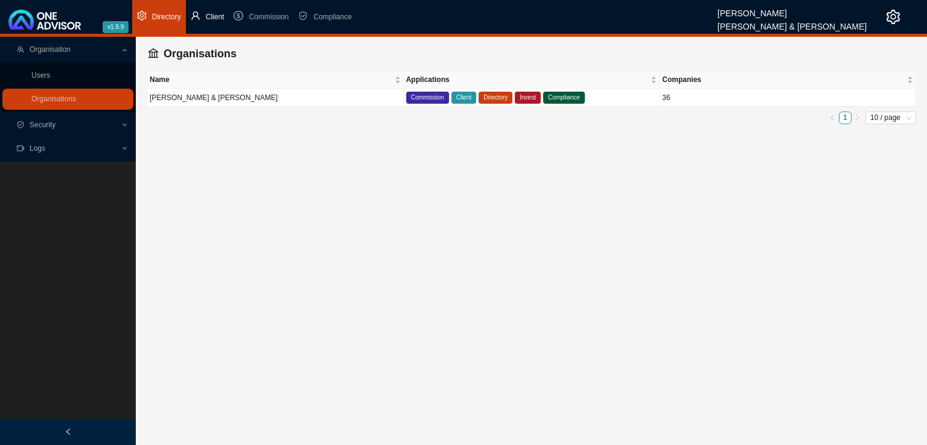
click at [209, 25] on li "Client" at bounding box center [207, 17] width 43 height 34
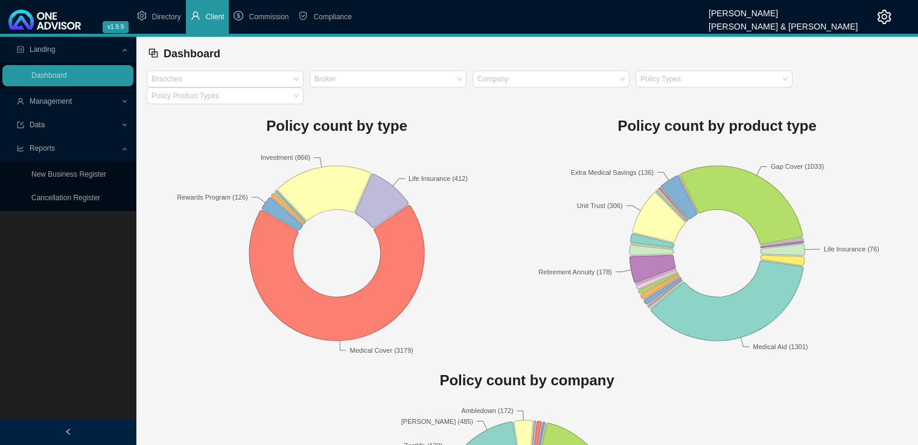
click at [119, 102] on span "Management" at bounding box center [69, 101] width 104 height 21
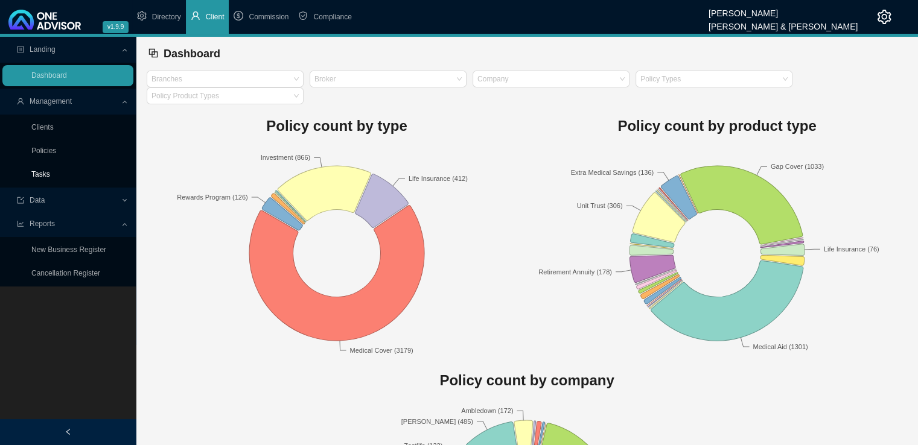
click at [50, 172] on link "Tasks" at bounding box center [40, 174] width 19 height 8
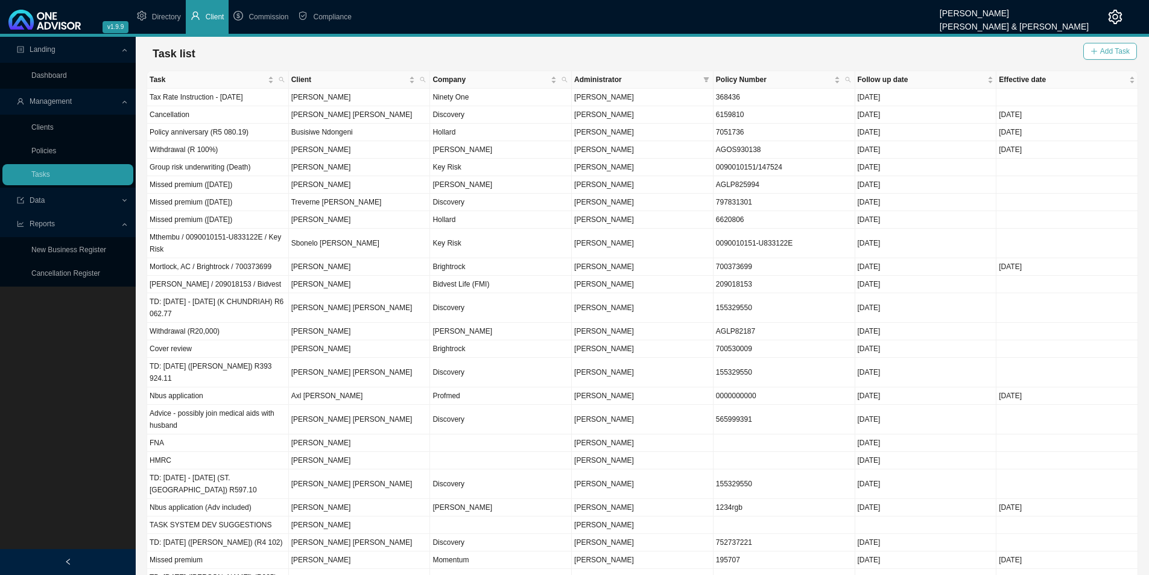
click at [926, 52] on button "Add Task" at bounding box center [1110, 51] width 54 height 17
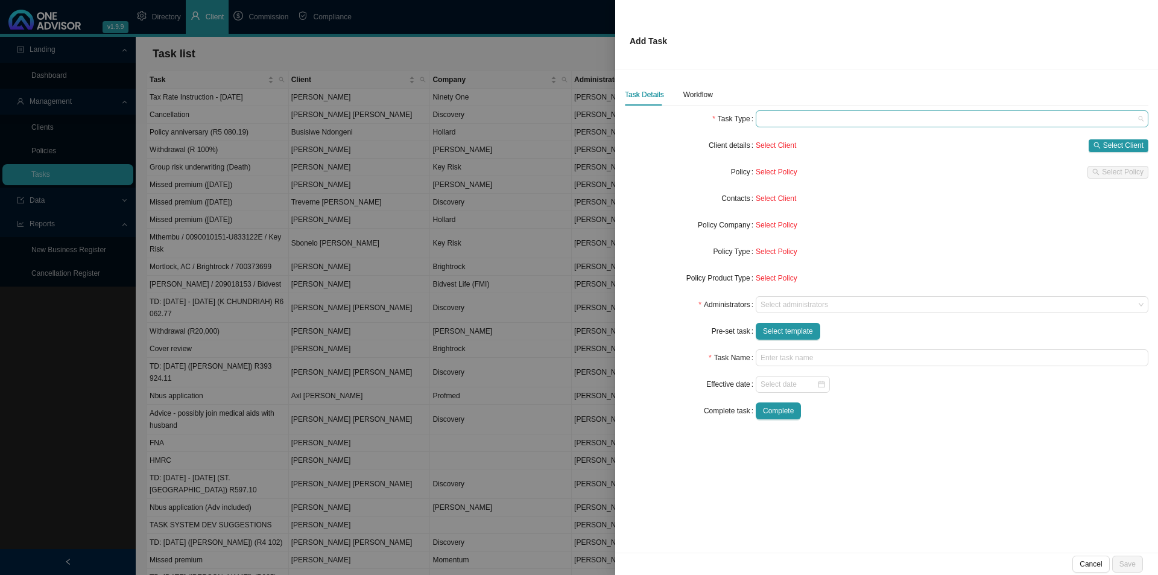
click at [804, 121] on span at bounding box center [952, 119] width 383 height 16
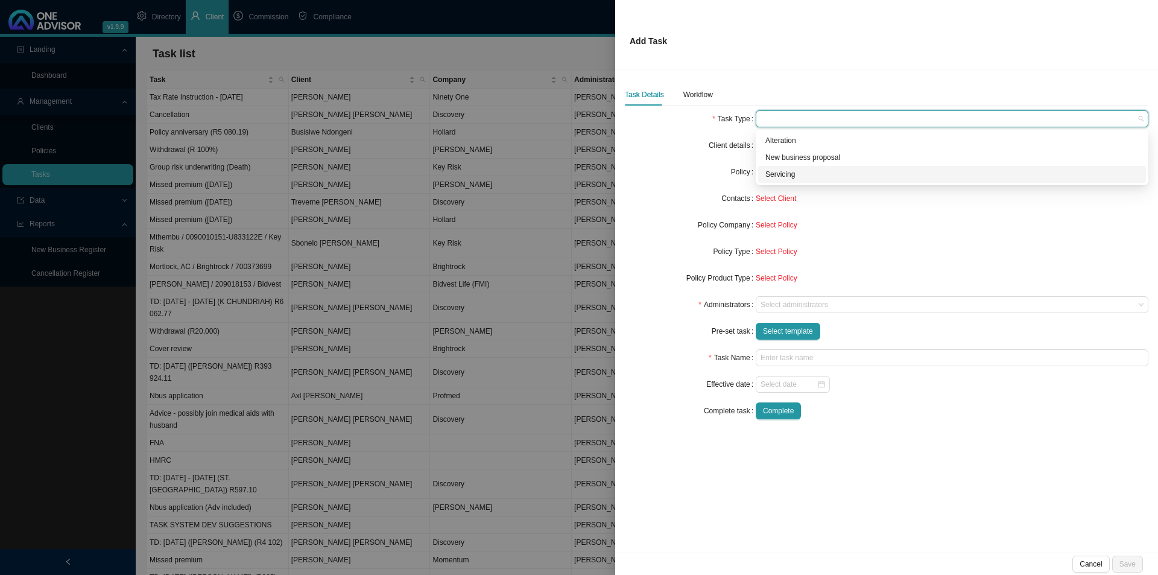
click at [785, 176] on div "Servicing" at bounding box center [952, 174] width 373 height 12
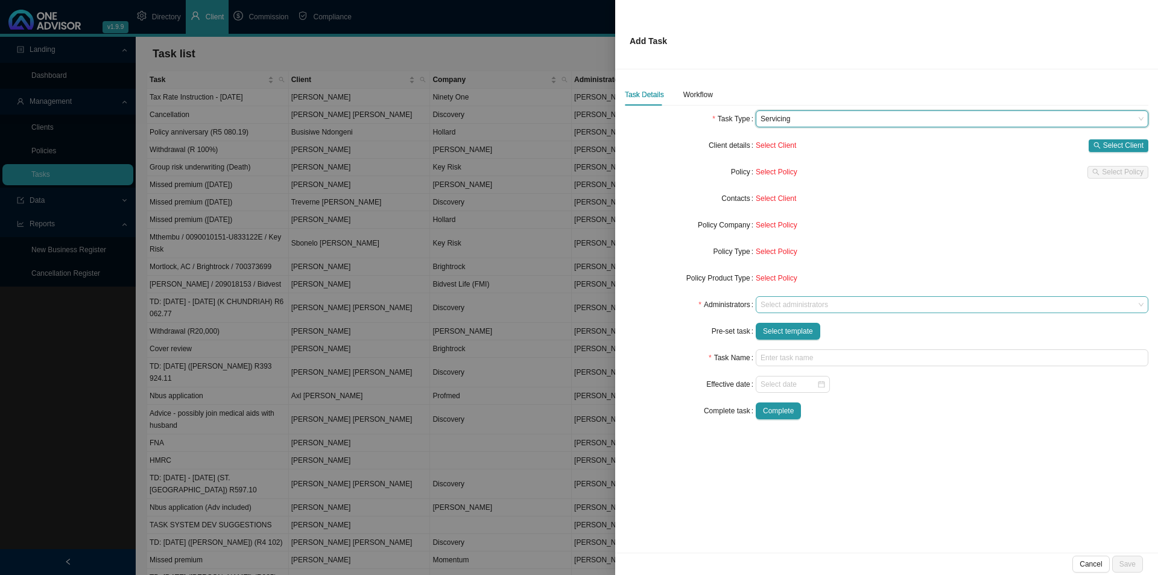
click at [807, 306] on div at bounding box center [946, 304] width 376 height 9
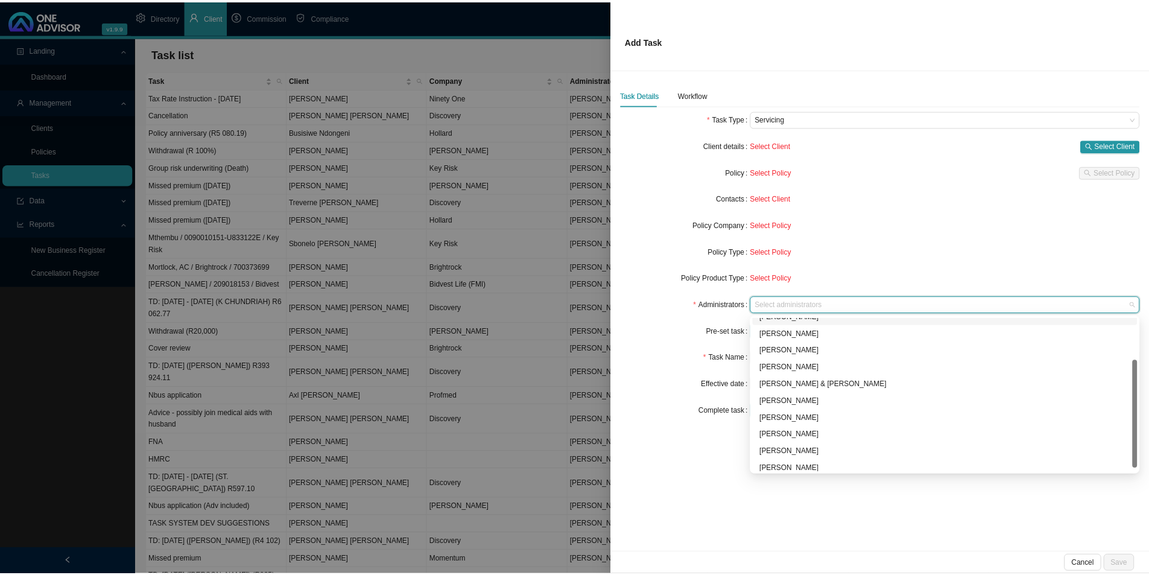
scroll to position [65, 0]
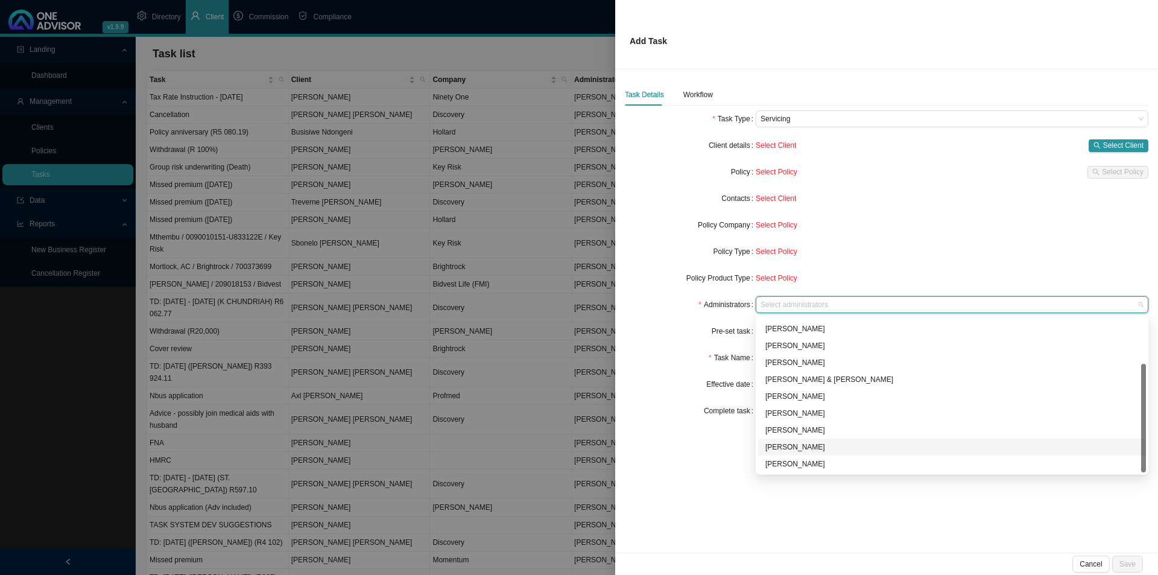
click at [803, 443] on div "[PERSON_NAME]" at bounding box center [952, 447] width 373 height 12
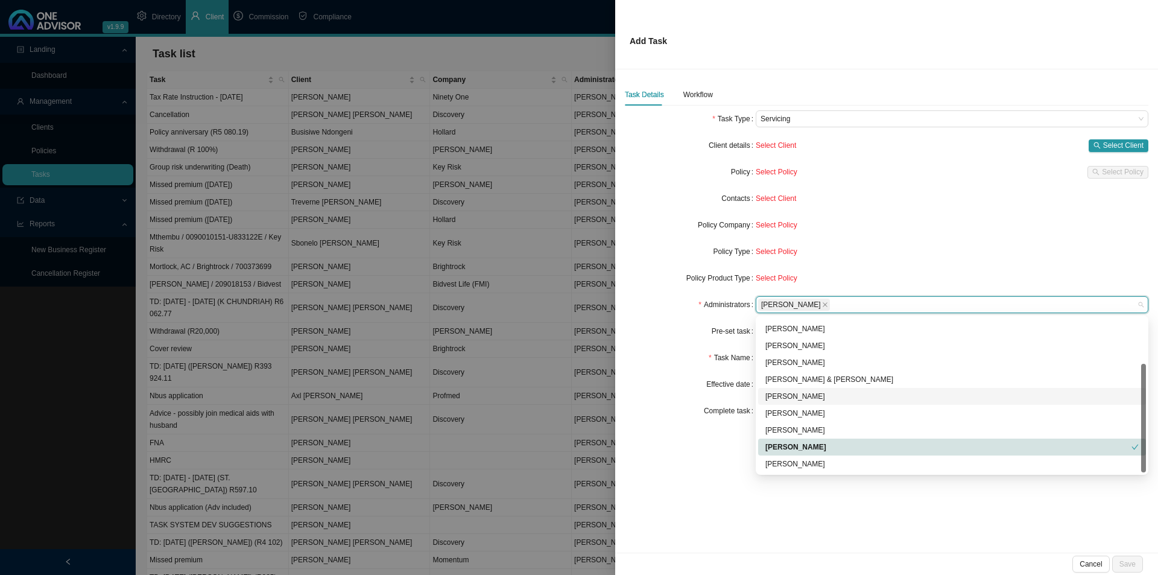
click at [678, 355] on div "Task Name" at bounding box center [690, 357] width 131 height 17
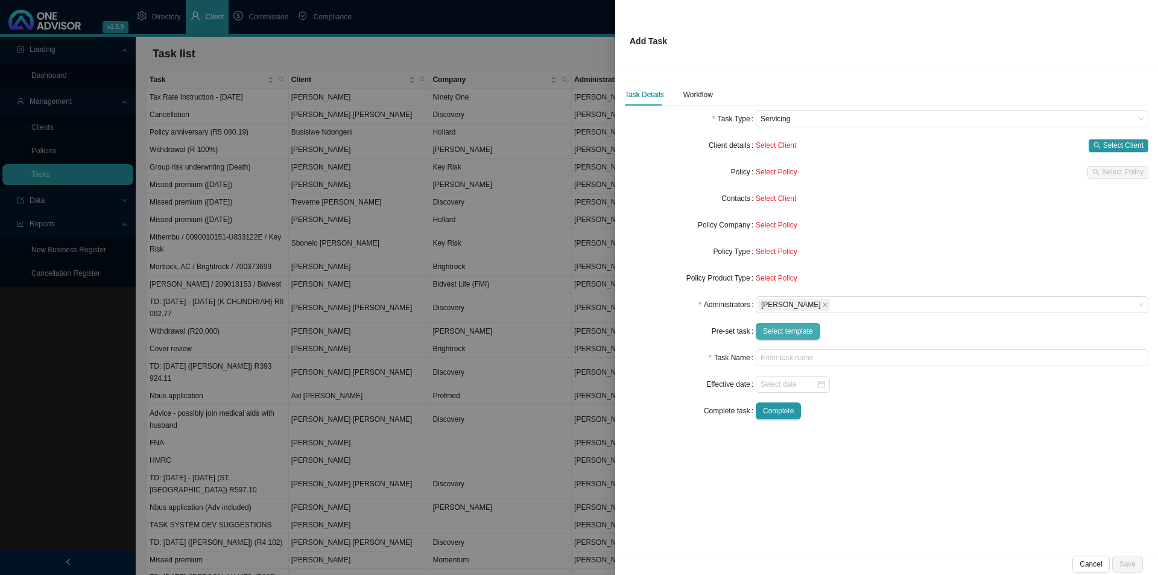
click at [786, 326] on span "Select template" at bounding box center [788, 331] width 50 height 12
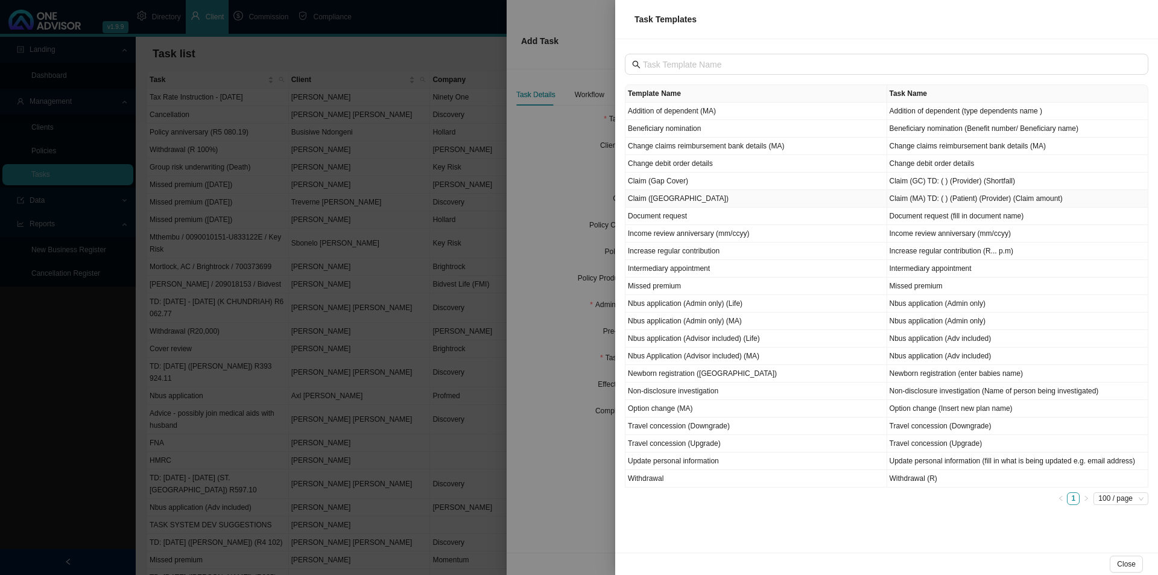
click at [671, 198] on td "Claim ([GEOGRAPHIC_DATA])" at bounding box center [757, 198] width 262 height 17
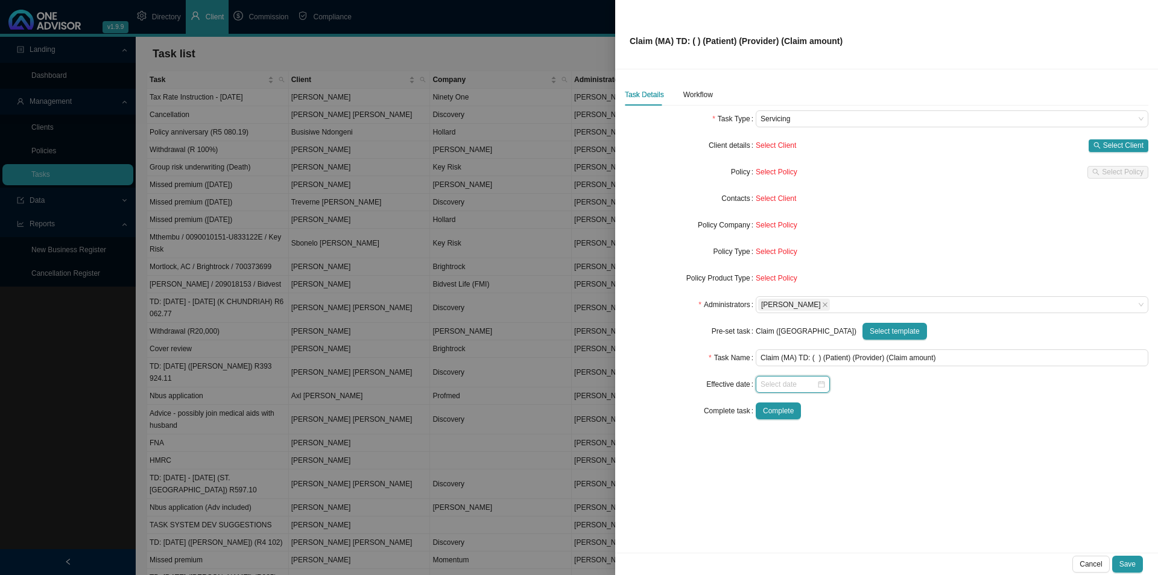
click at [773, 386] on input at bounding box center [789, 384] width 56 height 12
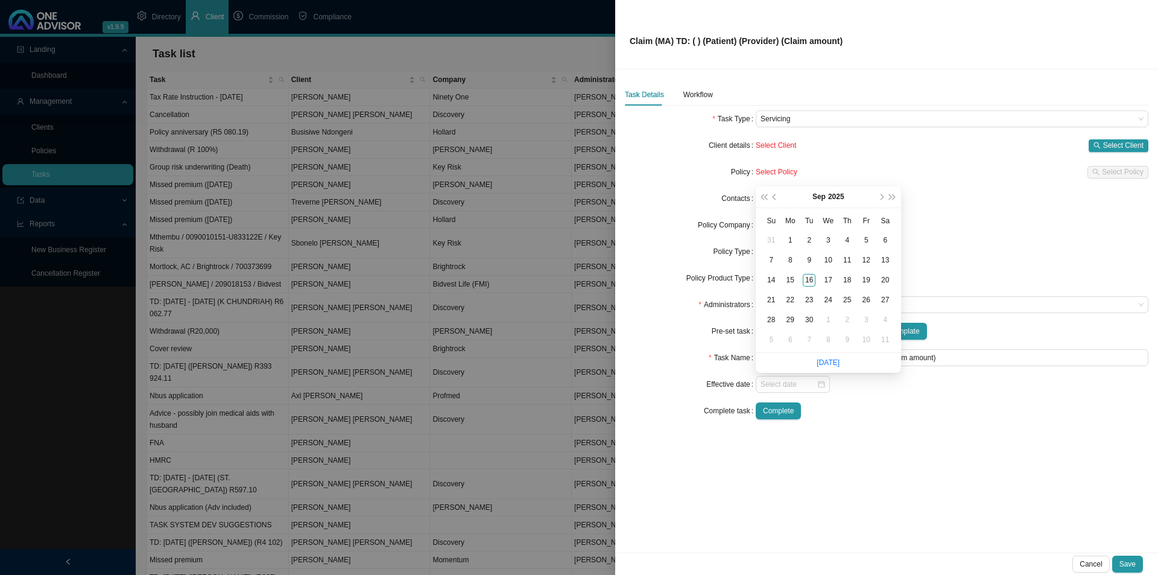
click at [926, 440] on div "Task Details Workflow Task Type Servicing Client details Select Client Select C…" at bounding box center [886, 310] width 543 height 483
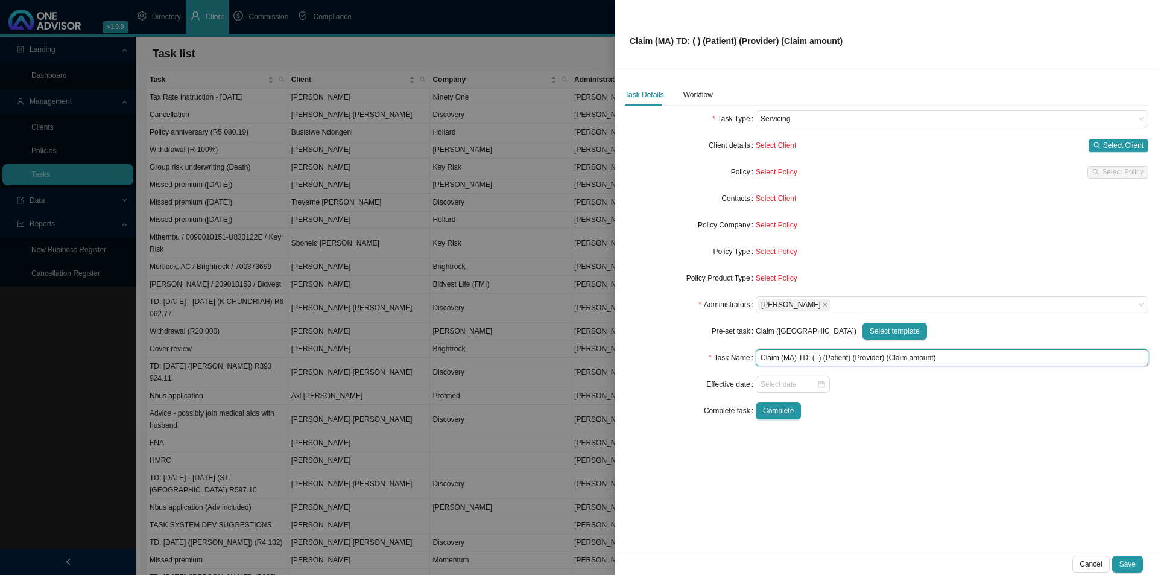
click at [813, 358] on input "Claim (MA) TD: ( ) (Patient) (Provider) (Claim amount)" at bounding box center [952, 357] width 393 height 17
click at [810, 355] on input "Claim (MA) TD: ( ) (Patient) (Provider) (Claim amount)" at bounding box center [952, 357] width 393 height 17
click at [814, 356] on input "Claim (MA) TD: ( ) (Patient) (Provider) (Claim amount)" at bounding box center [952, 357] width 393 height 17
click at [813, 359] on input "Claim (MA) TD: ( ) (Patient) (Provider) (Claim amount)" at bounding box center [952, 357] width 393 height 17
click at [859, 358] on input "Claim (MA) TD: ([DATE]) (Patient) (Provider) (Claim amount)" at bounding box center [952, 357] width 393 height 17
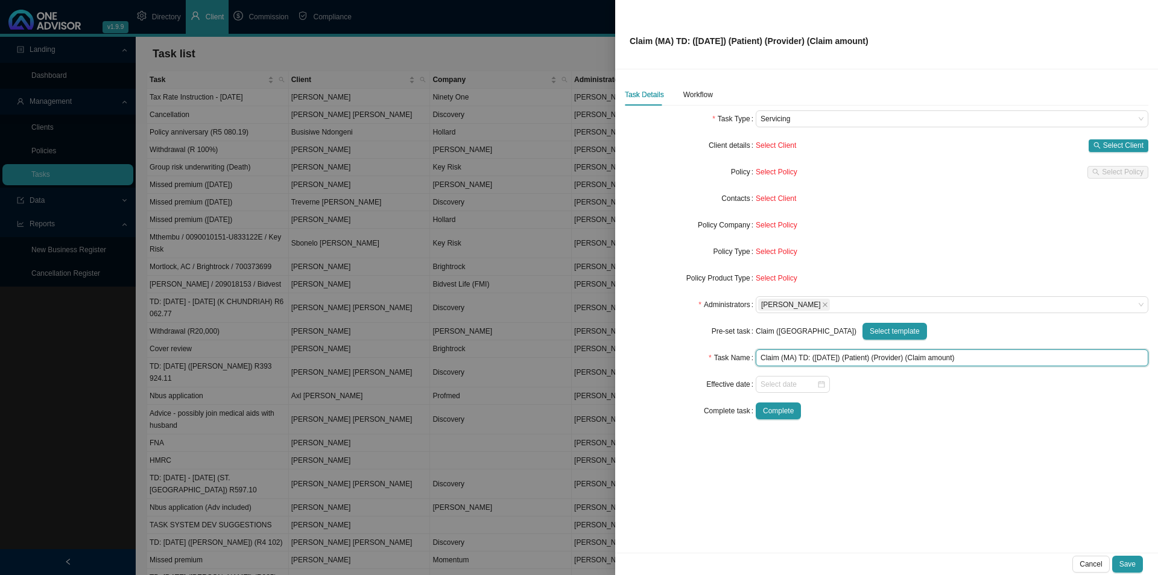
click at [859, 358] on input "Claim (MA) TD: ([DATE]) (Patient) (Provider) (Claim amount)" at bounding box center [952, 357] width 393 height 17
click at [893, 357] on input "Claim (MA) TD: ([DATE]) ([PERSON_NAME]) (Provider) (Claim amount)" at bounding box center [952, 357] width 393 height 17
click at [926, 356] on input "Claim (MA) TD: ([DATE]) ([PERSON_NAME]) ([PERSON_NAME]) (Claim amount)" at bounding box center [952, 357] width 393 height 17
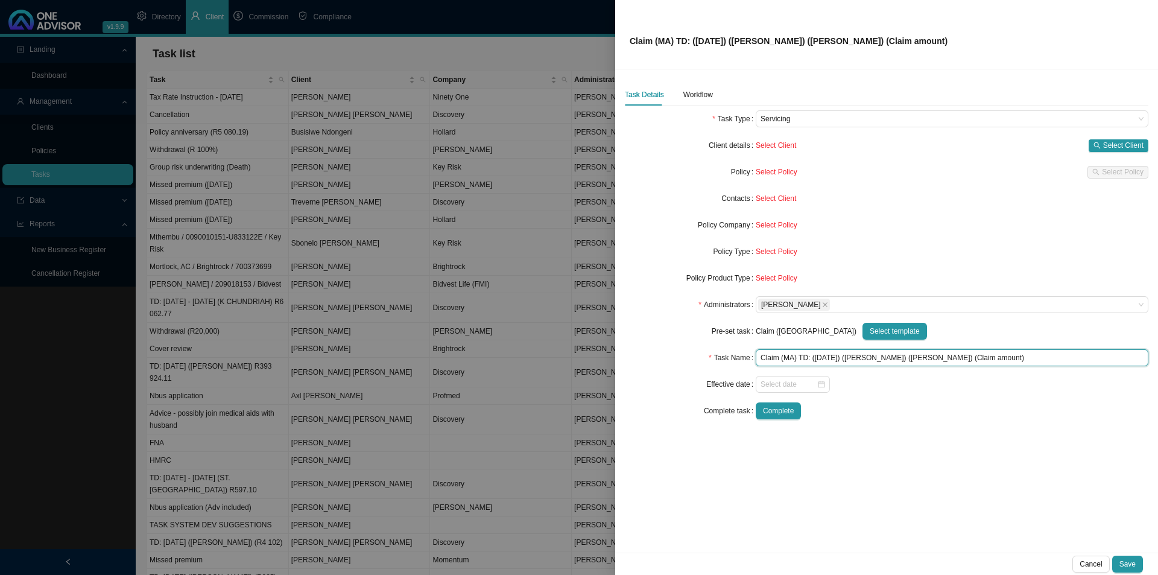
drag, startPoint x: 914, startPoint y: 359, endPoint x: 957, endPoint y: 361, distance: 43.5
click at [926, 361] on input "Claim (MA) TD: ([DATE]) ([PERSON_NAME]) ([PERSON_NAME]) (Claim amount)" at bounding box center [952, 357] width 393 height 17
type input "Claim (MA) TD: ([DATE]) ([PERSON_NAME]) ([PERSON_NAME]) (R1 602.94)"
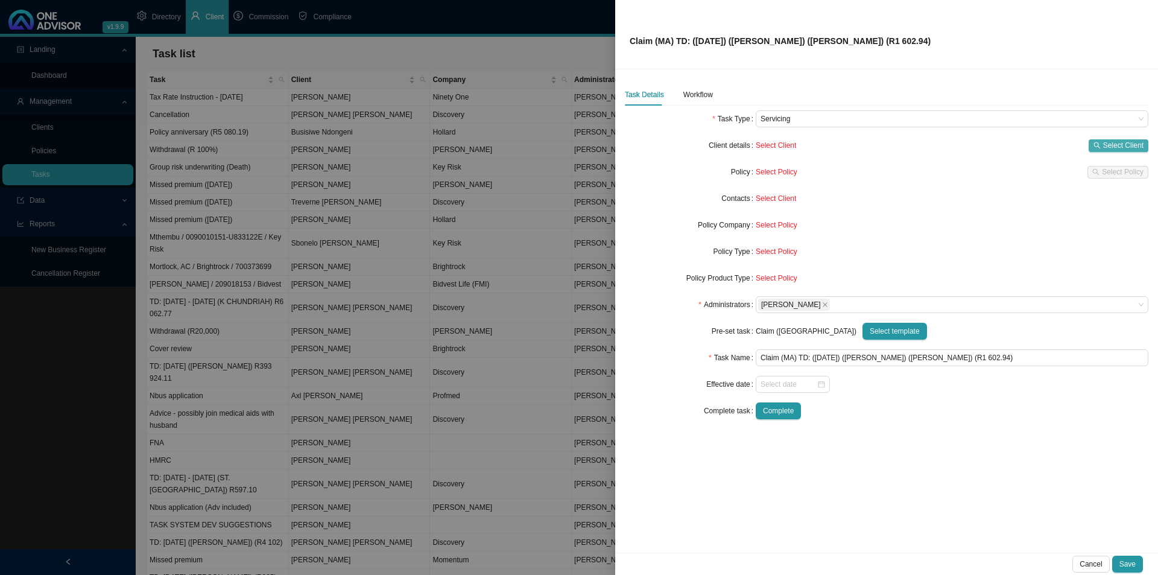
click at [926, 146] on span "Select Client" at bounding box center [1123, 145] width 40 height 12
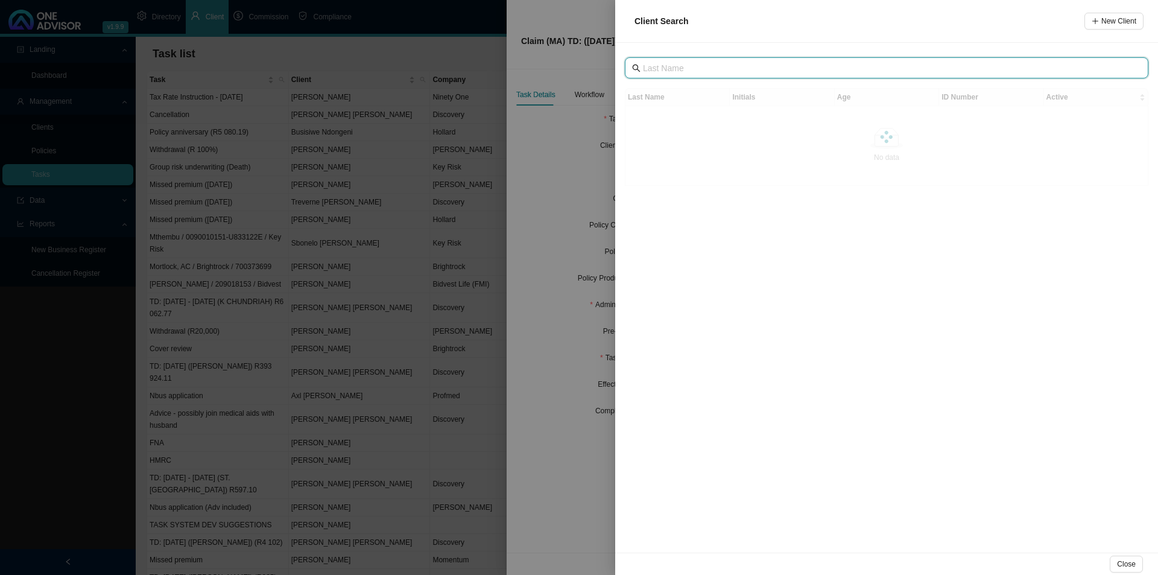
click at [703, 65] on input "text" at bounding box center [888, 68] width 490 height 13
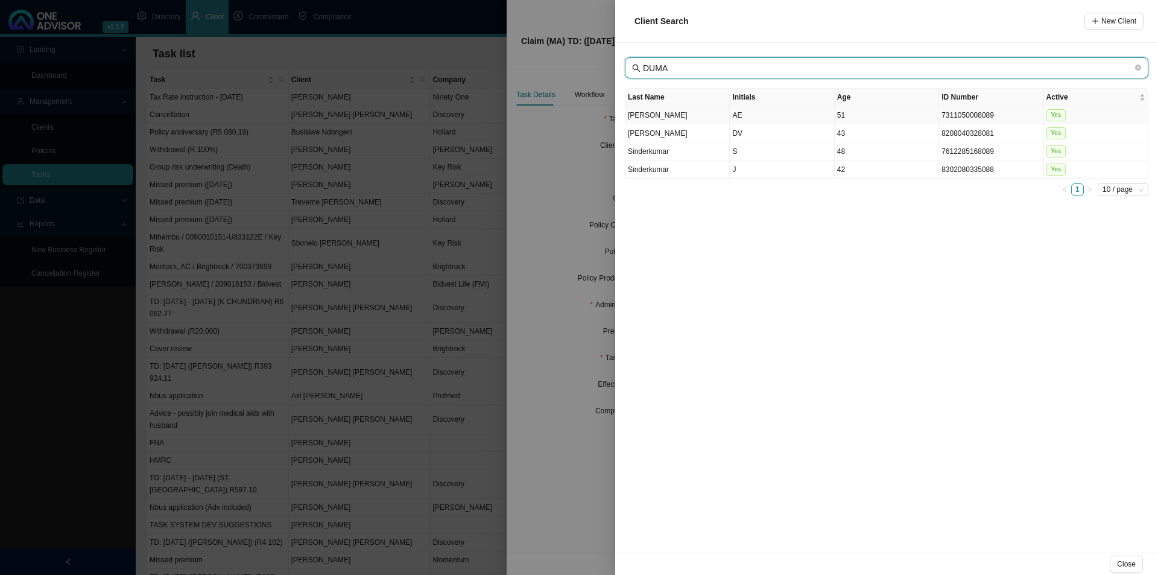
type input "DUMA"
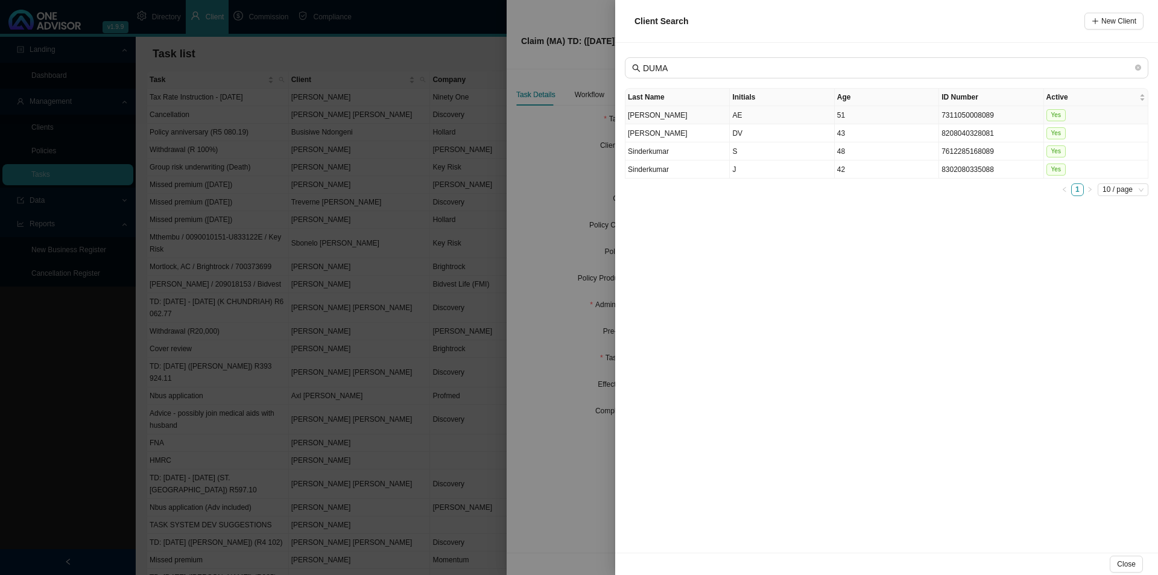
click at [702, 116] on td "[PERSON_NAME]" at bounding box center [678, 115] width 104 height 18
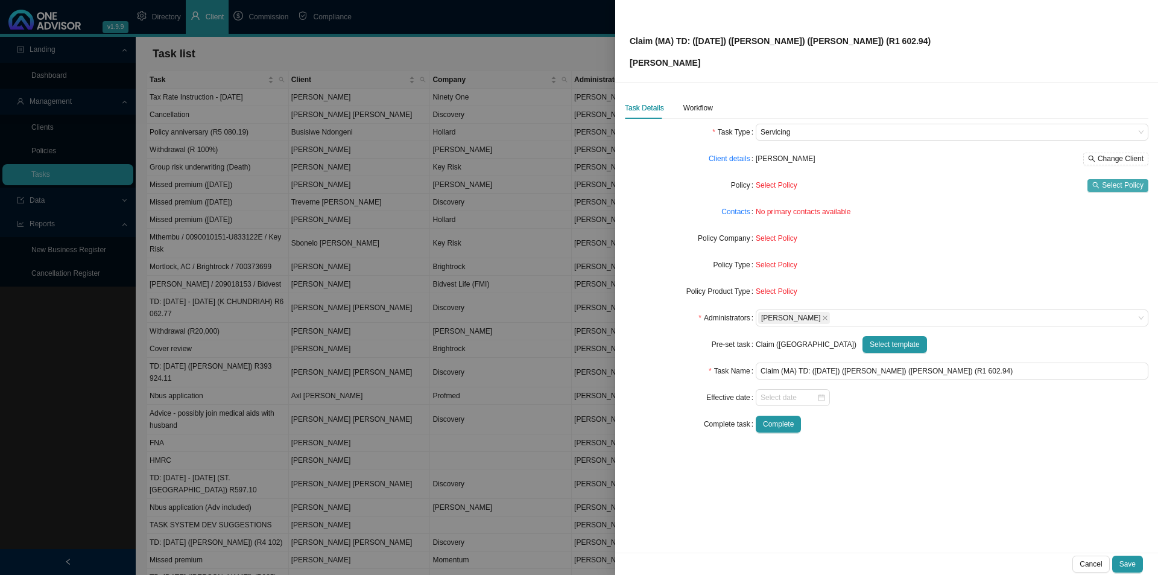
click at [926, 187] on span "Select Policy" at bounding box center [1123, 185] width 42 height 12
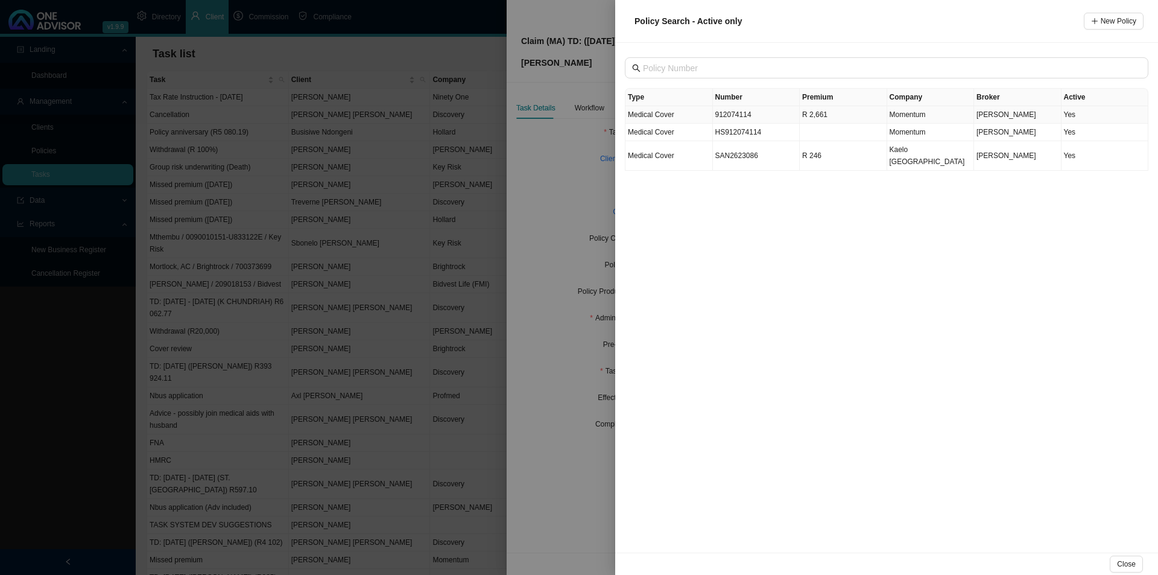
click at [756, 115] on td "912074114" at bounding box center [756, 114] width 87 height 17
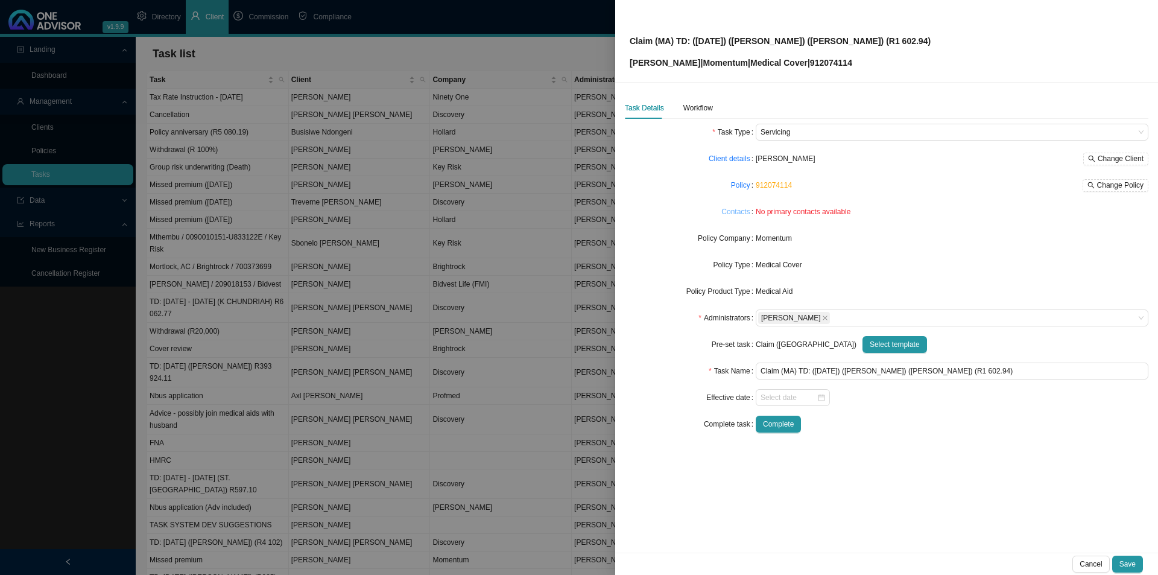
click at [734, 215] on link "Contacts" at bounding box center [735, 212] width 28 height 12
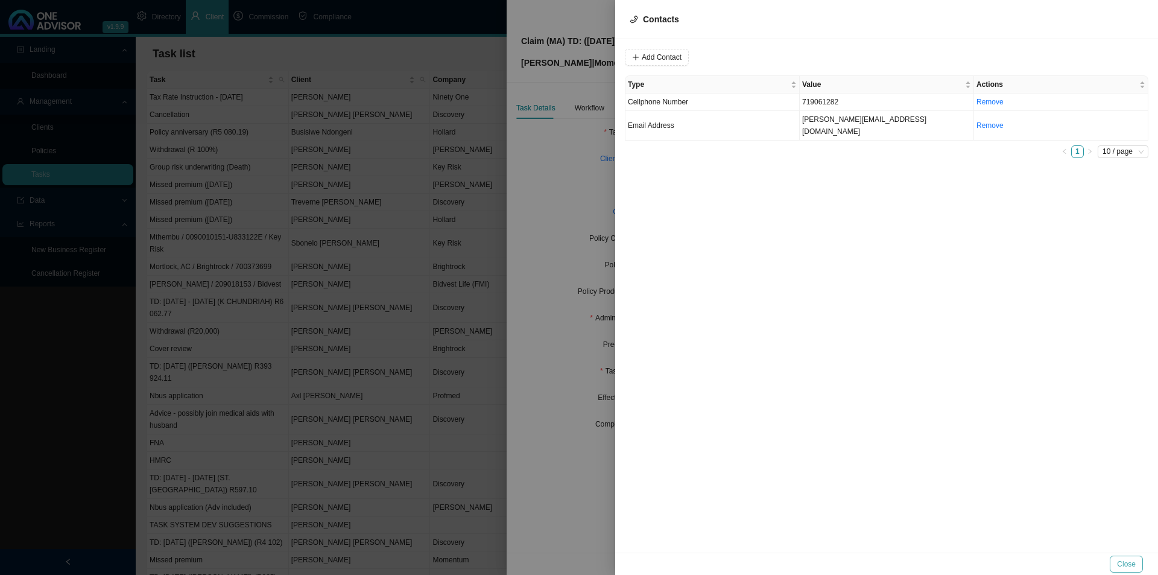
click at [926, 445] on span "Close" at bounding box center [1126, 564] width 19 height 12
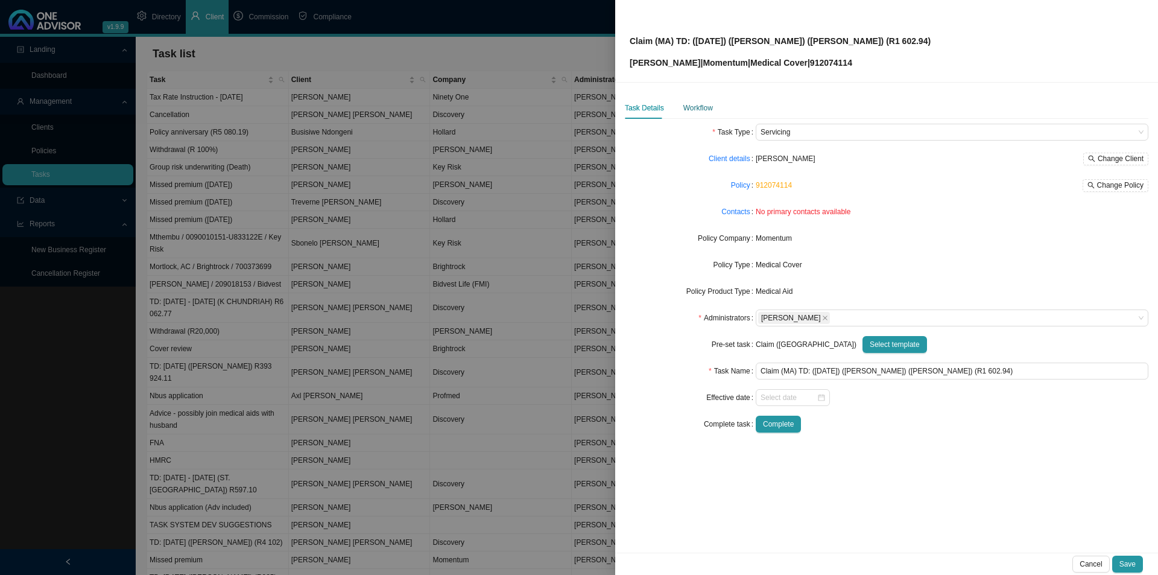
click at [701, 104] on div "Workflow" at bounding box center [698, 108] width 30 height 12
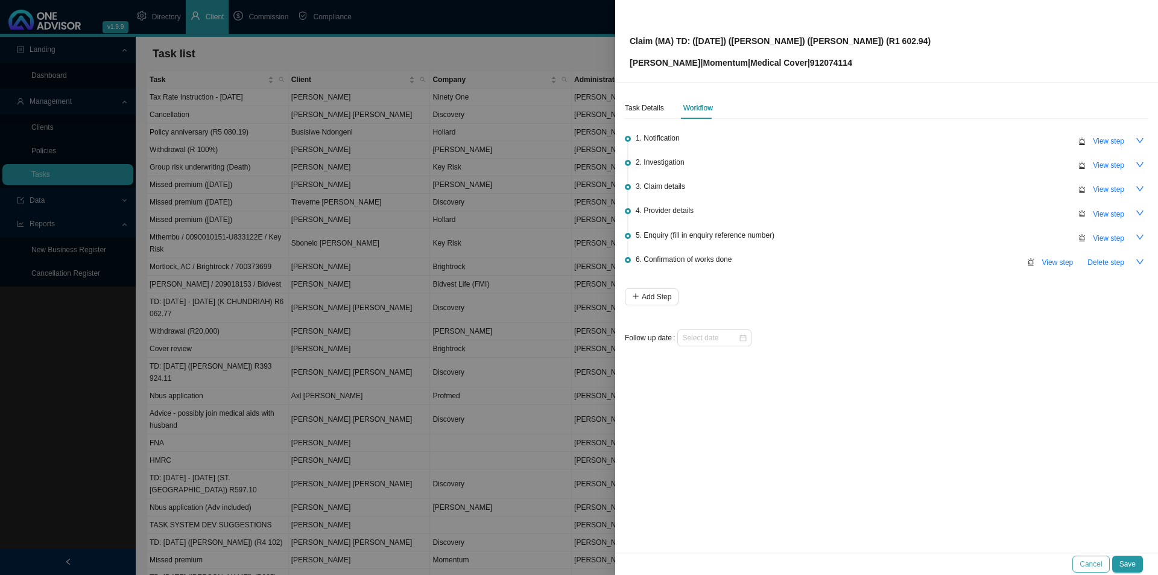
click at [926, 445] on span "Cancel" at bounding box center [1091, 564] width 22 height 12
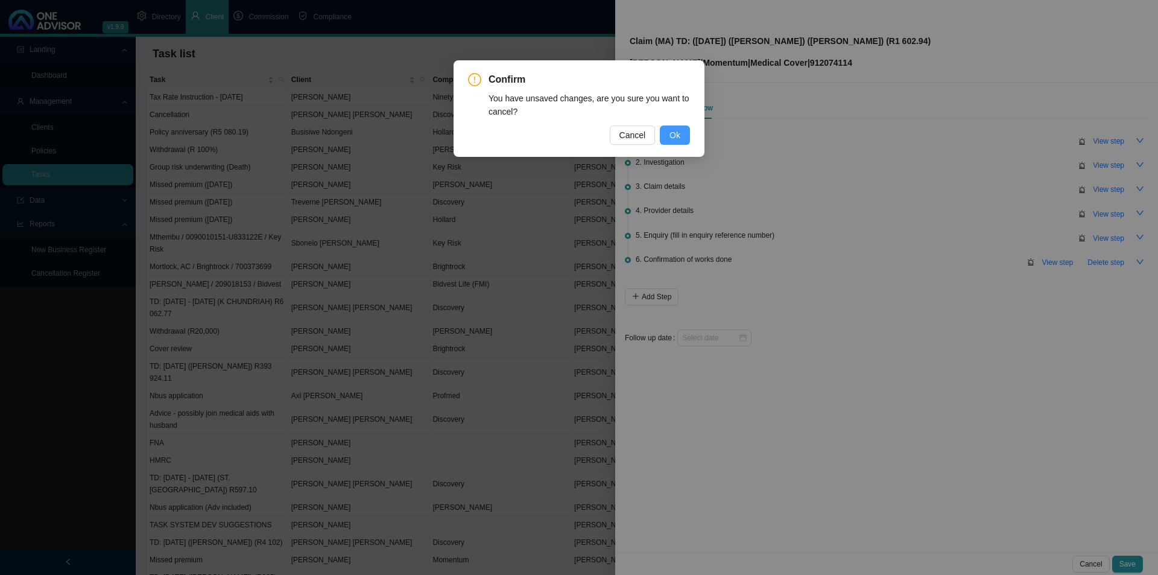
click at [683, 144] on button "Ok" at bounding box center [675, 134] width 30 height 19
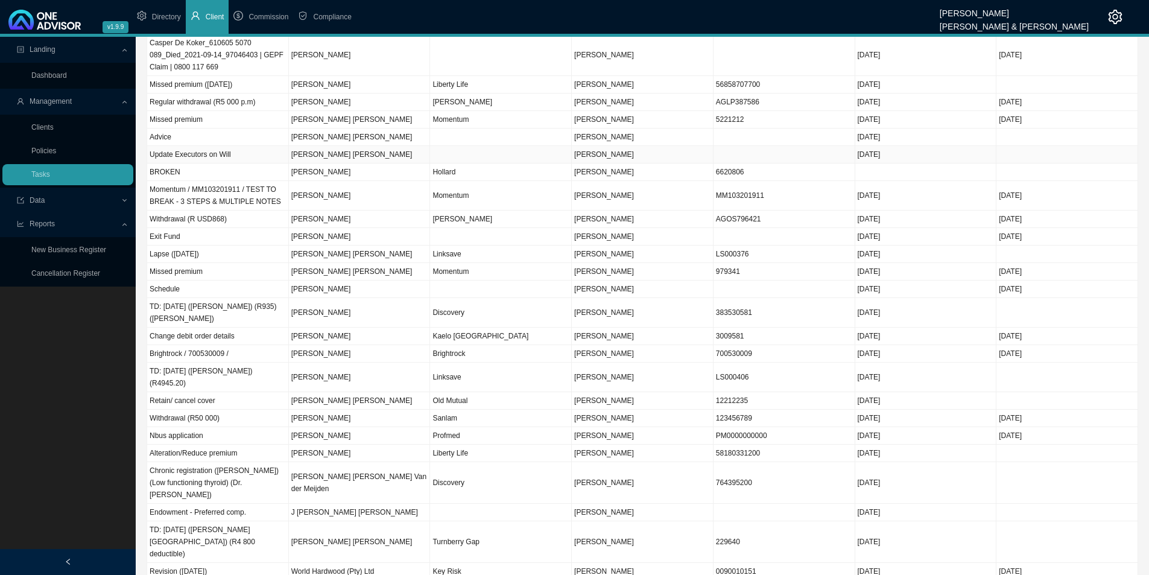
scroll to position [965, 0]
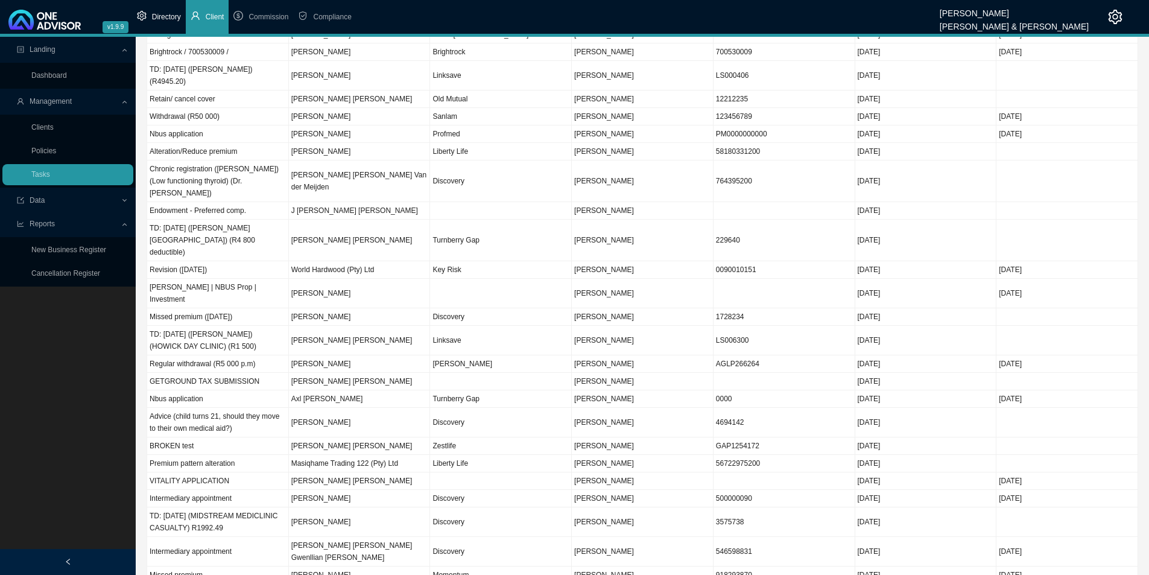
click at [170, 14] on span "Directory" at bounding box center [166, 17] width 29 height 8
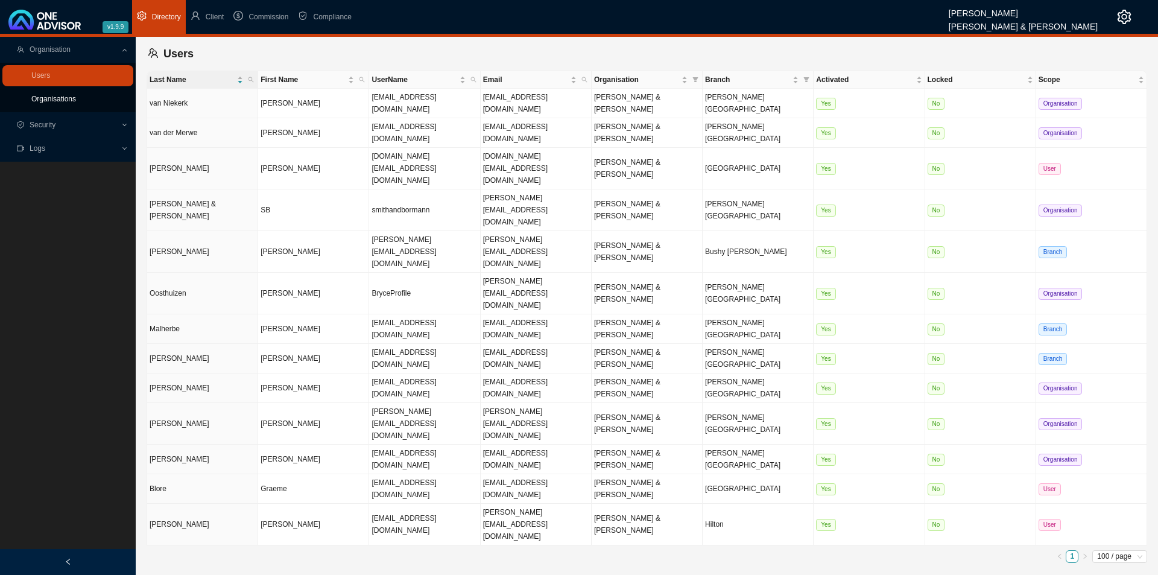
click at [52, 101] on link "Organisations" at bounding box center [53, 99] width 45 height 8
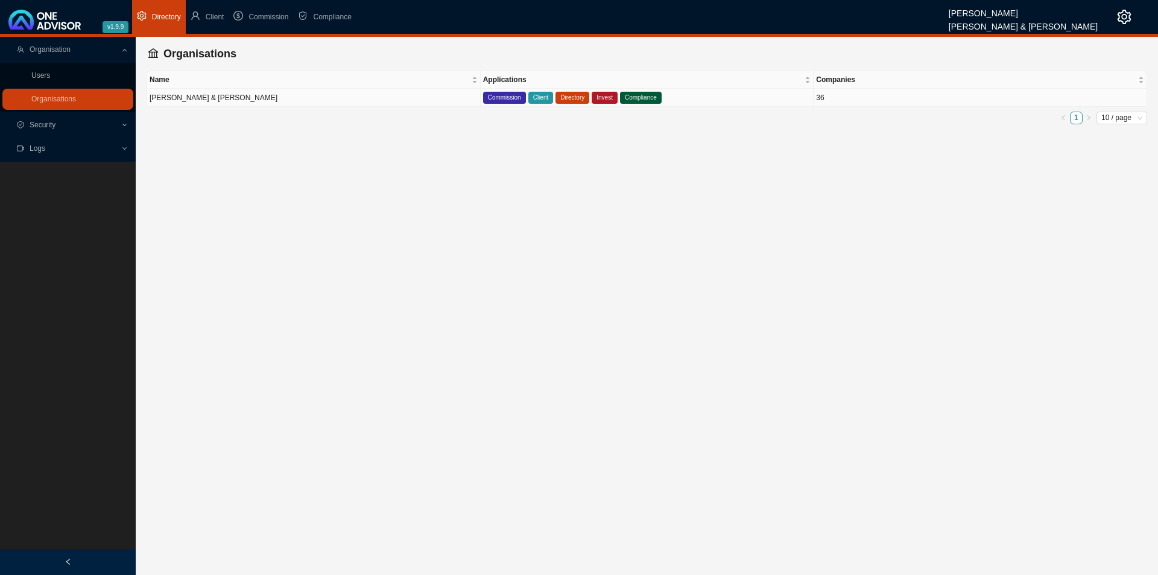
click at [230, 100] on td "[PERSON_NAME] & [PERSON_NAME]" at bounding box center [314, 98] width 334 height 18
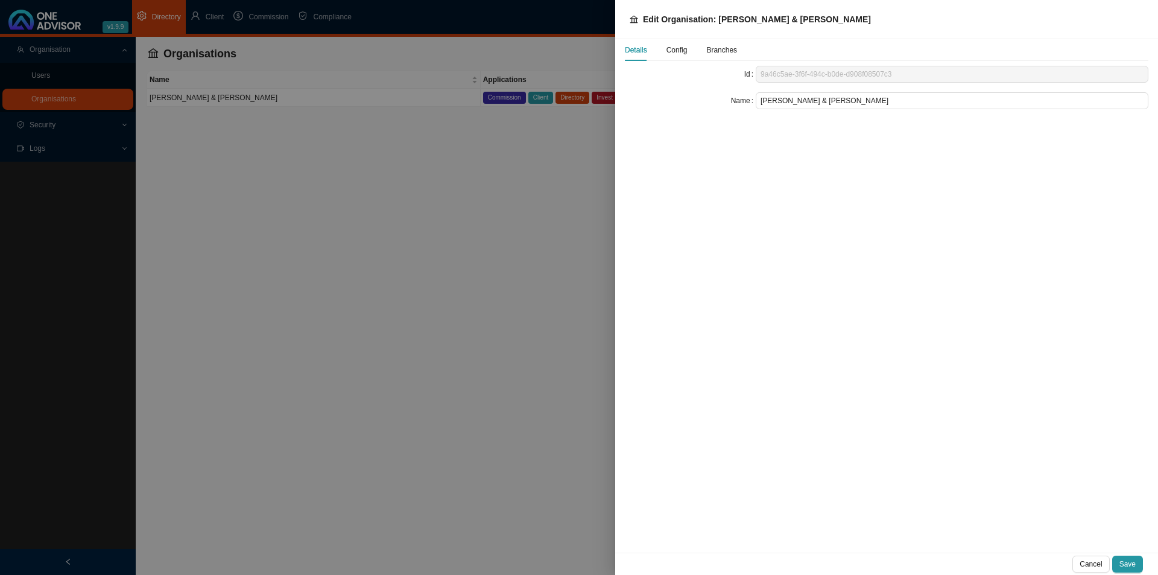
click at [679, 51] on span "Config" at bounding box center [677, 49] width 21 height 7
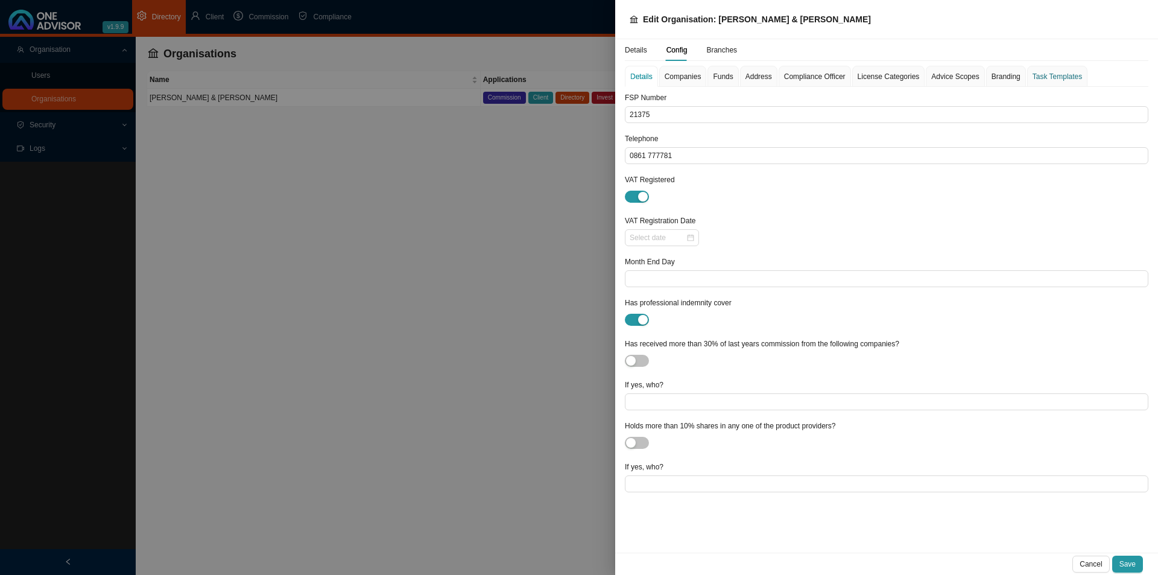
click at [926, 77] on div "Task Templates" at bounding box center [1057, 77] width 49 height 12
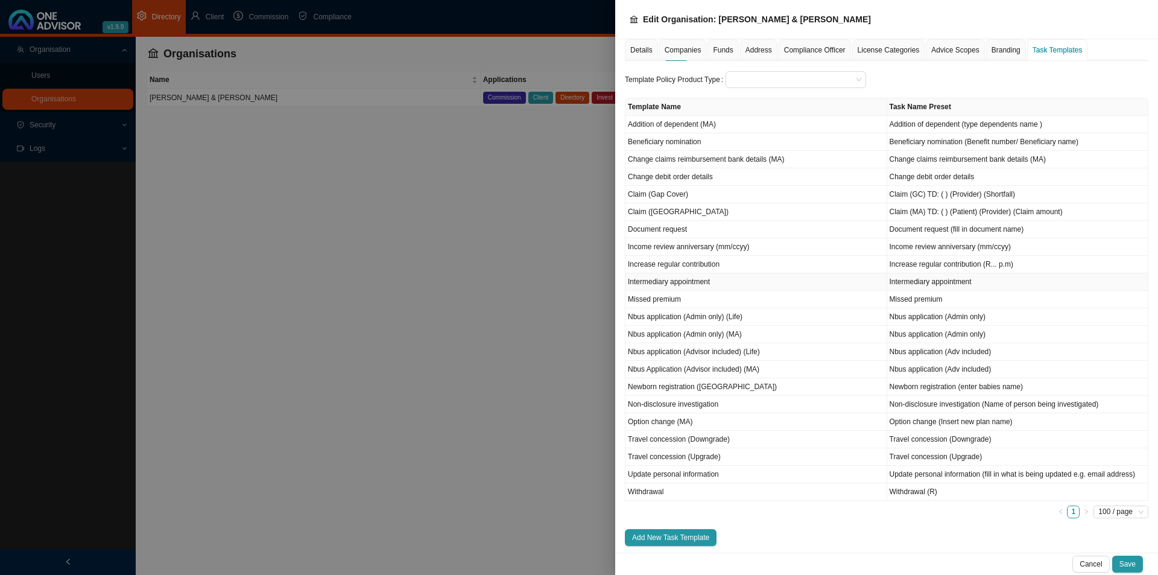
scroll to position [87, 0]
click at [700, 445] on span "Add New Task Template" at bounding box center [670, 534] width 77 height 12
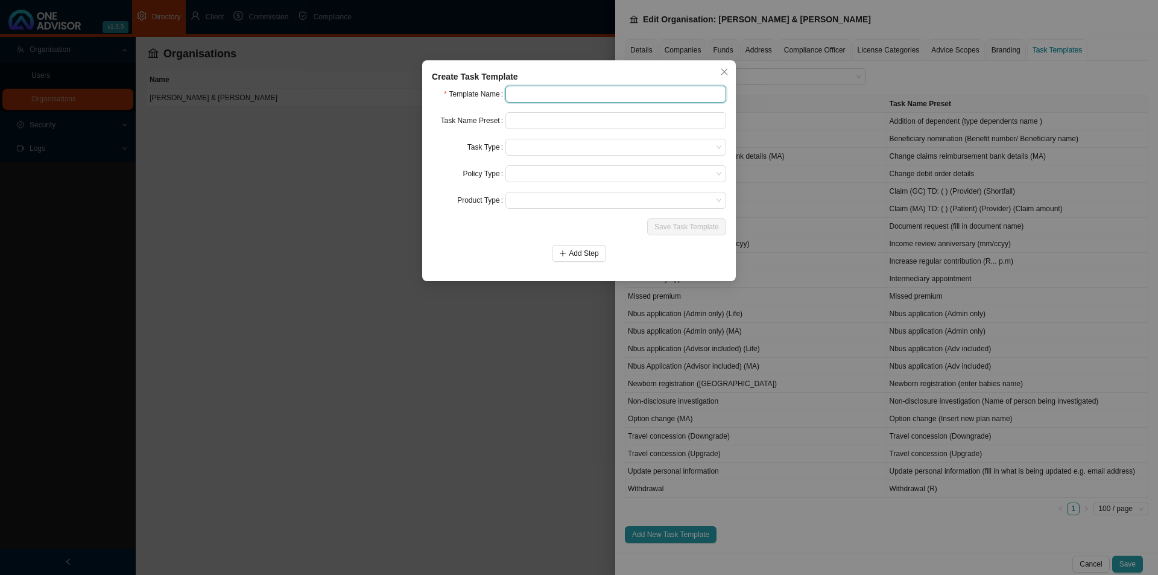
click at [527, 93] on input "text" at bounding box center [616, 94] width 221 height 17
type input "d"
type input "Decrease regular contribution"
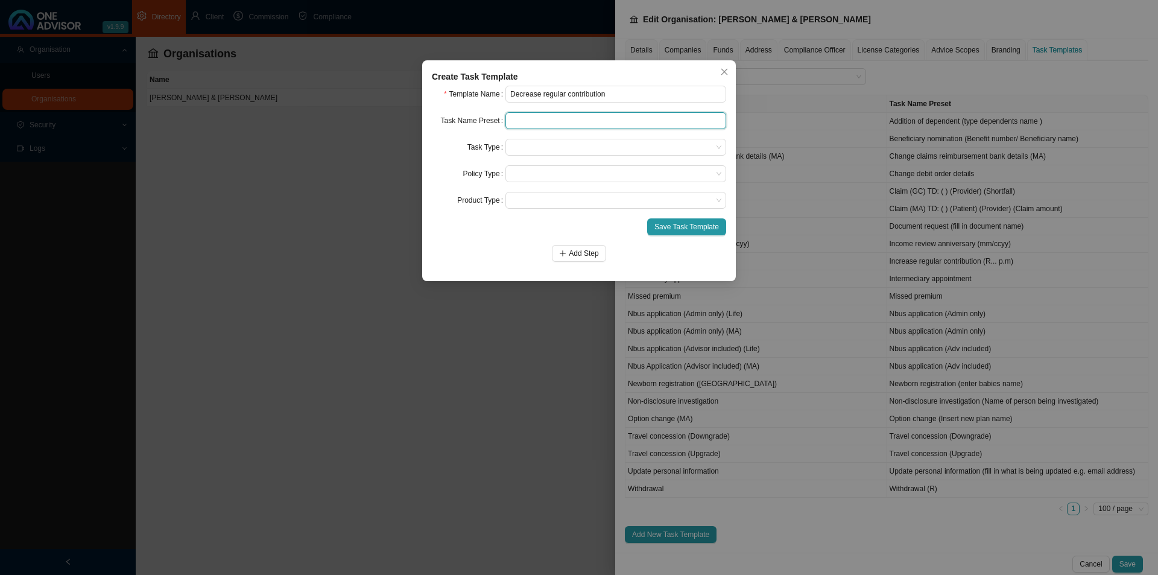
click at [535, 124] on input "text" at bounding box center [616, 120] width 221 height 17
drag, startPoint x: 591, startPoint y: 95, endPoint x: 382, endPoint y: 107, distance: 208.4
click at [402, 106] on div "Create Task Template Template Name Decrease regular contribution Task Name Pres…" at bounding box center [579, 287] width 1158 height 575
click at [541, 115] on input "text" at bounding box center [616, 120] width 221 height 17
paste input "Decrease regular contribution"
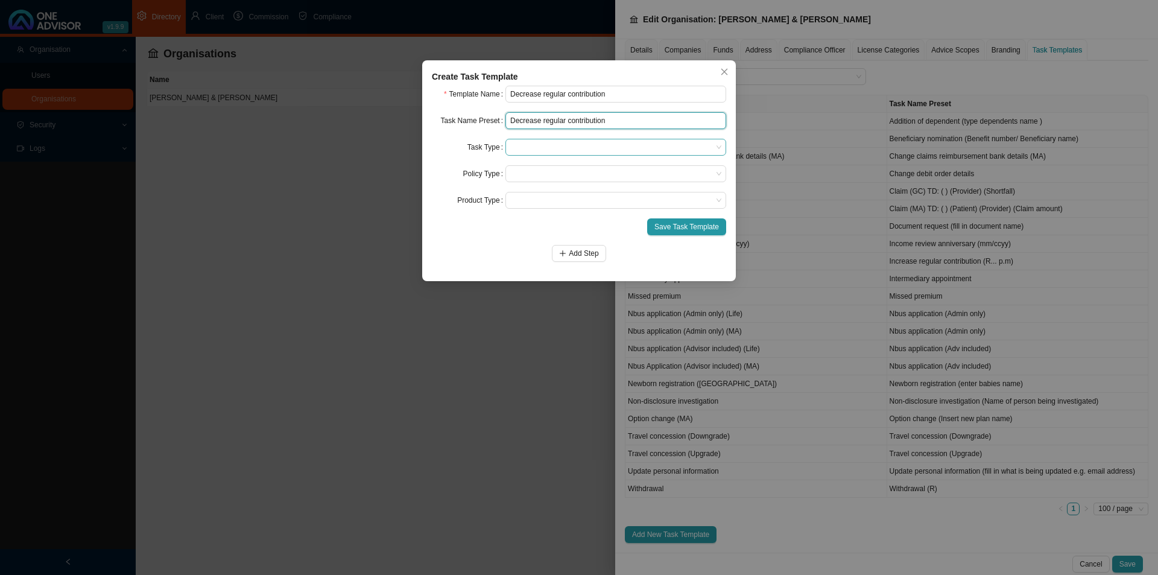
click at [533, 144] on span at bounding box center [615, 147] width 211 height 16
type input "Decrease regular contribution"
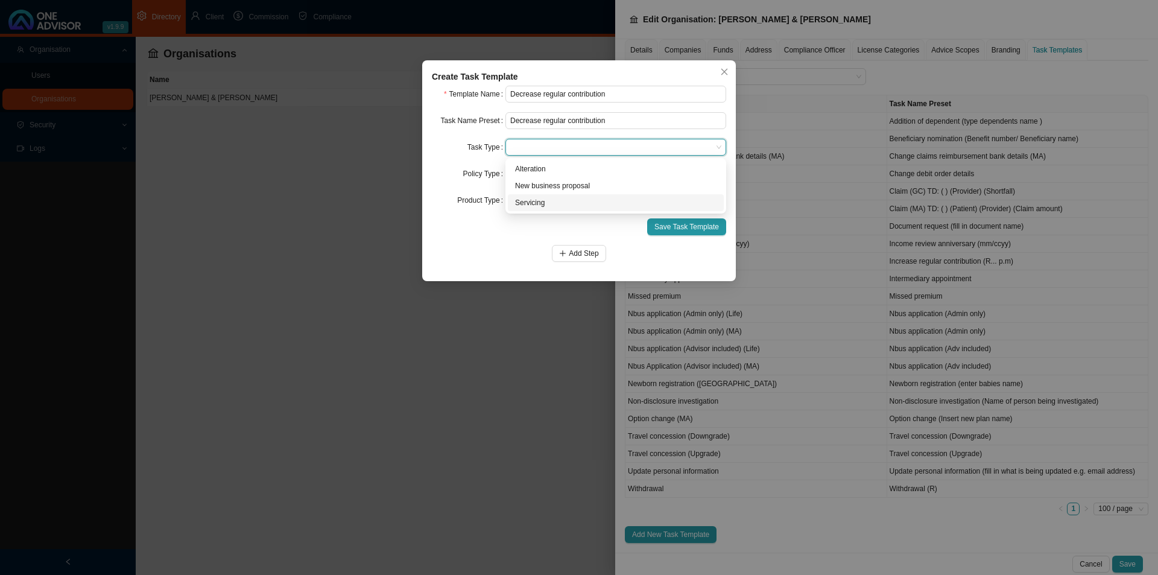
click at [535, 200] on div "Servicing" at bounding box center [615, 203] width 201 height 12
click at [557, 139] on span "Servicing" at bounding box center [615, 147] width 211 height 16
click at [537, 171] on div "Alteration" at bounding box center [615, 169] width 201 height 12
click at [537, 177] on span at bounding box center [615, 174] width 211 height 16
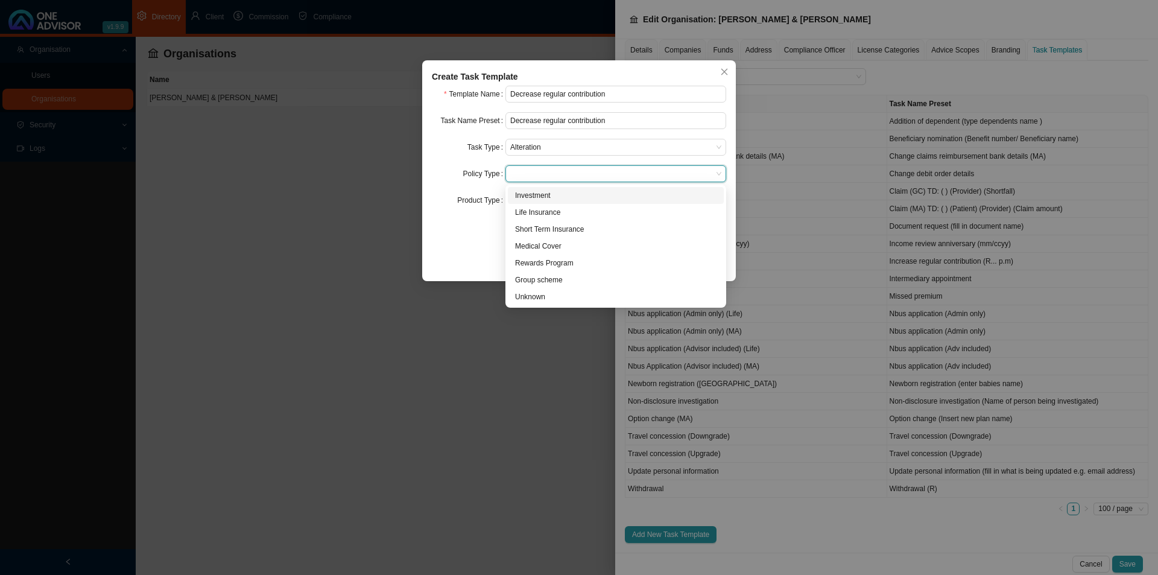
click at [522, 198] on div "Investment" at bounding box center [615, 195] width 201 height 12
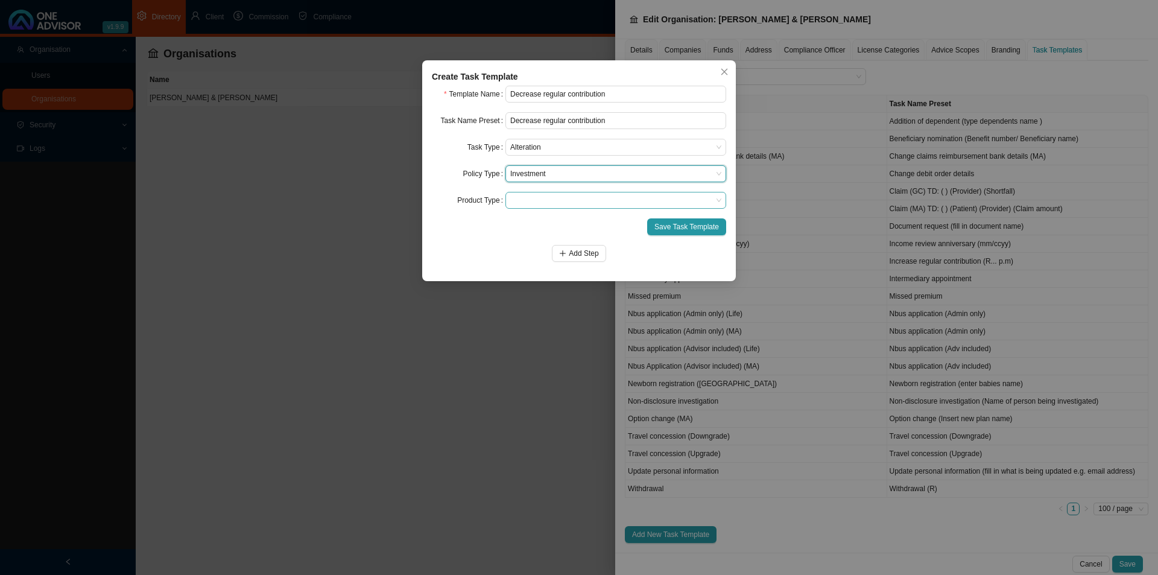
click at [542, 198] on span at bounding box center [615, 200] width 211 height 16
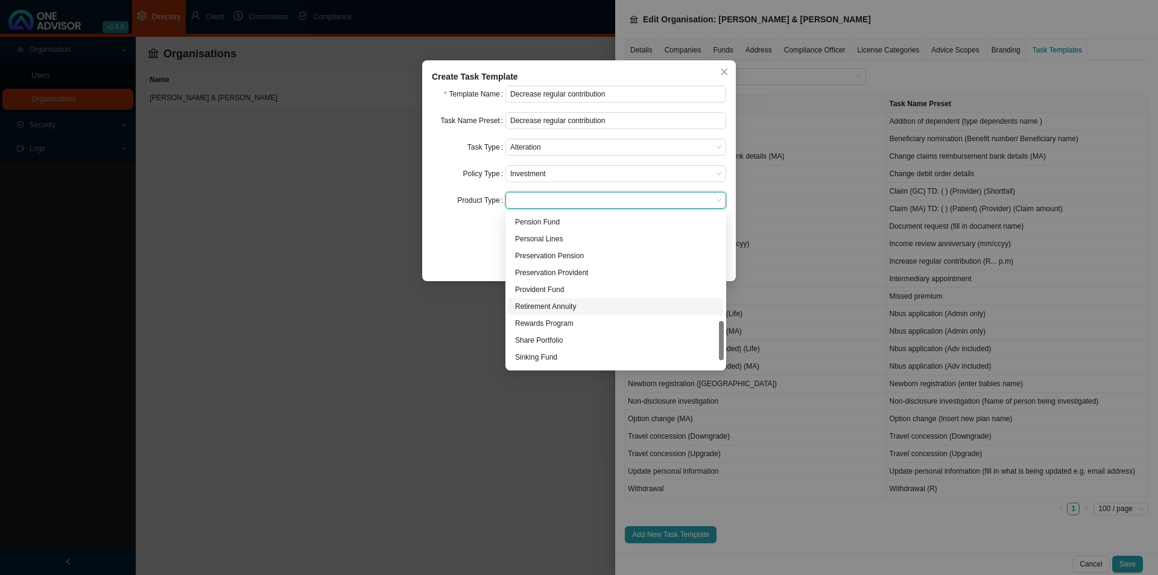
scroll to position [454, 0]
click at [525, 360] on div "Unit Trust" at bounding box center [615, 359] width 201 height 12
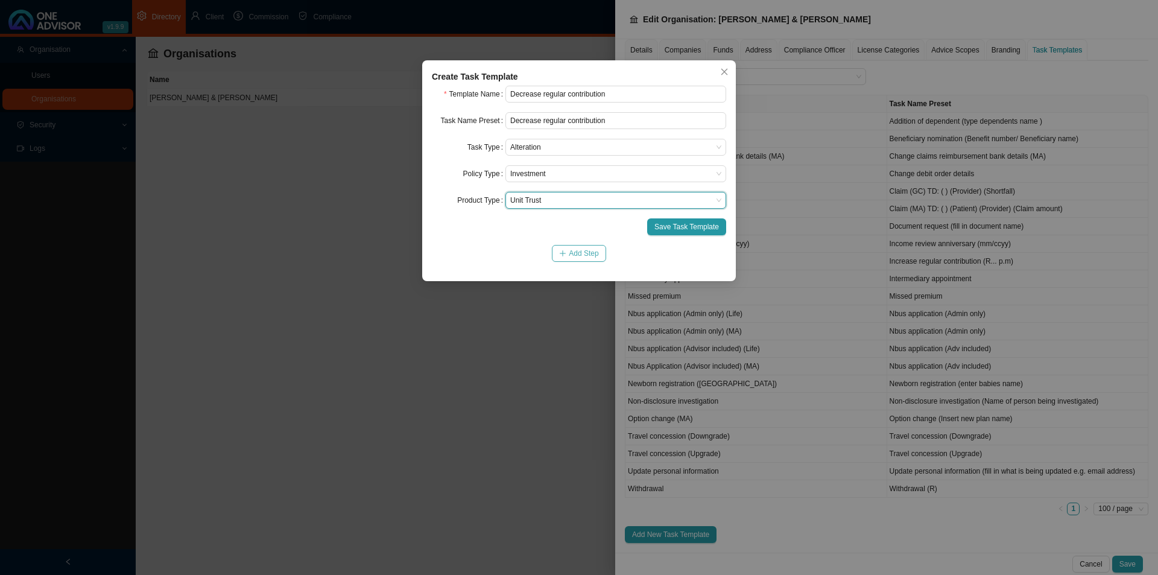
click at [574, 249] on span "Add Step" at bounding box center [584, 253] width 30 height 12
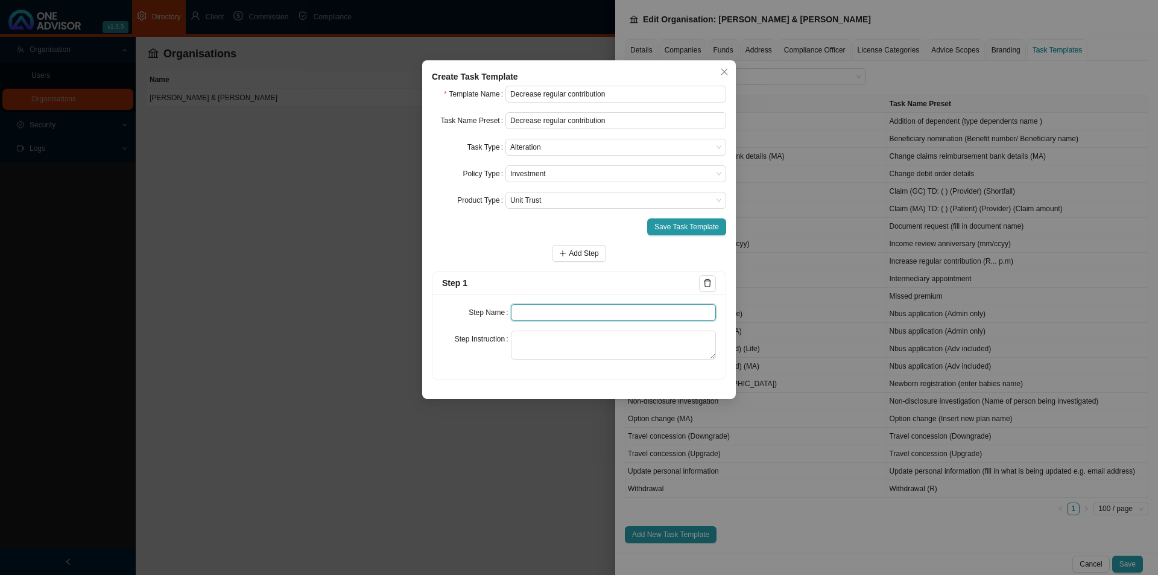
click at [537, 313] on input "text" at bounding box center [614, 312] width 206 height 17
type input "Instruction"
click at [542, 343] on textarea at bounding box center [614, 345] width 206 height 29
paste textarea "Record the instruction we received to increase the clients debit order amount."
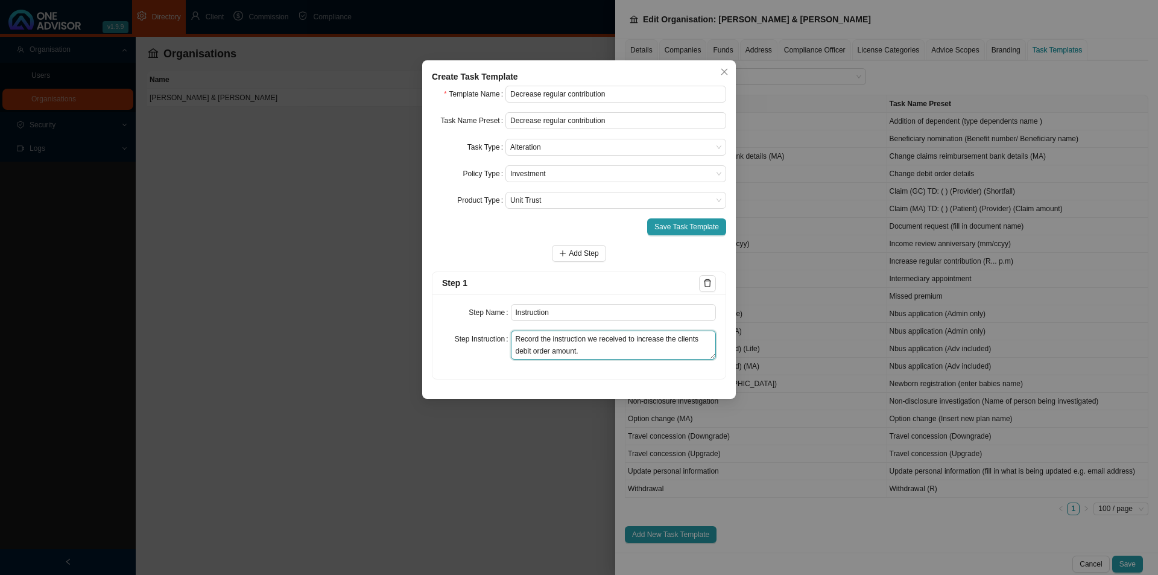
scroll to position [9, 0]
type textarea "Record the instruction we received to increase the clients debit order amount."
click at [567, 250] on button "Add Step" at bounding box center [579, 253] width 54 height 17
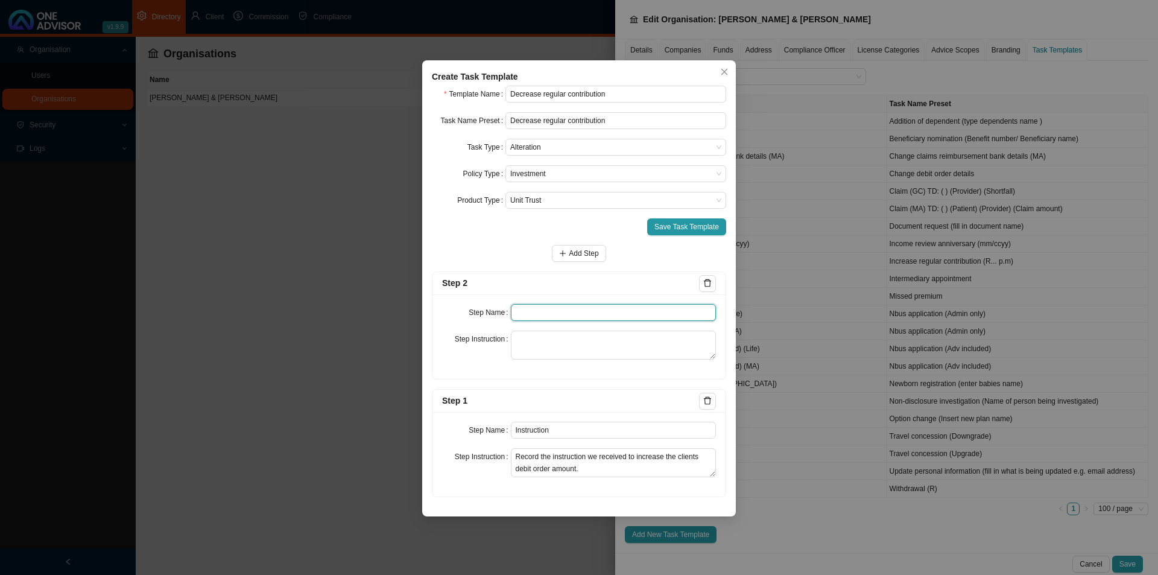
click at [541, 311] on input "text" at bounding box center [614, 312] width 206 height 17
type input "Investigation"
drag, startPoint x: 522, startPoint y: 345, endPoint x: 529, endPoint y: 345, distance: 7.2
click at [522, 345] on textarea at bounding box center [614, 345] width 206 height 29
click at [547, 355] on textarea at bounding box center [614, 345] width 206 height 29
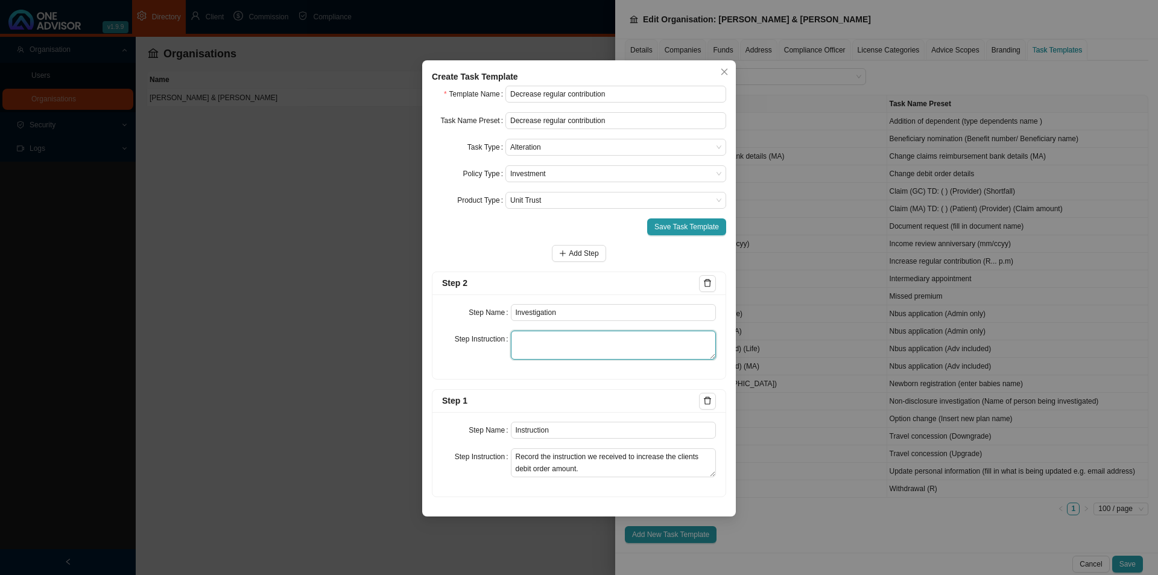
paste textarea "Gathering of information from the Investment house to carry out clients request…"
type textarea "Gathering of information from the Investment house to carry out clients request…"
click at [709, 228] on span "Save Task Template" at bounding box center [687, 227] width 65 height 12
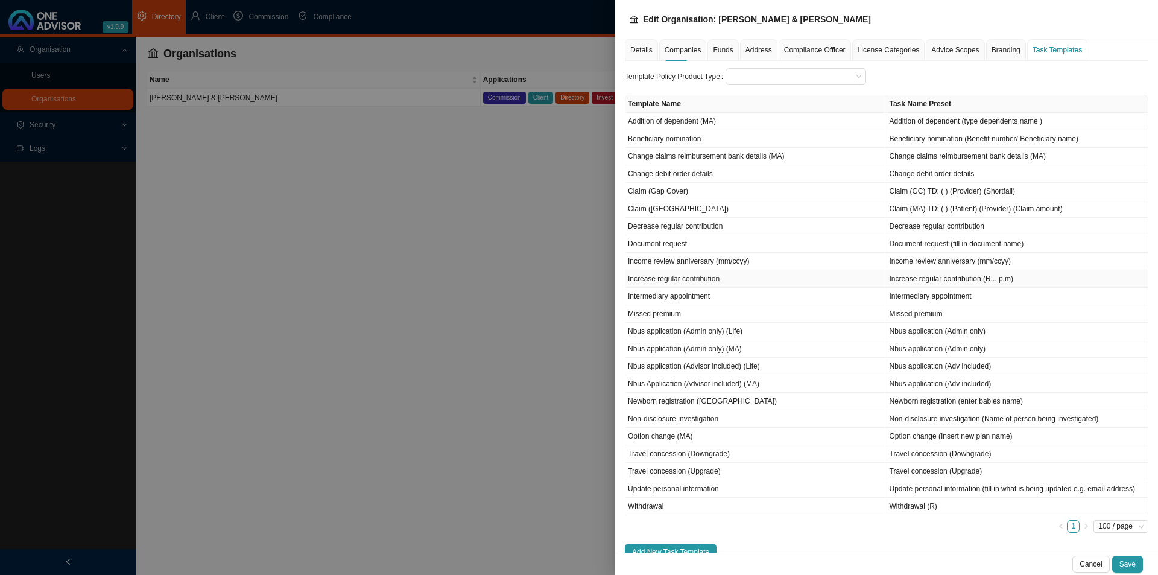
click at [680, 282] on td "Increase regular contribution" at bounding box center [757, 278] width 262 height 17
type input "Increase regular contribution"
type input "Increase regular contribution (R... p.m)"
type textarea "Record the instruction we received to increase the clients debit order amount."
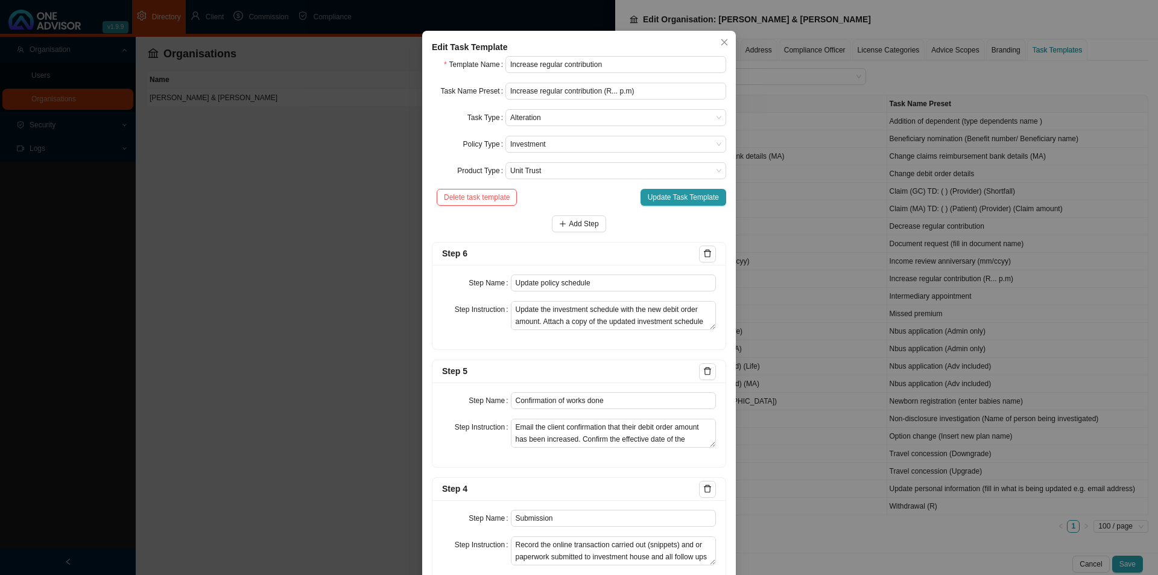
scroll to position [0, 0]
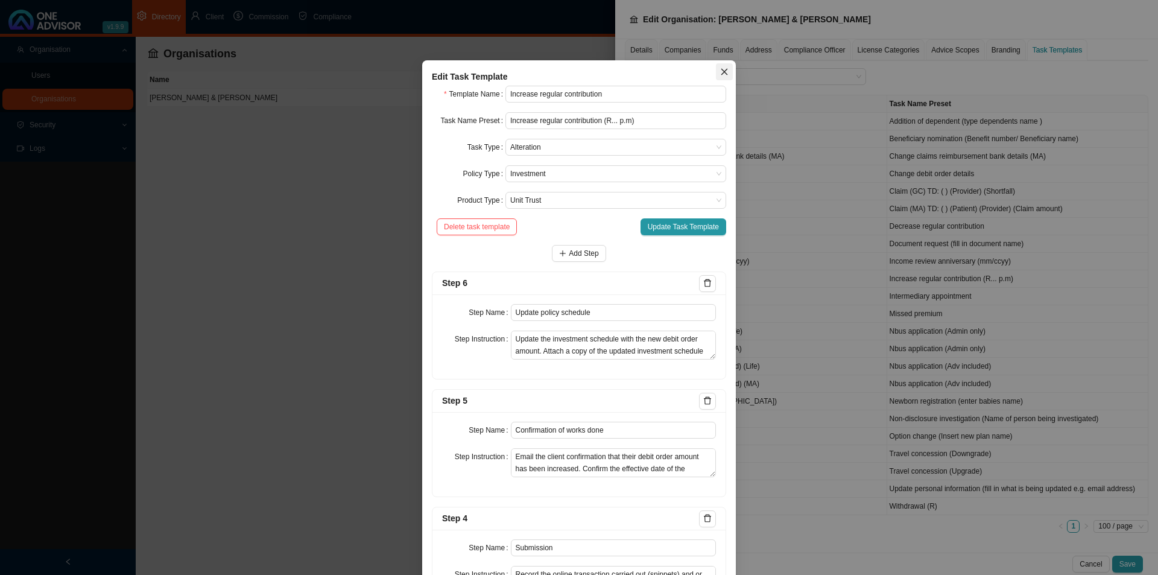
click at [720, 73] on icon "close" at bounding box center [724, 72] width 8 height 8
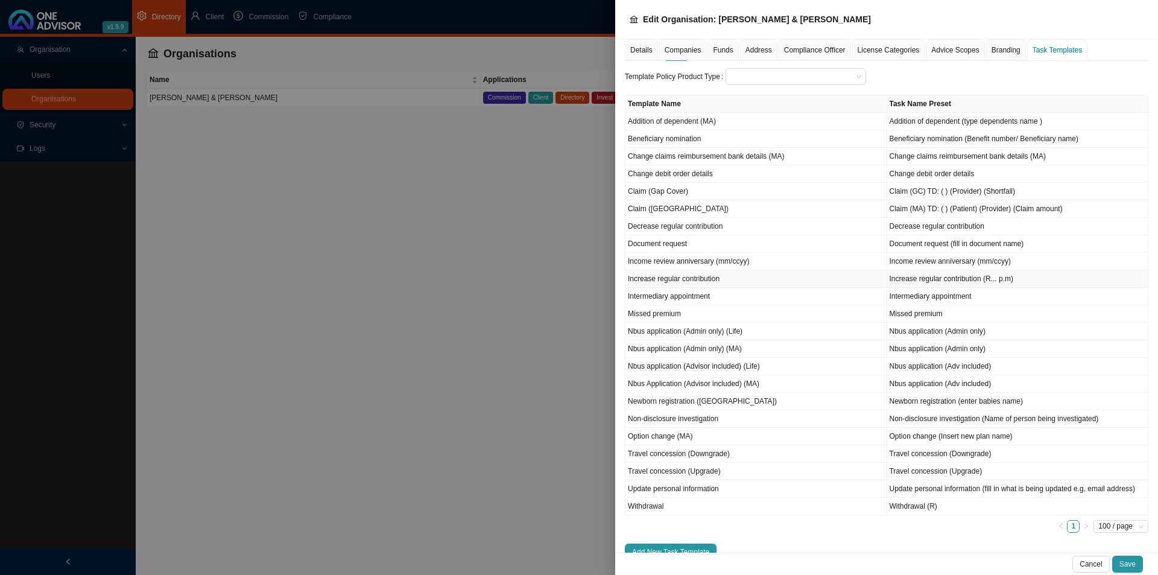
click at [674, 275] on td "Increase regular contribution" at bounding box center [757, 278] width 262 height 17
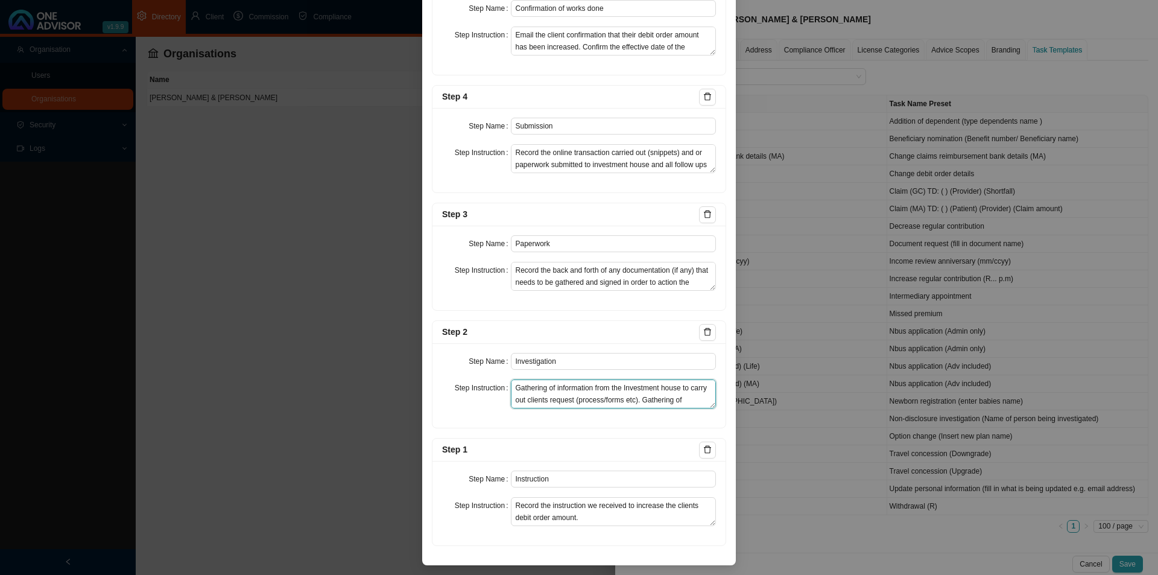
drag, startPoint x: 628, startPoint y: 404, endPoint x: 411, endPoint y: 340, distance: 226.4
click at [411, 340] on div "Edit Task Template Template Name Increase regular contribution Task Name Preset…" at bounding box center [579, 287] width 1158 height 575
paste textarea "consider which funds should possibly be reduced"
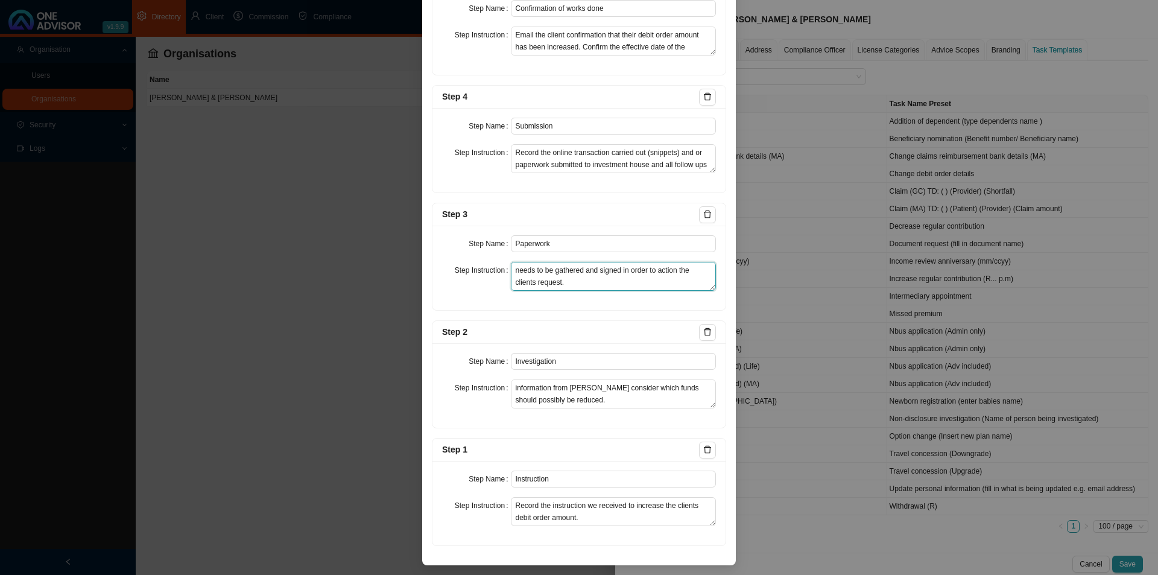
drag, startPoint x: 510, startPoint y: 269, endPoint x: 792, endPoint y: 302, distance: 284.2
click at [810, 303] on div "Edit Task Template Template Name Increase regular contribution Task Name Preset…" at bounding box center [579, 287] width 1158 height 575
click at [512, 386] on textarea "Gathering of information from the Investment house to carry out clients request…" at bounding box center [614, 393] width 206 height 29
drag, startPoint x: 512, startPoint y: 385, endPoint x: 734, endPoint y: 450, distance: 231.4
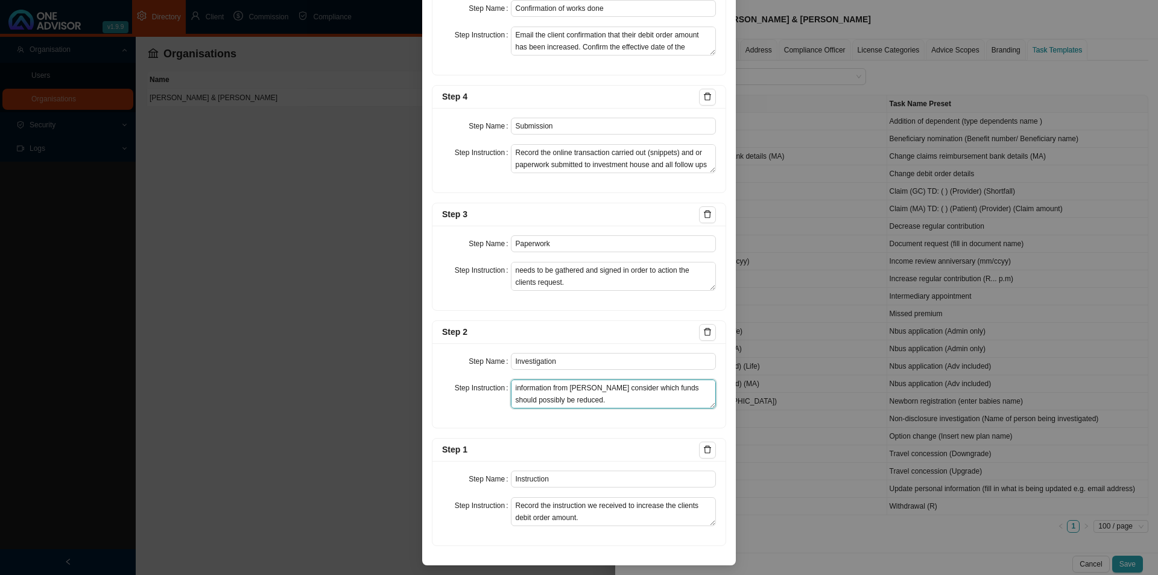
click at [734, 445] on div "Edit Task Template Template Name Increase regular contribution Task Name Preset…" at bounding box center [579, 287] width 1158 height 575
paste textarea "regarding allocation of funds)"
type textarea "Gathering of information from the Investment house to carry out clients request…"
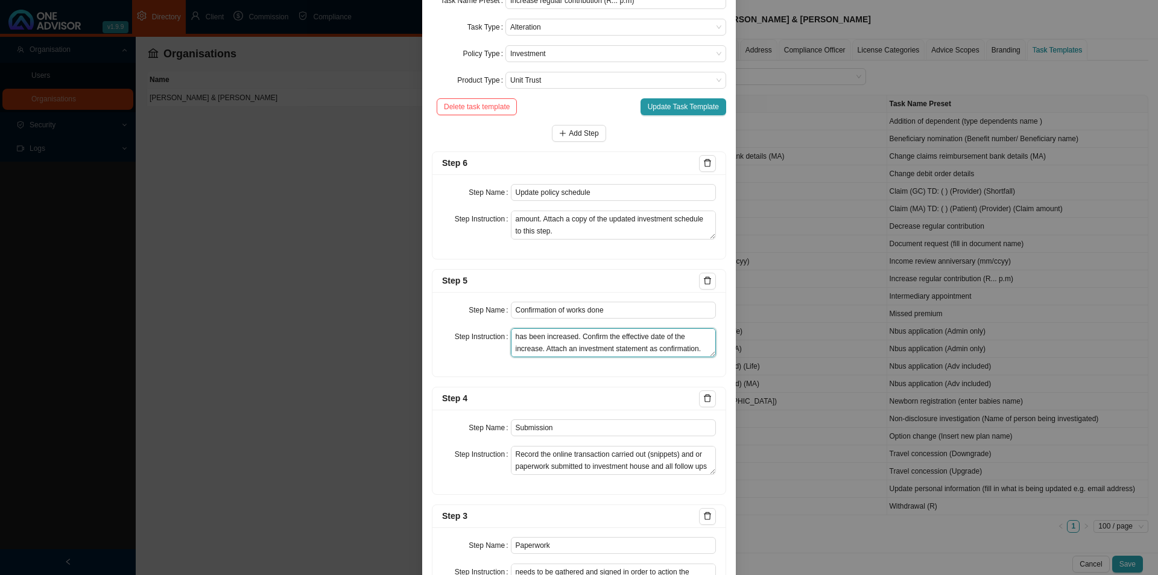
scroll to position [0, 0]
drag, startPoint x: 575, startPoint y: 336, endPoint x: 603, endPoint y: 335, distance: 27.8
click at [603, 335] on textarea "Email the client confirmation that their debit order amount has been increased.…" at bounding box center [614, 342] width 206 height 29
click at [584, 341] on textarea "Email the client confirmation that their debit order amount has been increased.…" at bounding box center [614, 342] width 206 height 29
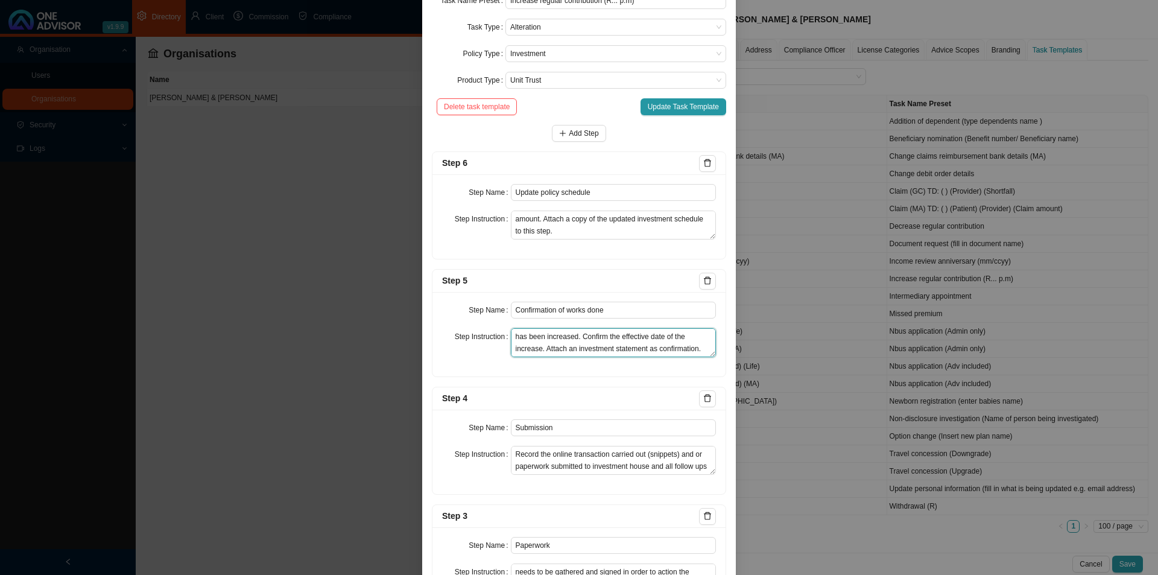
drag, startPoint x: 576, startPoint y: 338, endPoint x: 608, endPoint y: 343, distance: 32.3
click at [608, 343] on textarea "Email the client confirmation that their debit order amount has been increased.…" at bounding box center [614, 342] width 206 height 29
click at [599, 337] on textarea "Email the client confirmation that their debit order amount has been increased.…" at bounding box center [614, 342] width 206 height 29
click at [618, 350] on textarea "Email the client confirmation that their debit order amount has been increased.…" at bounding box center [614, 342] width 206 height 29
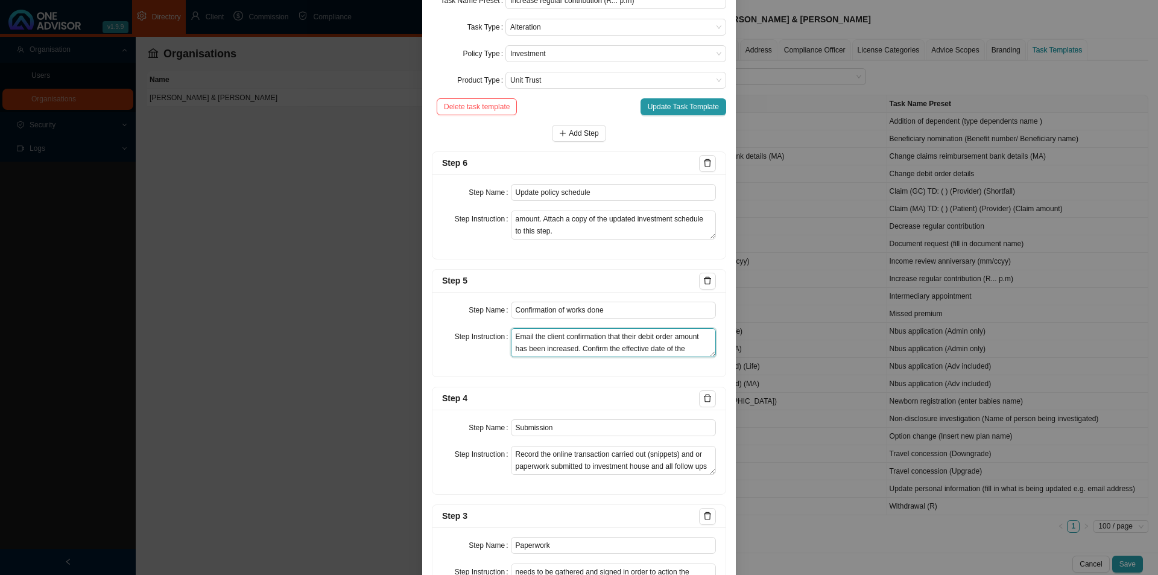
scroll to position [36, 0]
click at [594, 339] on textarea "Email the client confirmation that their debit order amount has been increased.…" at bounding box center [614, 342] width 206 height 29
drag, startPoint x: 585, startPoint y: 353, endPoint x: 396, endPoint y: 313, distance: 193.0
click at [396, 313] on div "Edit Task Template Template Name Increase regular contribution Task Name Preset…" at bounding box center [579, 287] width 1158 height 575
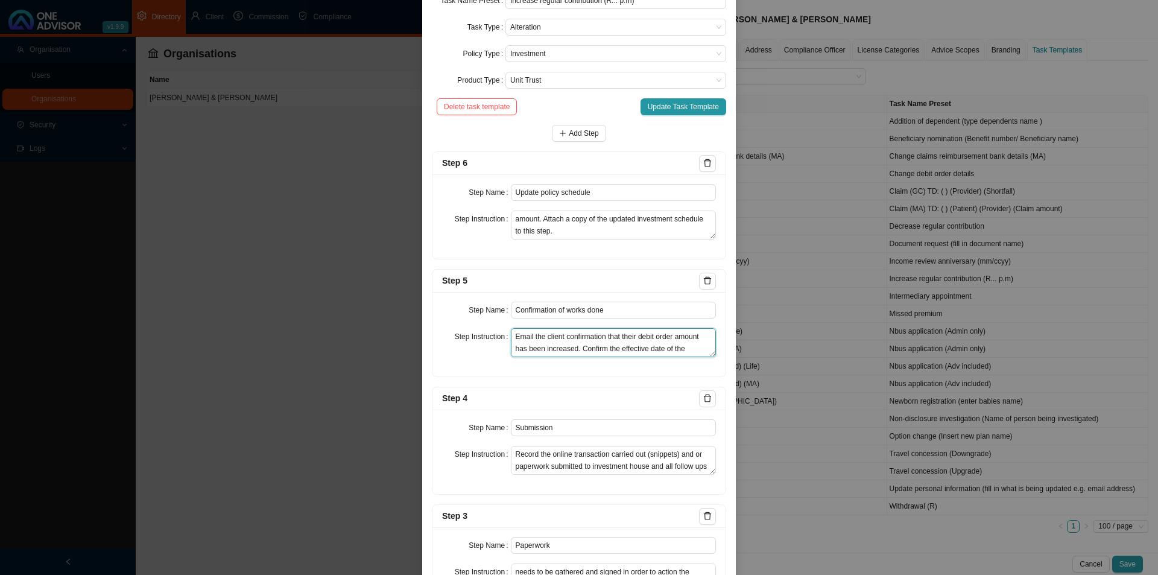
type textarea "Email the client confirmation that their debit order amount has been increased.…"
click at [683, 108] on span "Update Task Template" at bounding box center [683, 107] width 71 height 12
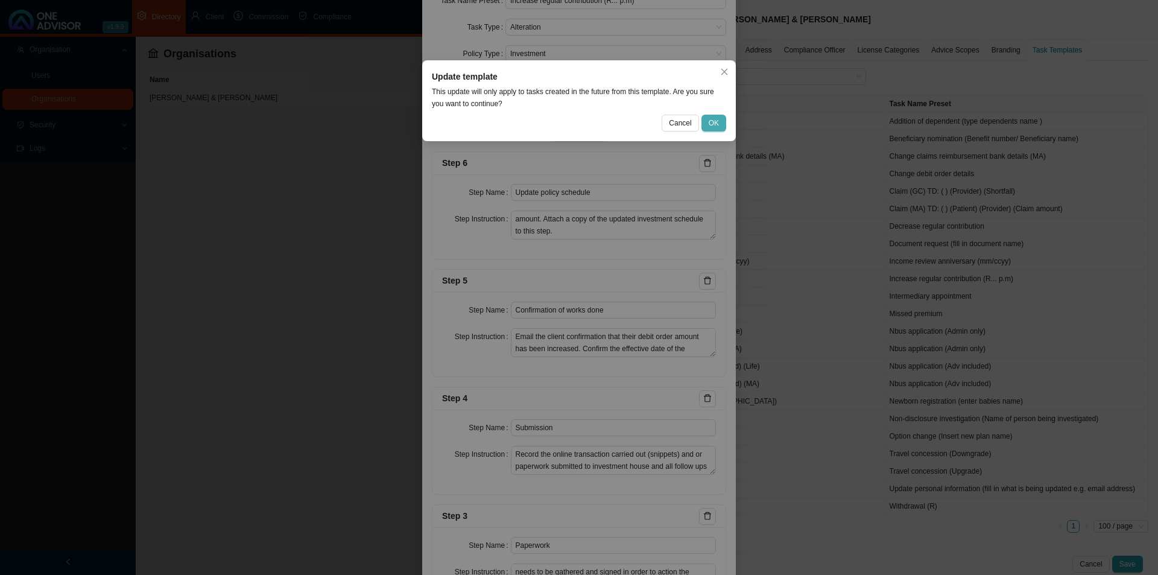
click at [710, 115] on button "OK" at bounding box center [714, 123] width 25 height 17
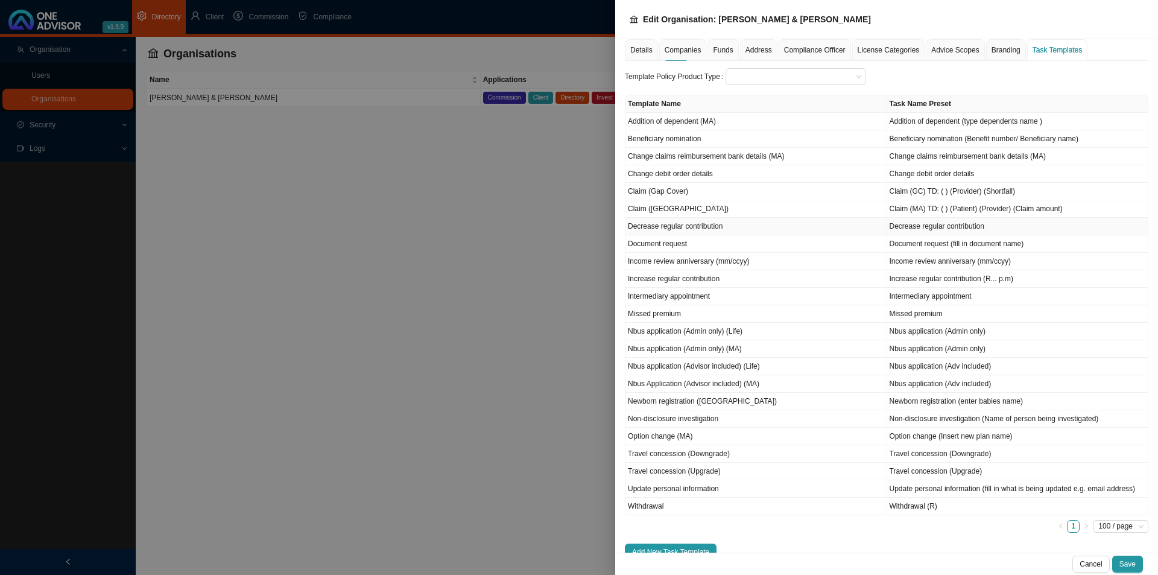
click at [691, 230] on td "Decrease regular contribution" at bounding box center [757, 226] width 262 height 17
type input "Decrease regular contribution"
type textarea "Record the instruction we received to increase the clients debit order amount."
type textarea "Gathering of information from the Investment house to carry out clients request…"
